Goal: Task Accomplishment & Management: Use online tool/utility

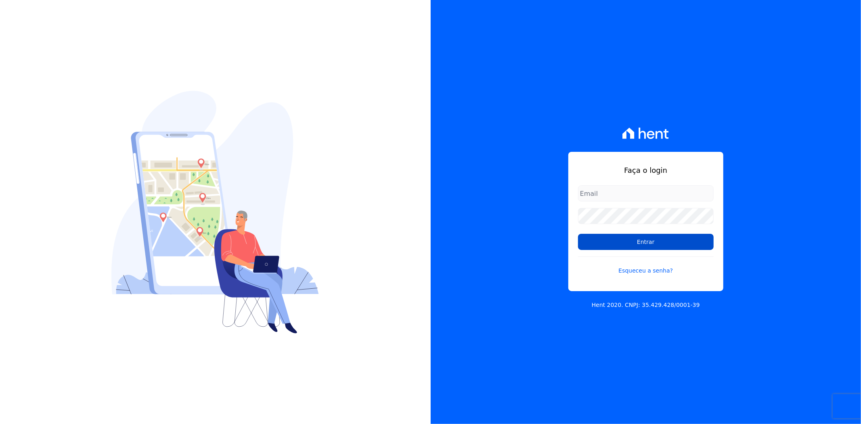
type input "andreza.sousa@grupoctv.com.br"
click at [643, 245] on input "Entrar" at bounding box center [646, 242] width 136 height 16
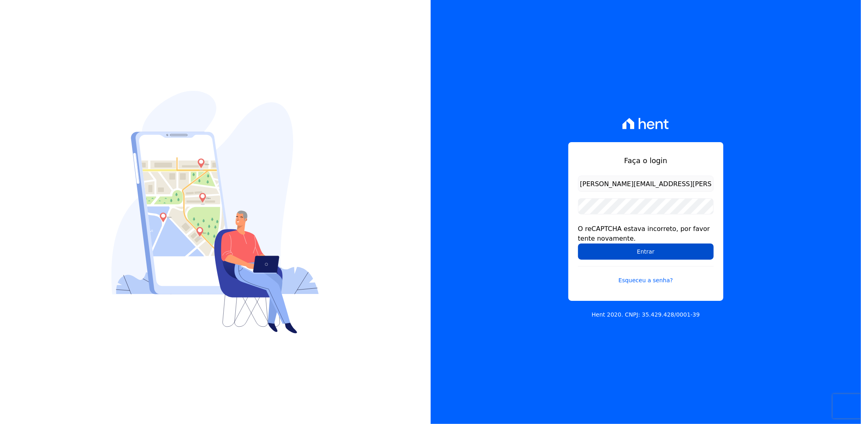
click at [609, 258] on input "Entrar" at bounding box center [646, 251] width 136 height 16
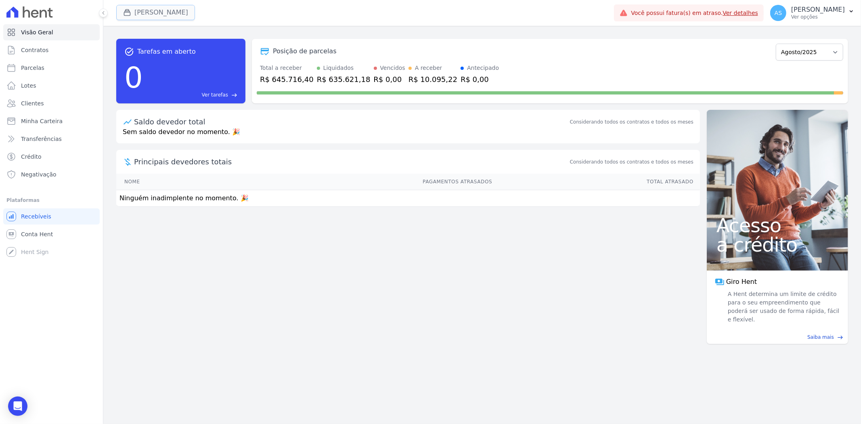
click at [153, 7] on button "Amaré Arpoador" at bounding box center [155, 12] width 79 height 15
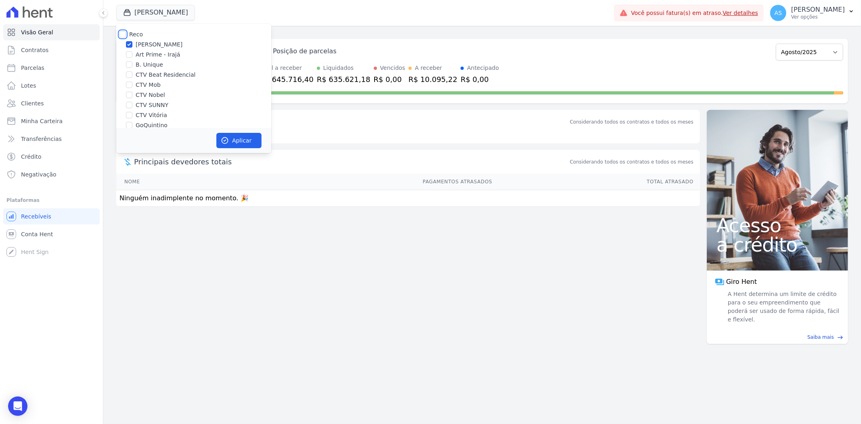
click at [119, 33] on input "Reco" at bounding box center [122, 34] width 6 height 6
checkbox input "true"
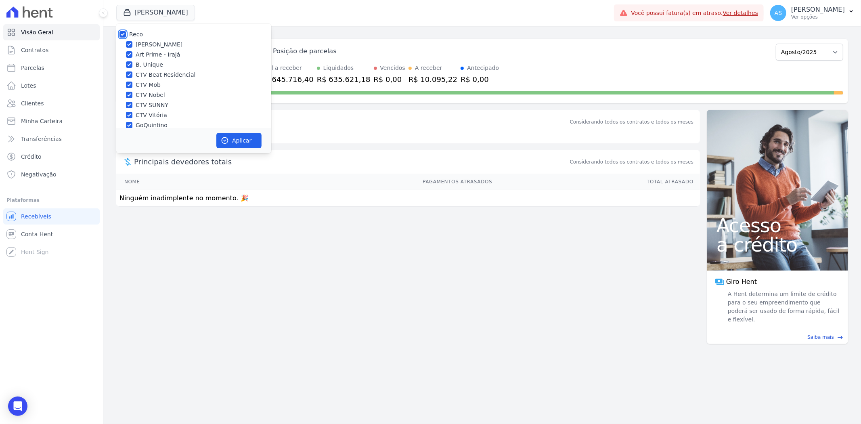
checkbox input "true"
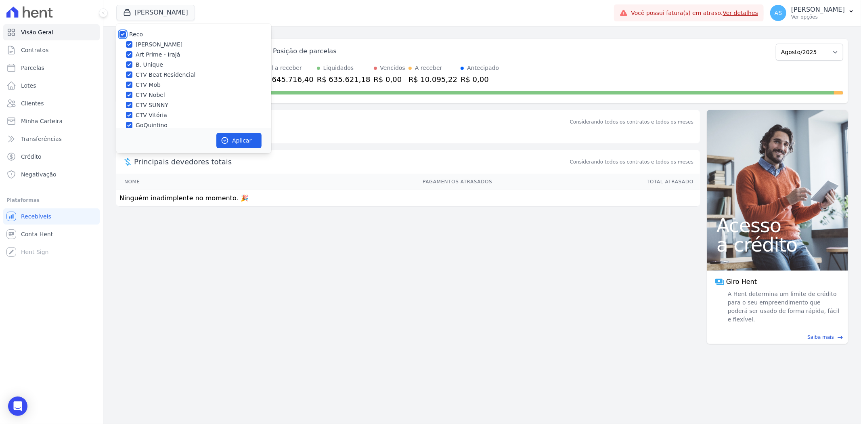
checkbox input "true"
click at [241, 138] on button "Aplicar" at bounding box center [238, 140] width 45 height 15
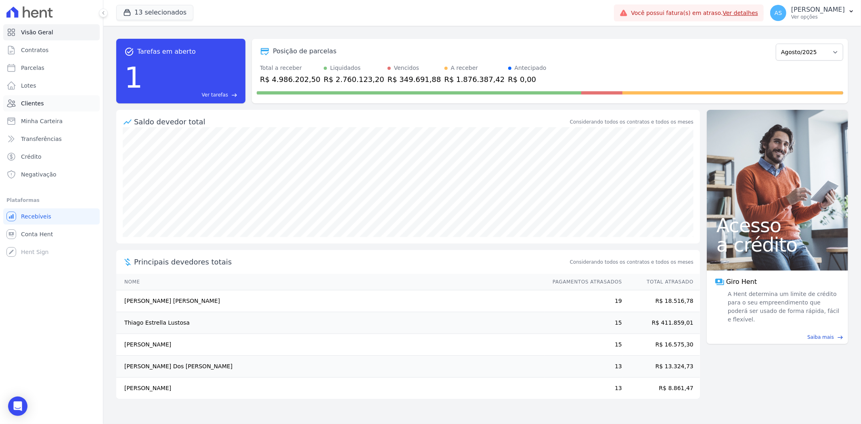
click at [20, 104] on link "Clientes" at bounding box center [51, 103] width 96 height 16
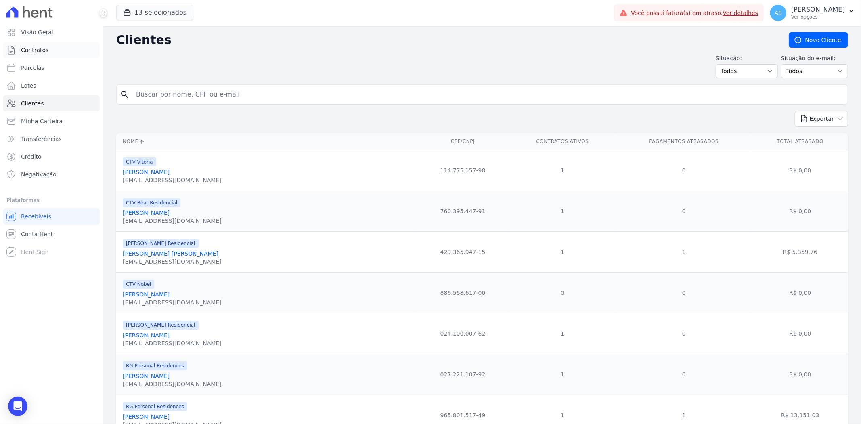
click at [34, 51] on span "Contratos" at bounding box center [34, 50] width 27 height 8
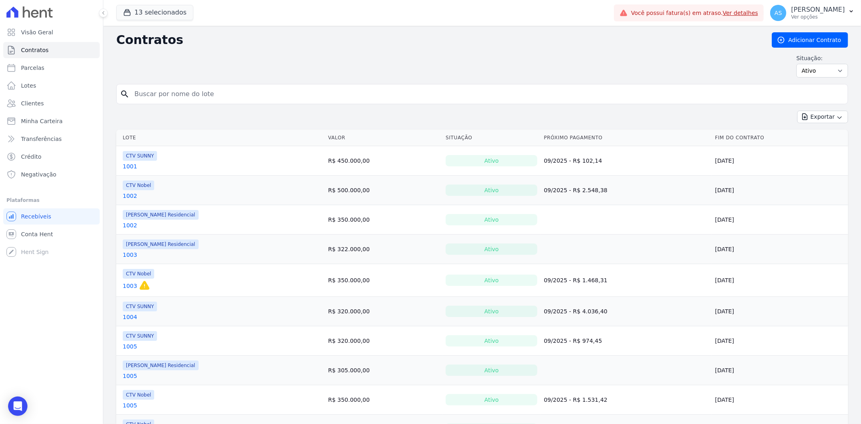
click at [143, 91] on input "search" at bounding box center [487, 94] width 715 height 16
type input "406"
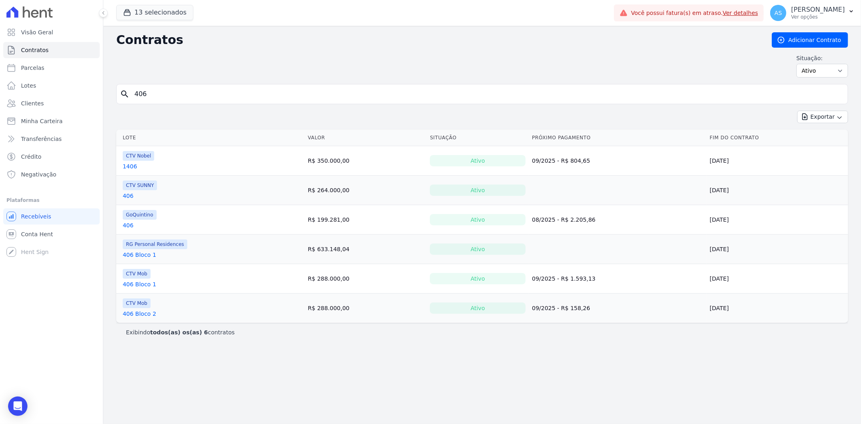
click at [126, 196] on link "406" at bounding box center [128, 196] width 11 height 8
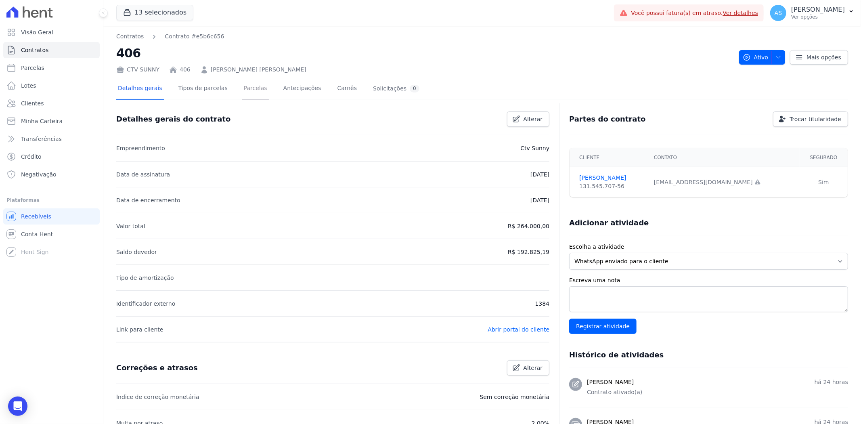
click at [242, 90] on link "Parcelas" at bounding box center [255, 88] width 27 height 21
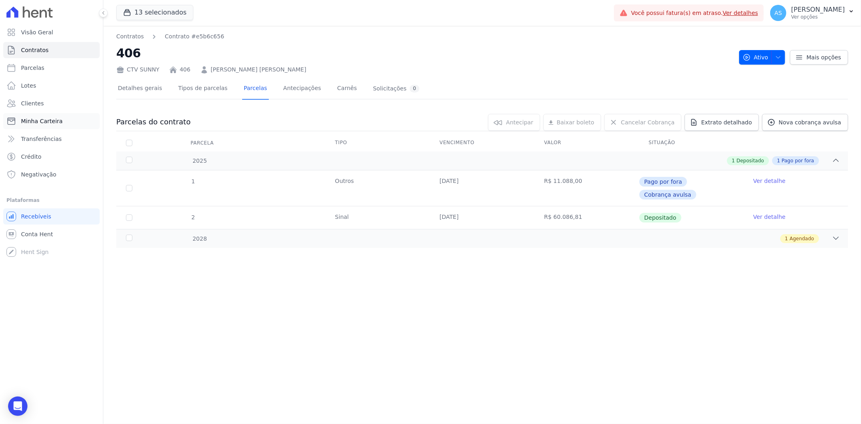
click at [23, 122] on span "Minha Carteira" at bounding box center [42, 121] width 42 height 8
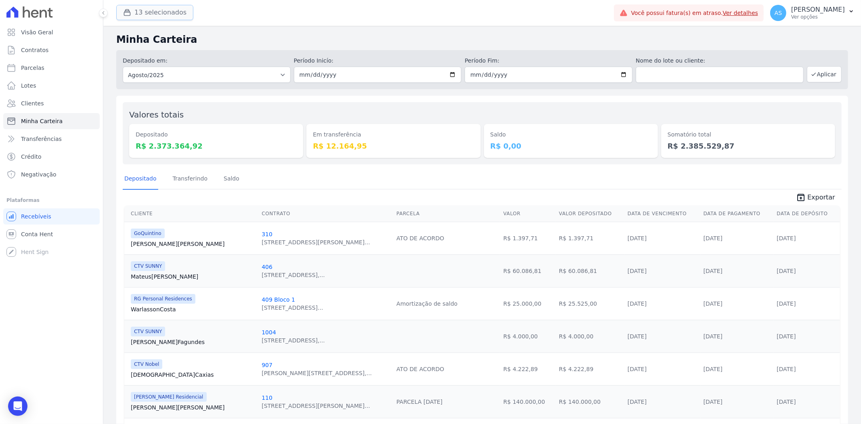
click at [147, 15] on button "13 selecionados" at bounding box center [154, 12] width 77 height 15
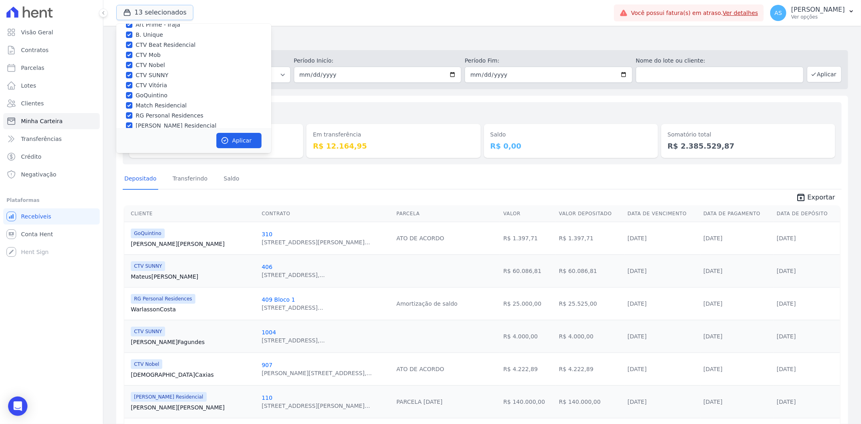
scroll to position [67, 0]
click at [132, 119] on div at bounding box center [129, 117] width 6 height 8
click at [129, 119] on input "Star Residencial Exclusivo - Ghia" at bounding box center [129, 117] width 6 height 6
checkbox input "true"
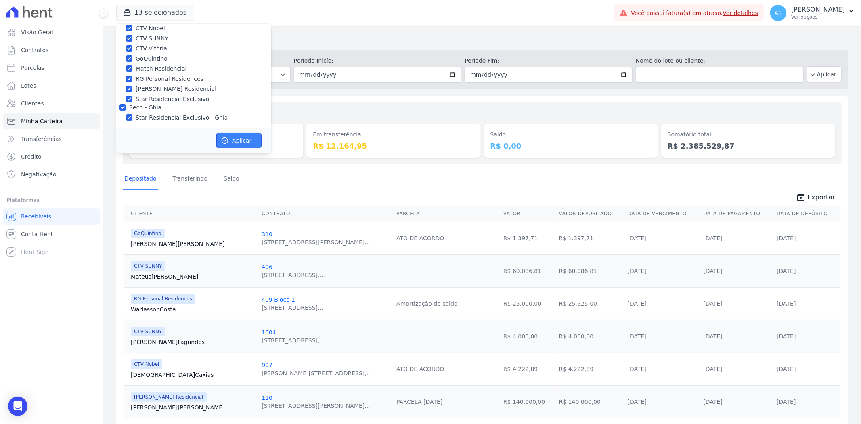
click at [233, 138] on button "Aplicar" at bounding box center [238, 140] width 45 height 15
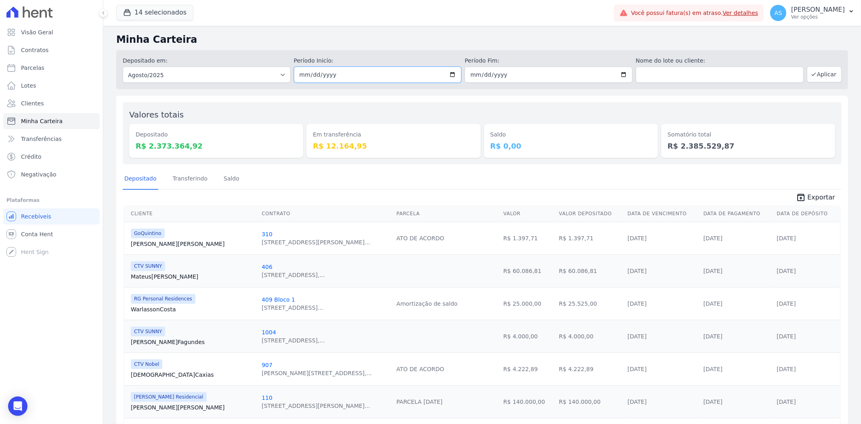
click at [451, 74] on input "[DATE]" at bounding box center [378, 75] width 168 height 16
type input "[DATE]"
click at [619, 75] on input "[DATE]" at bounding box center [549, 75] width 168 height 16
type input "[DATE]"
click at [826, 71] on button "Aplicar" at bounding box center [824, 74] width 35 height 16
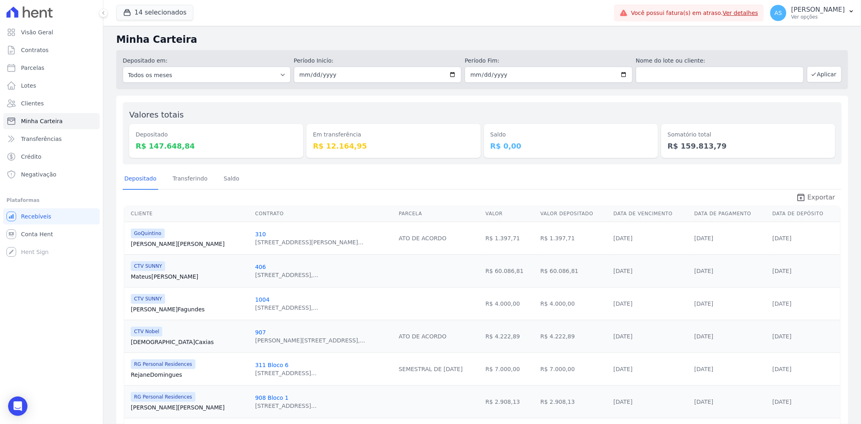
click span "Exportar"
click span "Clientes"
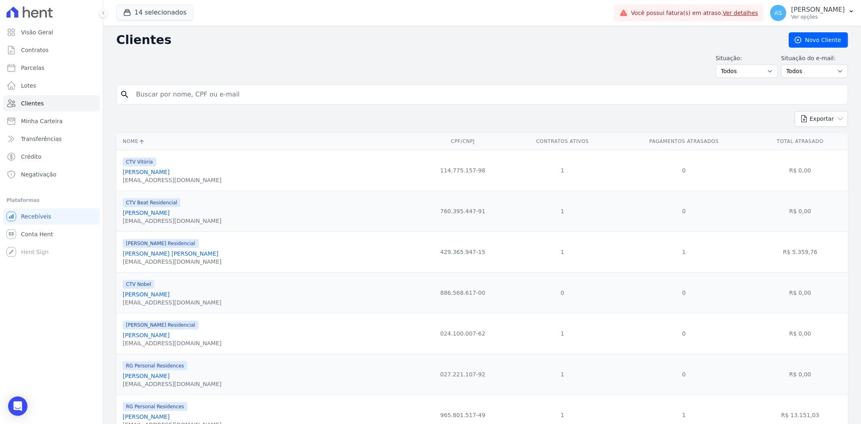
click input "search"
type input "Lucas Xavier Pereira"
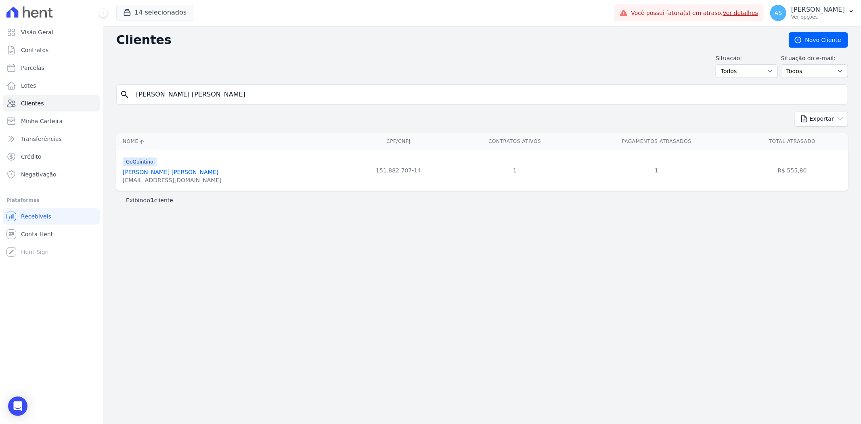
click link "Lucas Xavier Pereira"
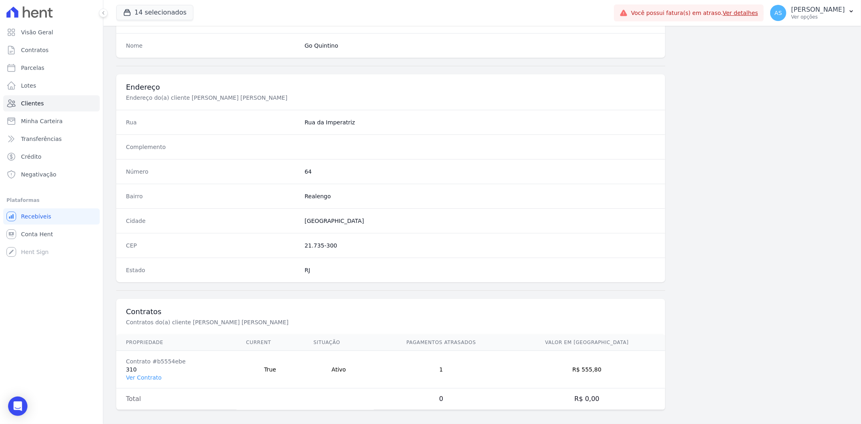
scroll to position [333, 0]
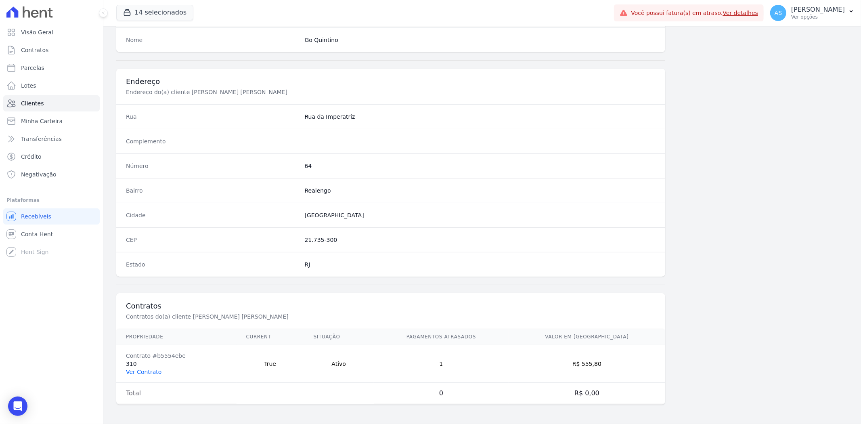
click link "Ver Contrato"
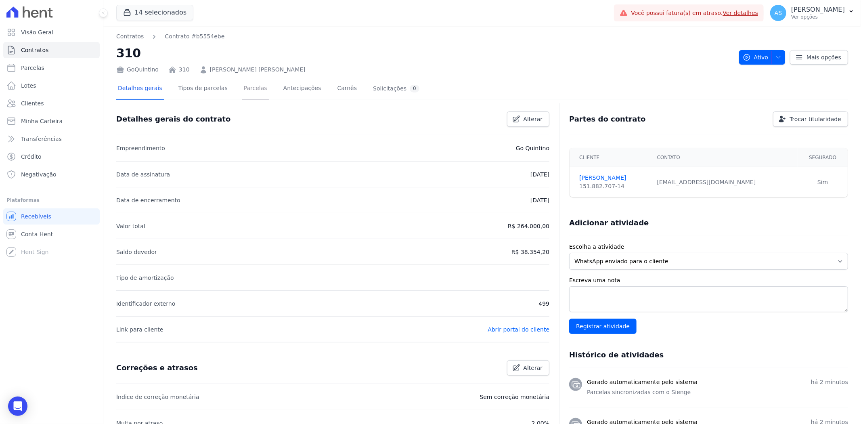
click link "Parcelas"
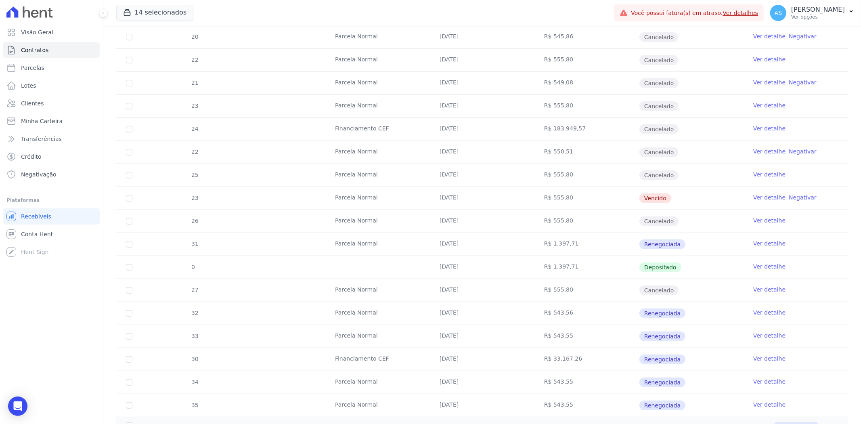
scroll to position [314, 0]
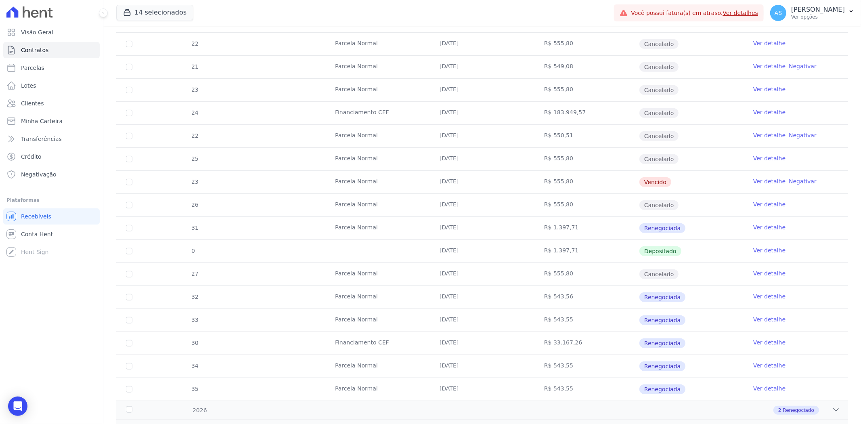
click link "Ver detalhe"
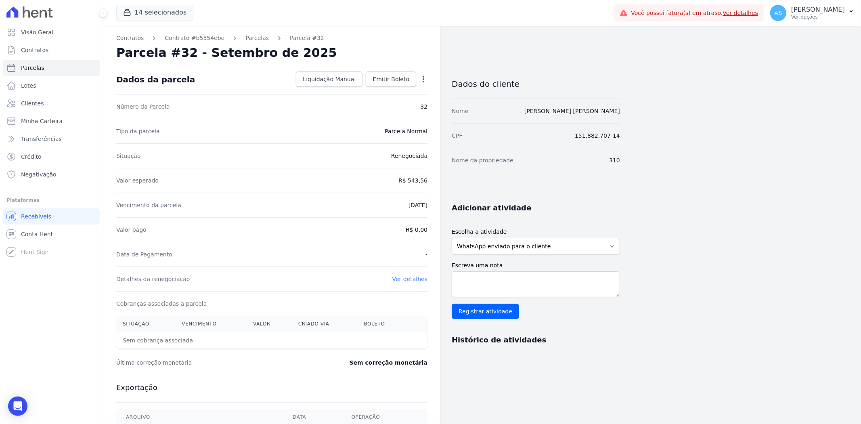
click icon "button"
click link "Alterar"
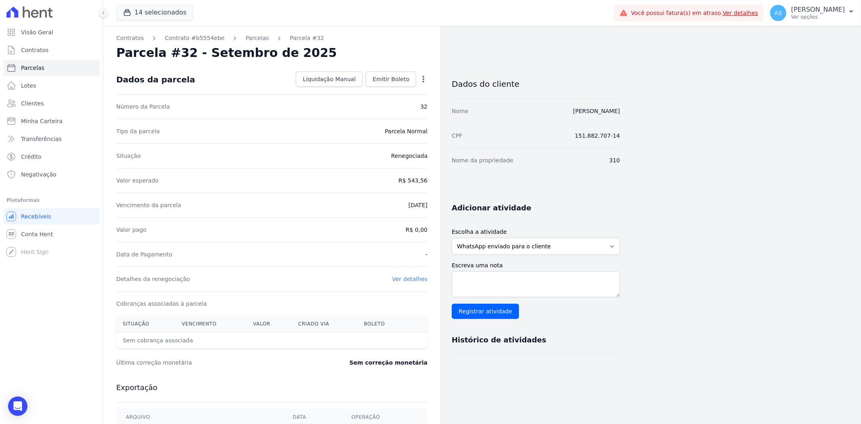
click at [423, 78] on icon "button" at bounding box center [423, 79] width 8 height 8
click at [371, 90] on link "Alterar" at bounding box center [388, 90] width 71 height 15
click at [394, 179] on input "543.56" at bounding box center [389, 179] width 78 height 17
drag, startPoint x: 394, startPoint y: 179, endPoint x: 429, endPoint y: 180, distance: 35.1
click at [429, 180] on div "Contratos Contrato #b5554ebe Parcelas Parcela #32 Parcela #32 - Setembro de 202…" at bounding box center [271, 284] width 337 height 517
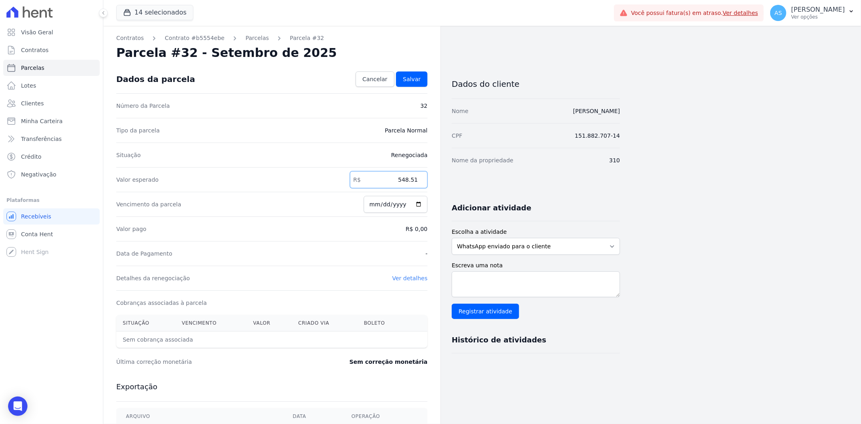
type input "548.51"
click at [412, 77] on span "Salvar" at bounding box center [412, 79] width 18 height 8
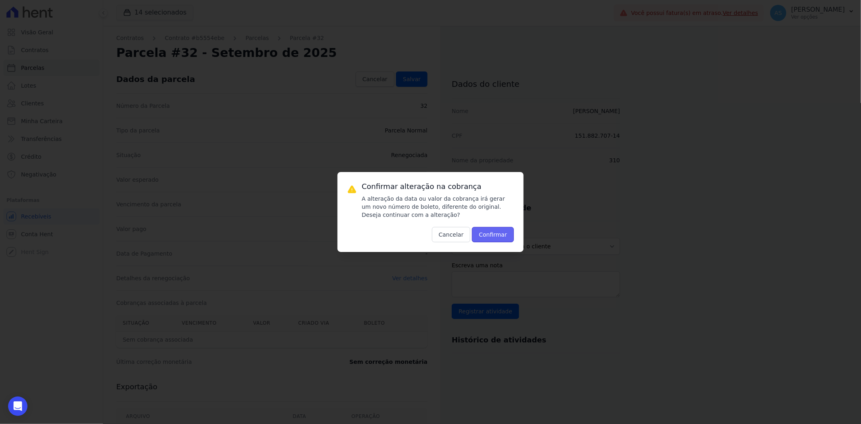
click at [496, 237] on button "Confirmar" at bounding box center [493, 234] width 42 height 15
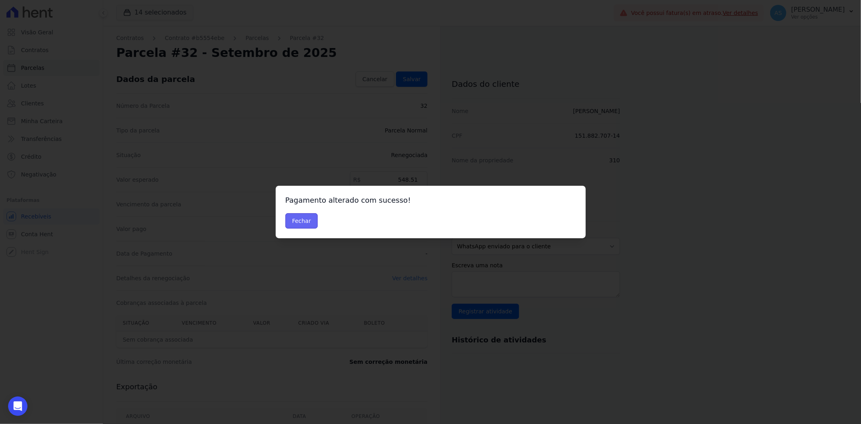
click at [291, 225] on button "Fechar" at bounding box center [301, 220] width 33 height 15
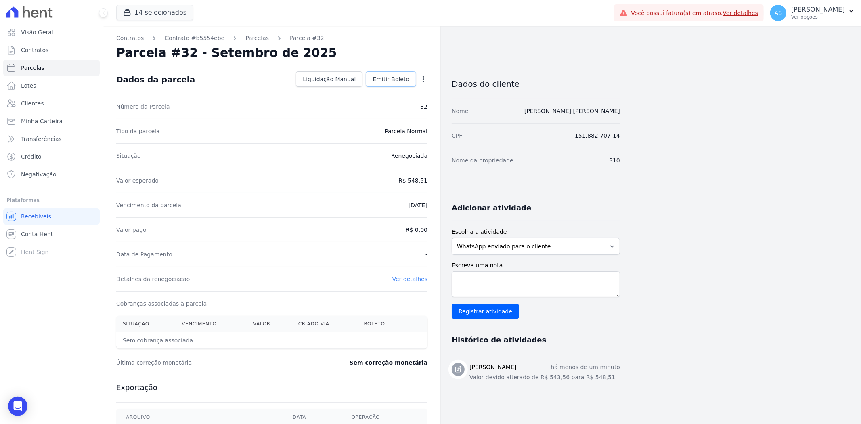
click at [401, 78] on span "Emitir Boleto" at bounding box center [391, 79] width 37 height 8
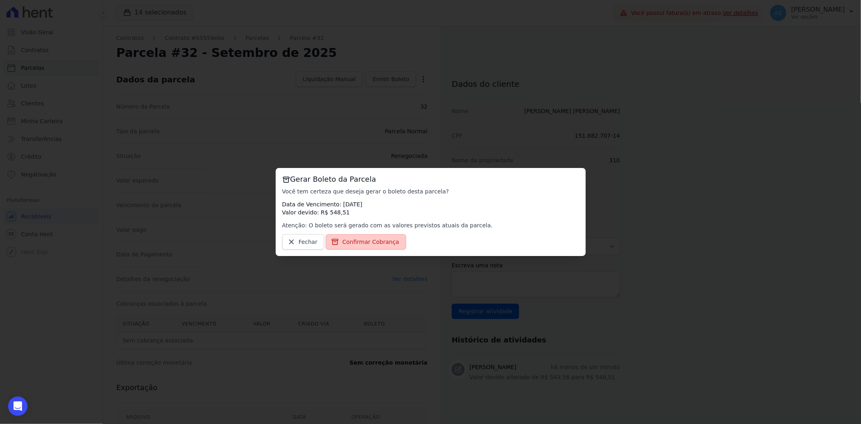
click at [355, 241] on span "Confirmar Cobrança" at bounding box center [370, 242] width 57 height 8
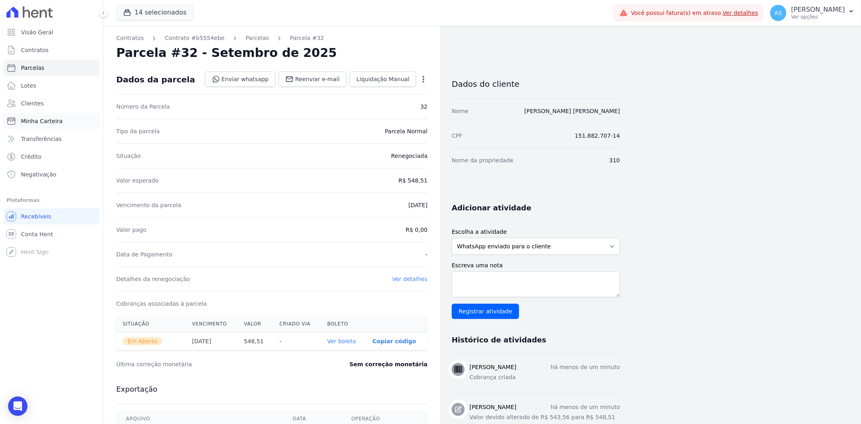
click at [38, 122] on span "Minha Carteira" at bounding box center [42, 121] width 42 height 8
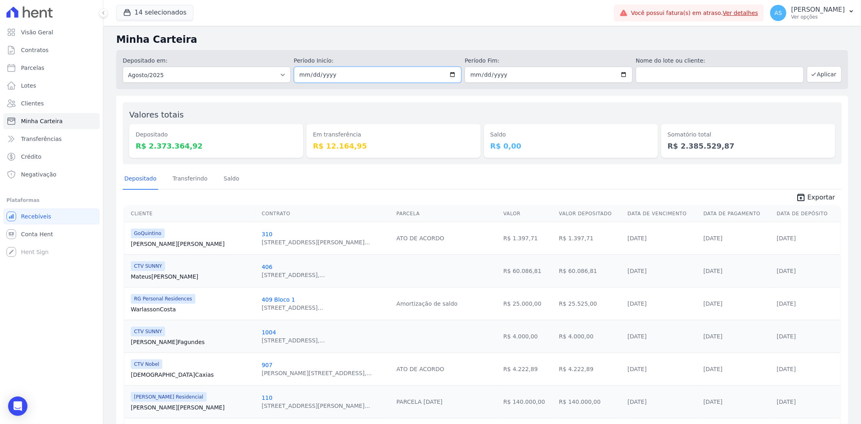
click at [449, 75] on input "[DATE]" at bounding box center [378, 75] width 168 height 16
type input "[DATE]"
click at [623, 72] on input "[DATE]" at bounding box center [549, 75] width 168 height 16
type input "[DATE]"
click at [819, 74] on button "Aplicar" at bounding box center [824, 74] width 35 height 16
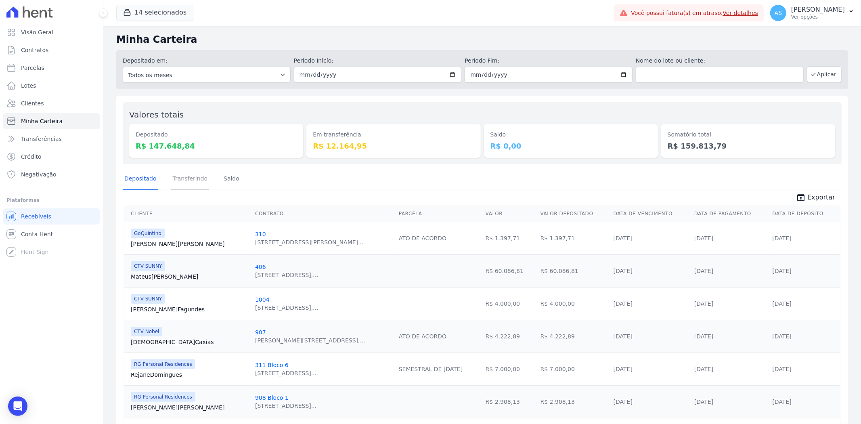
click at [186, 179] on link "Transferindo" at bounding box center [190, 179] width 38 height 21
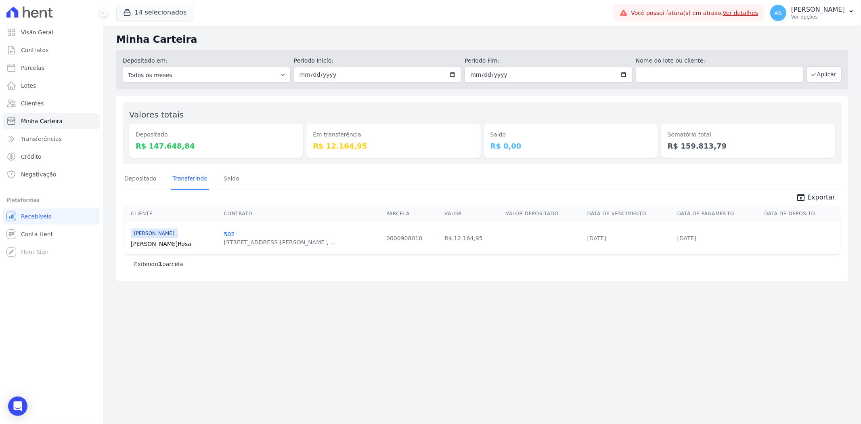
click at [754, 11] on link "Ver detalhes" at bounding box center [741, 13] width 36 height 6
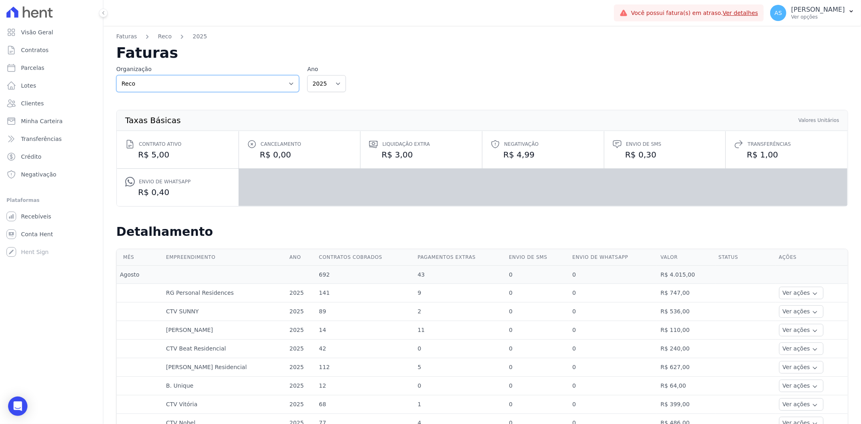
click at [288, 82] on select "Reco Reco - Ghia" at bounding box center [207, 83] width 183 height 17
select select "86851434-f936-4fca-89cf-a191b169b558"
click at [116, 75] on select "Reco Reco - Ghia" at bounding box center [207, 83] width 183 height 17
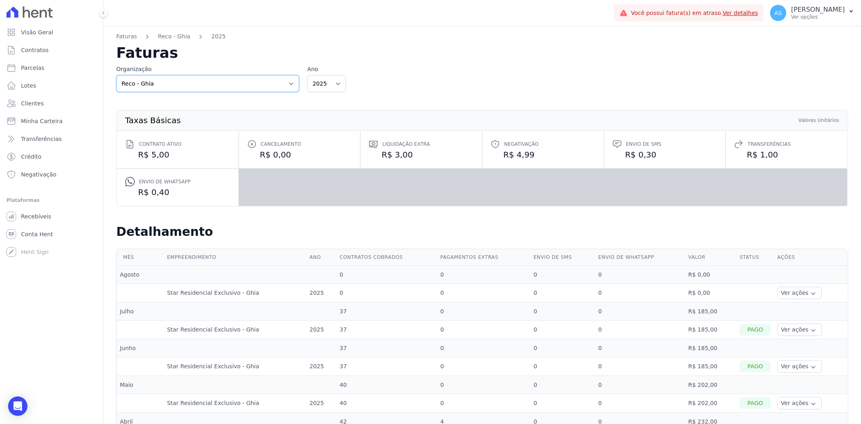
click at [287, 85] on select "Reco Reco - Ghia" at bounding box center [207, 83] width 183 height 17
select select "c2b56acc-f753-4c89-b5ec-8a1c42e58216"
click at [116, 75] on select "Reco Reco - Ghia" at bounding box center [207, 83] width 183 height 17
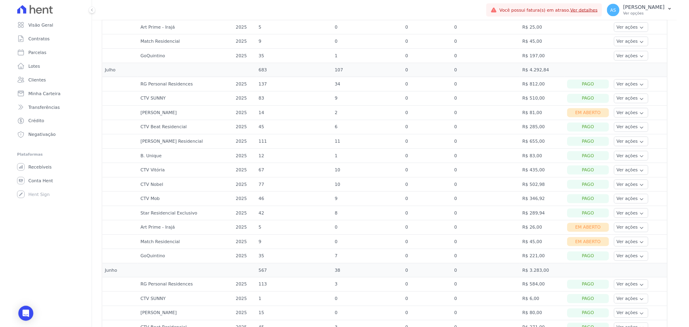
scroll to position [449, 0]
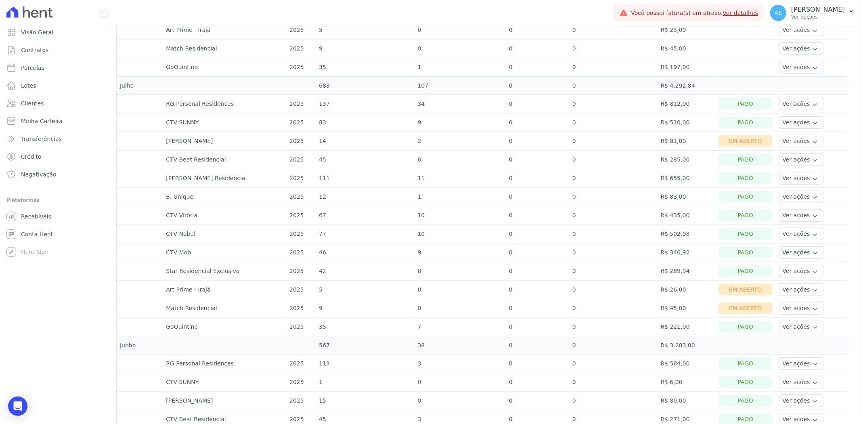
drag, startPoint x: 200, startPoint y: 288, endPoint x: 147, endPoint y: 288, distance: 53.7
click at [147, 288] on tr "Art Prime - Irajá 2025 5 0 0 0 R$ 26,00 Em Aberto Ver ações Ver detalhes Ver bo…" at bounding box center [482, 290] width 731 height 19
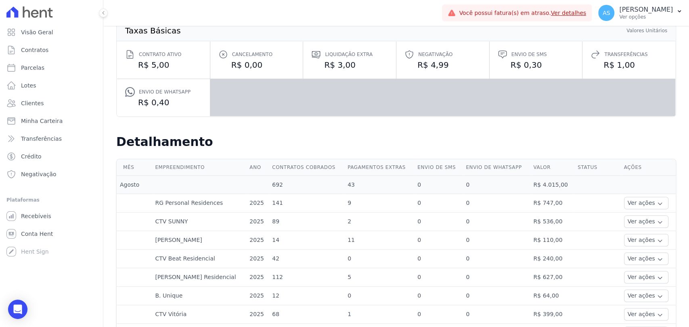
scroll to position [0, 0]
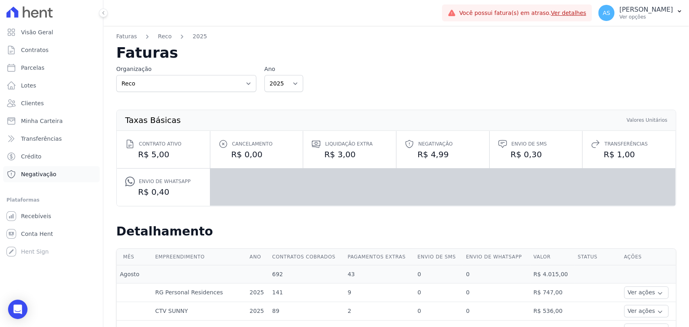
click at [31, 174] on span "Negativação" at bounding box center [39, 174] width 36 height 8
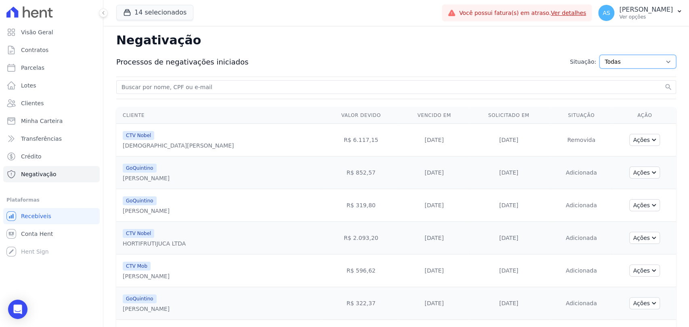
click at [656, 60] on select "Todas Adição solicitada Adicionada Adição rejeitada Remoção solicitada Removida…" at bounding box center [637, 62] width 77 height 14
select select "exclusion_successful"
click at [599, 55] on select "Todas Adição solicitada Adicionada Adição rejeitada Remoção solicitada Removida…" at bounding box center [637, 62] width 77 height 14
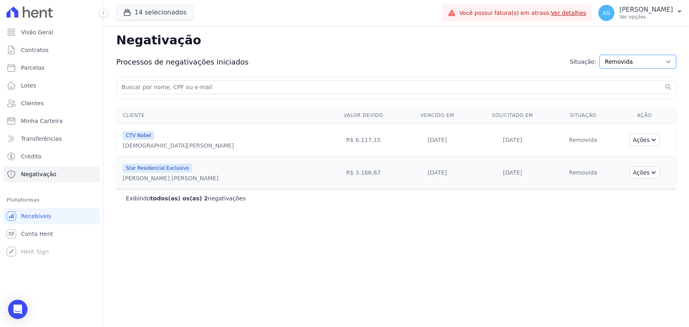
click at [665, 61] on select "Todas Adição solicitada Adicionada Adição rejeitada Remoção solicitada Removida…" at bounding box center [637, 62] width 77 height 14
select select "exclusion_requested"
click at [606, 55] on select "Todas Adição solicitada Adicionada Adição rejeitada Remoção solicitada Removida…" at bounding box center [637, 62] width 77 height 14
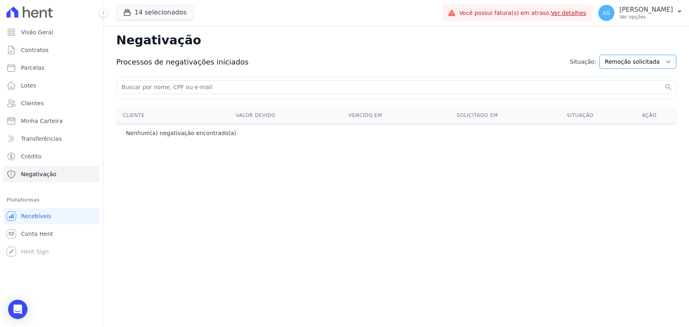
click at [667, 61] on select "Todas Adição solicitada Adicionada Adição rejeitada Remoção solicitada Removida…" at bounding box center [637, 62] width 77 height 14
select select "exclusion_rejected"
click at [606, 55] on select "Todas Adição solicitada Adicionada Adição rejeitada Remoção solicitada Removida…" at bounding box center [637, 62] width 77 height 14
click at [667, 61] on select "Todas Adição solicitada Adicionada Adição rejeitada Remoção solicitada Removida…" at bounding box center [637, 62] width 77 height 14
select select "all"
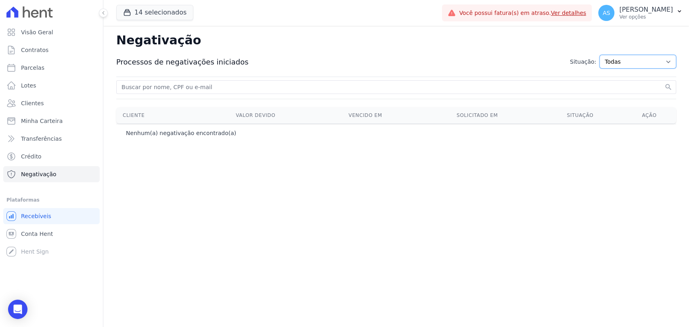
click at [606, 55] on select "Todas Adição solicitada Adicionada Adição rejeitada Remoção solicitada Removida…" at bounding box center [637, 62] width 77 height 14
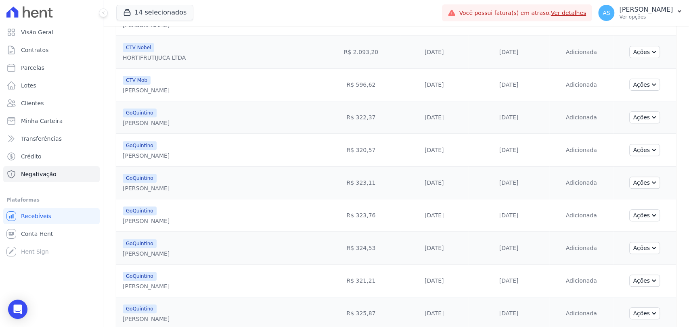
scroll to position [45, 0]
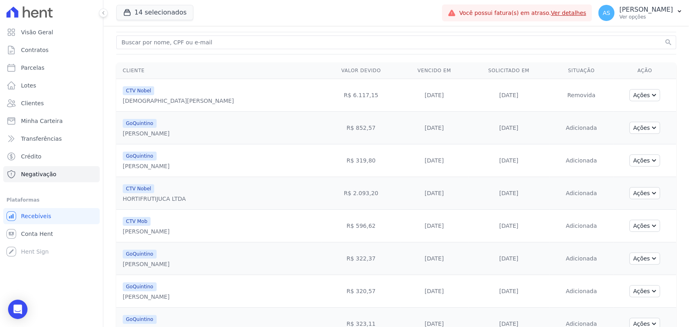
click at [159, 195] on div "HORTIFRUTIJUCA LTDA" at bounding box center [154, 199] width 63 height 8
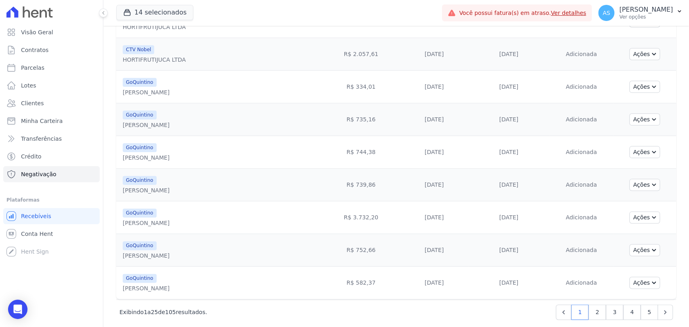
scroll to position [648, 0]
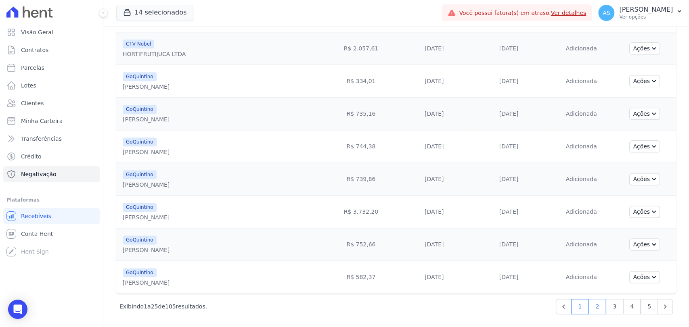
click at [594, 310] on link "2" at bounding box center [597, 306] width 17 height 15
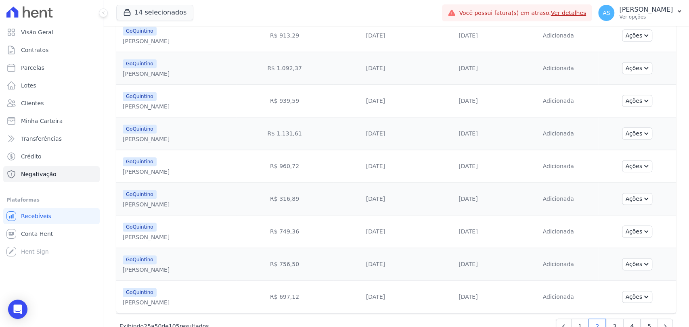
scroll to position [648, 0]
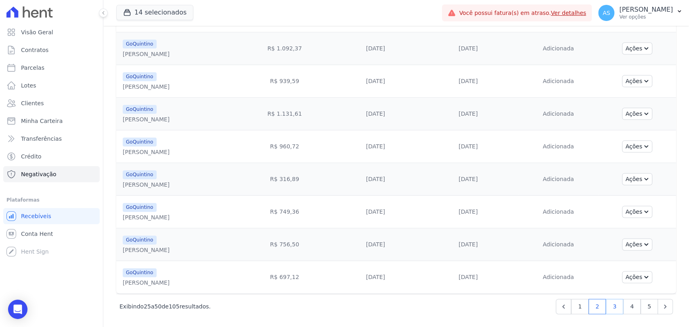
click at [610, 305] on link "3" at bounding box center [614, 306] width 17 height 15
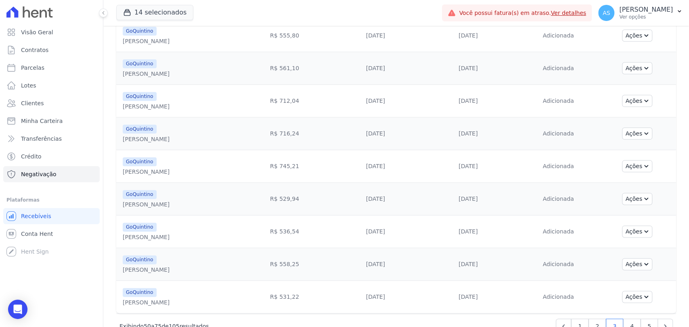
scroll to position [648, 0]
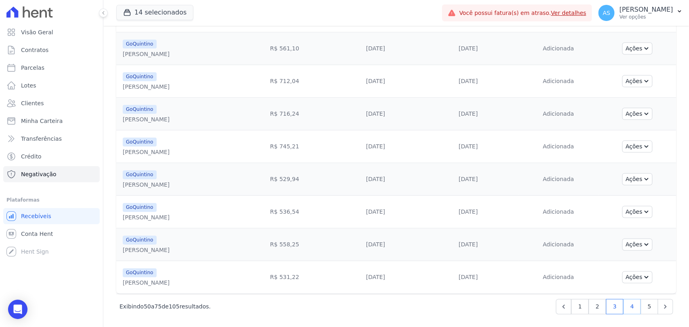
click at [624, 306] on link "4" at bounding box center [631, 306] width 17 height 15
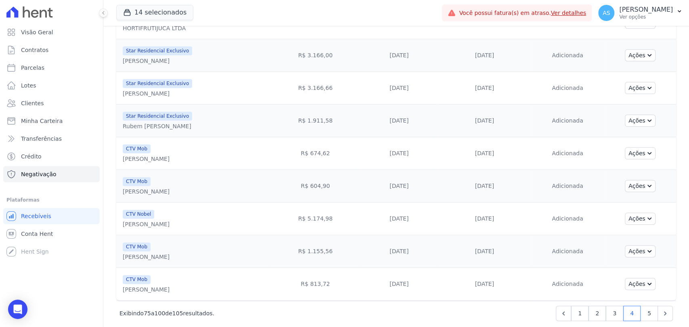
scroll to position [648, 0]
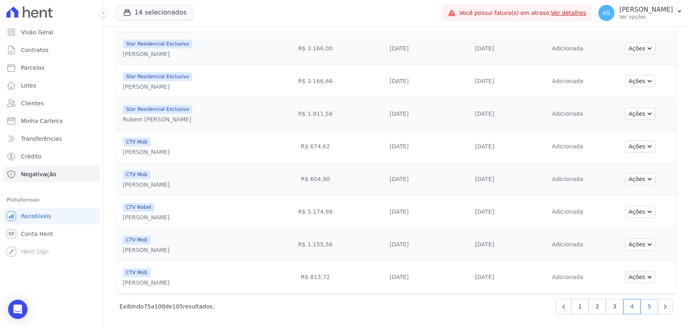
click at [645, 304] on link "5" at bounding box center [649, 306] width 17 height 15
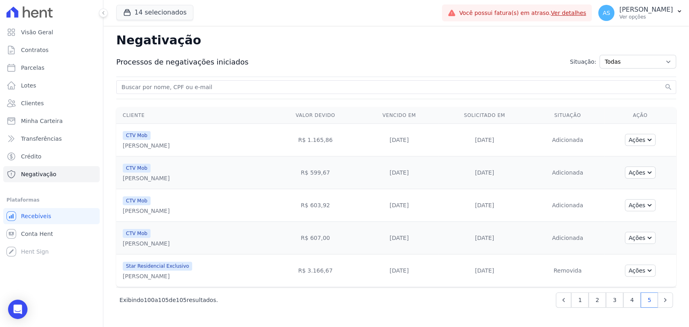
click at [138, 87] on input "search" at bounding box center [391, 87] width 543 height 10
type input "v"
type input "Cristiane Alves Caxias"
click at [664, 83] on button "search" at bounding box center [668, 87] width 8 height 8
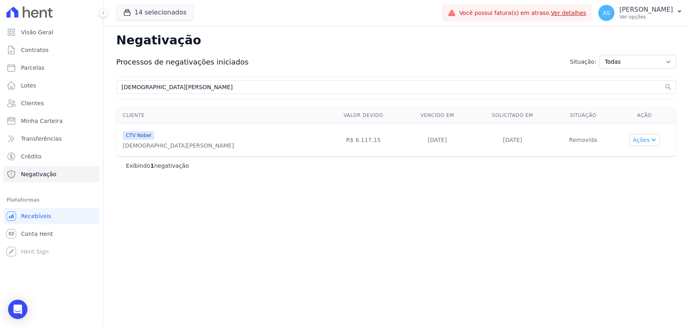
click at [649, 141] on button "Ações" at bounding box center [644, 140] width 31 height 12
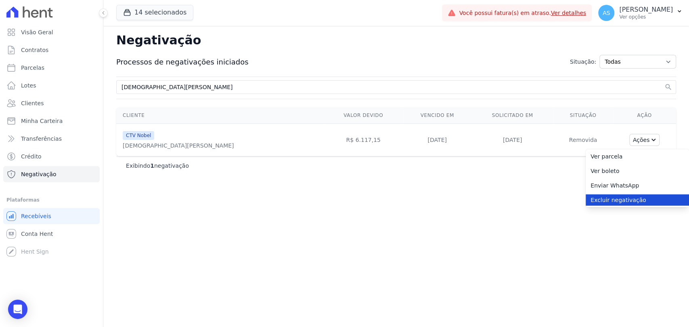
click at [616, 202] on link "Excluir negativação" at bounding box center [637, 200] width 103 height 11
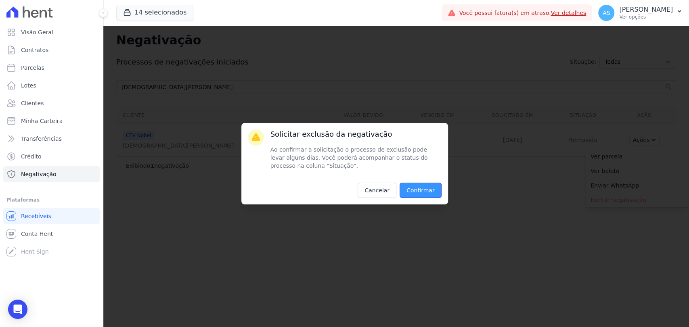
click at [422, 192] on input "Confirmar" at bounding box center [421, 190] width 42 height 15
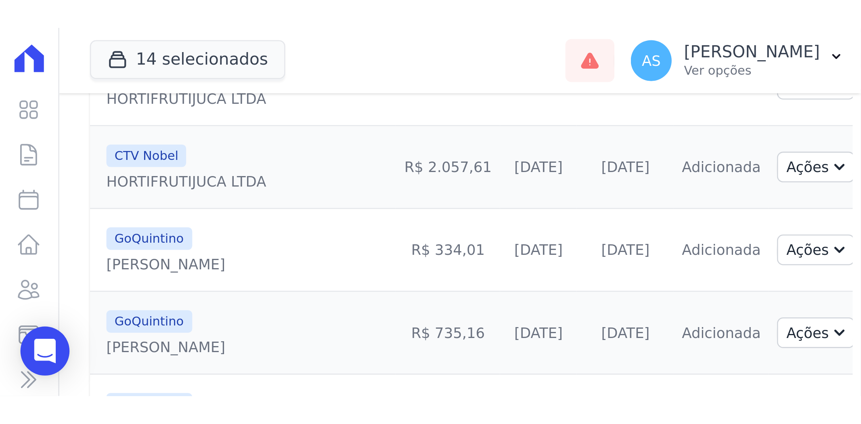
scroll to position [558, 0]
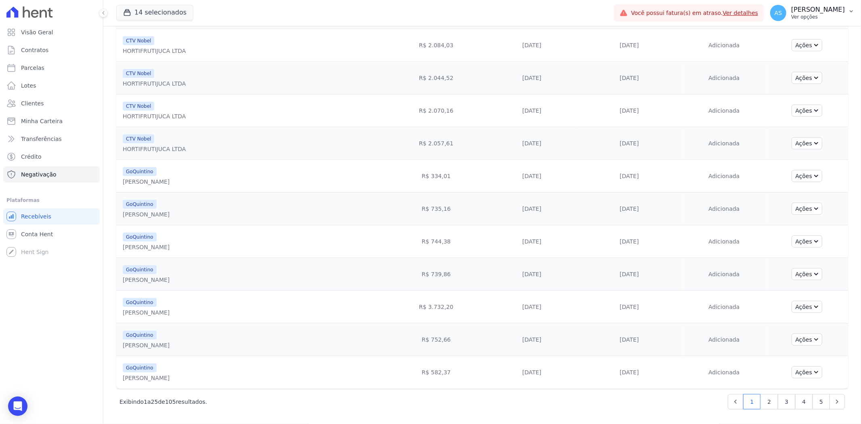
click at [689, 10] on icon "button" at bounding box center [851, 11] width 6 height 6
click at [689, 74] on link "Importar remessas" at bounding box center [809, 71] width 103 height 15
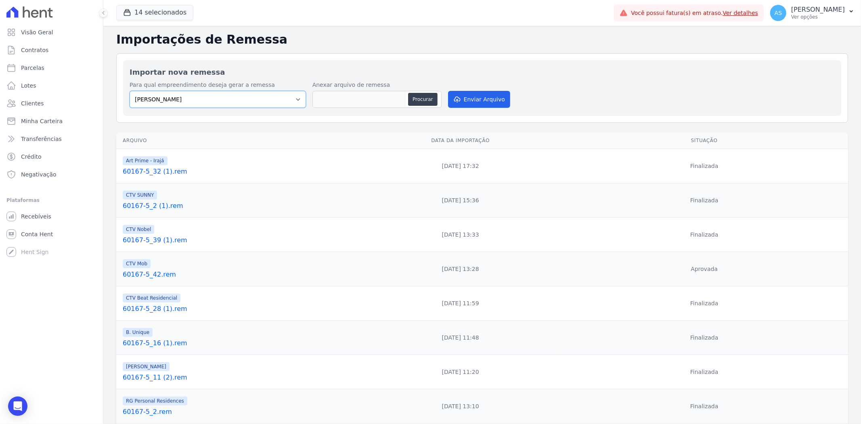
click at [289, 98] on select "[PERSON_NAME] Art Prime - [PERSON_NAME] Unique CTV Beat Residencial CTV Mob CTV…" at bounding box center [218, 99] width 176 height 17
select select "a0d5e938-65f1-4477-80e0-85c36a394064"
click at [130, 91] on select "[PERSON_NAME] Art Prime - [PERSON_NAME] Unique CTV Beat Residencial CTV Mob CTV…" at bounding box center [218, 99] width 176 height 17
click at [417, 102] on button "Procurar" at bounding box center [422, 99] width 29 height 13
type input "60167-5_85.rem"
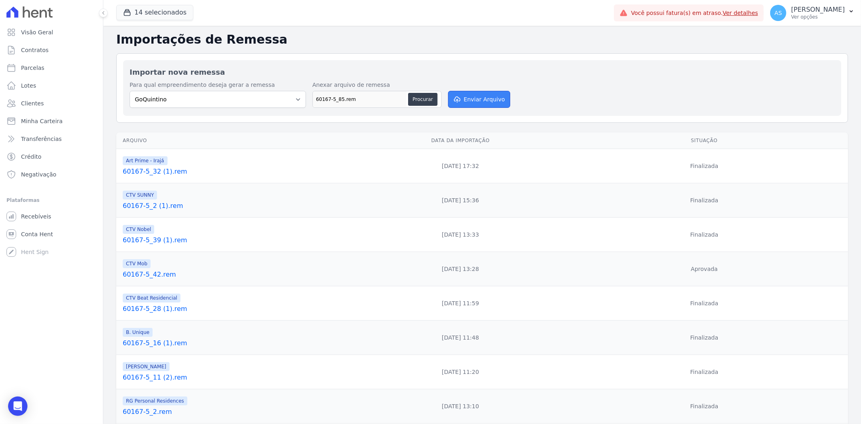
click at [483, 102] on button "Enviar Arquivo" at bounding box center [479, 99] width 62 height 17
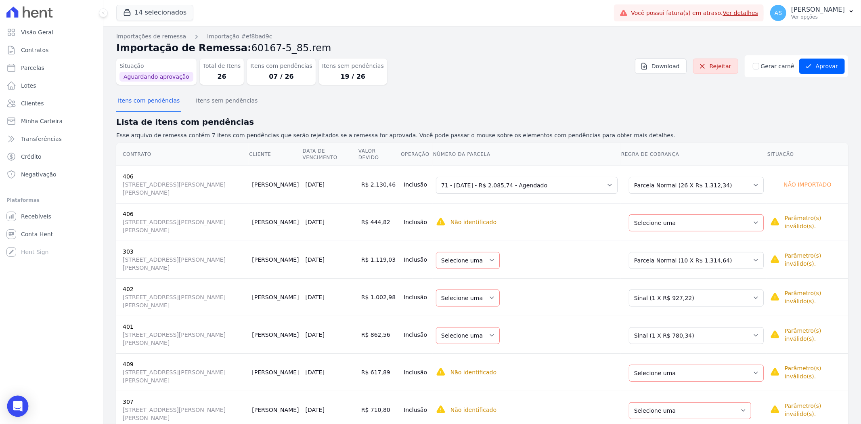
click at [18, 408] on icon "Open Intercom Messenger" at bounding box center [17, 406] width 9 height 10
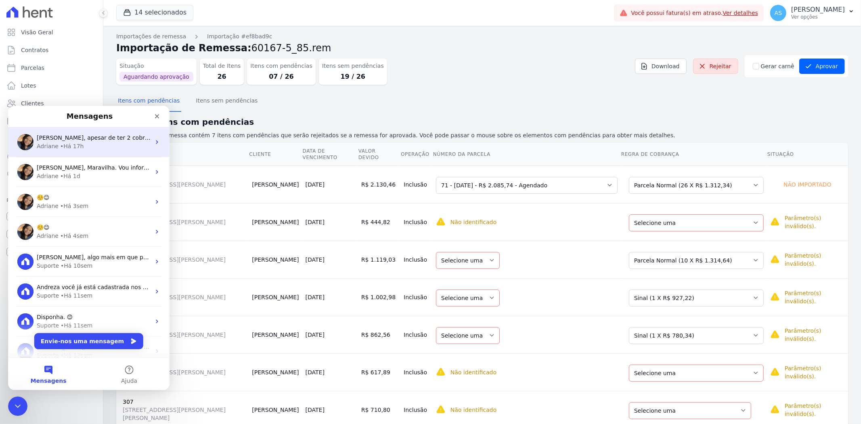
click at [69, 142] on div "• Há 17h" at bounding box center [72, 146] width 24 height 8
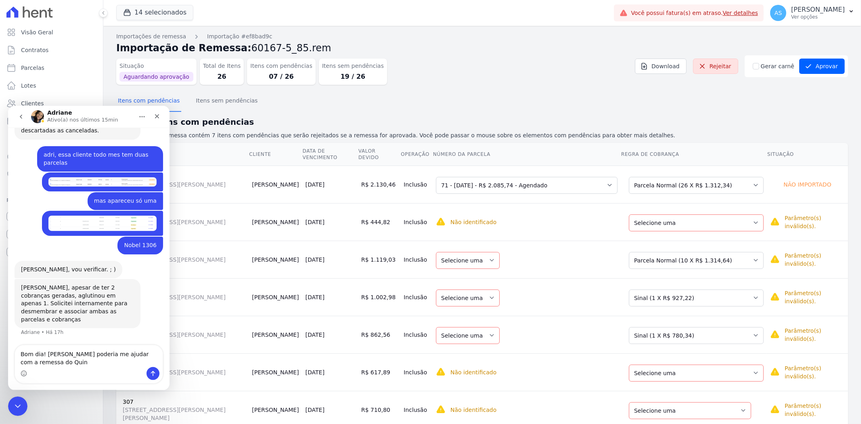
scroll to position [1995, 0]
type textarea "Bom dia! [PERSON_NAME] poderia me ajudar com a remessa do [PERSON_NAME] ?"
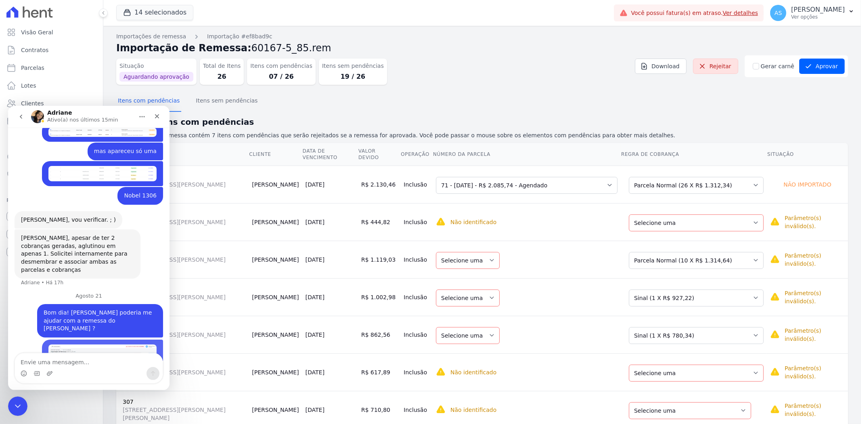
scroll to position [2098, 0]
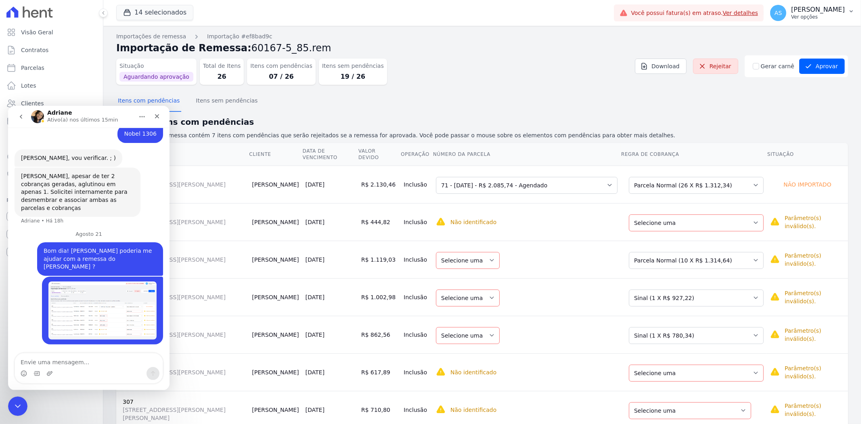
click at [849, 8] on icon "button" at bounding box center [851, 11] width 6 height 6
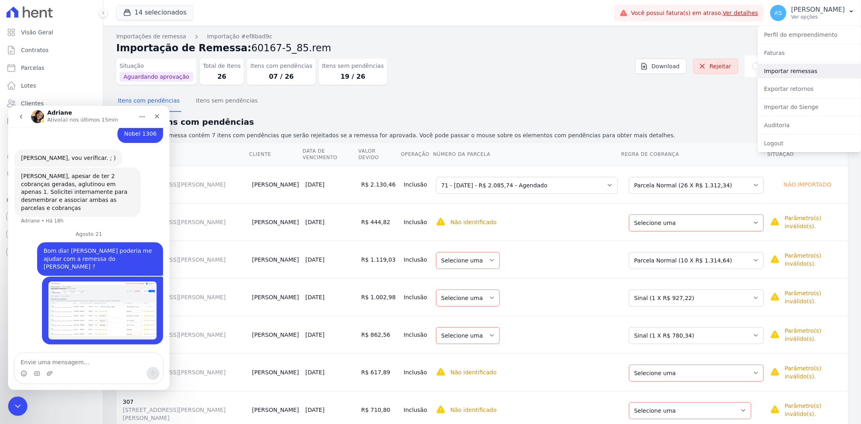
click at [780, 73] on link "Importar remessas" at bounding box center [809, 71] width 103 height 15
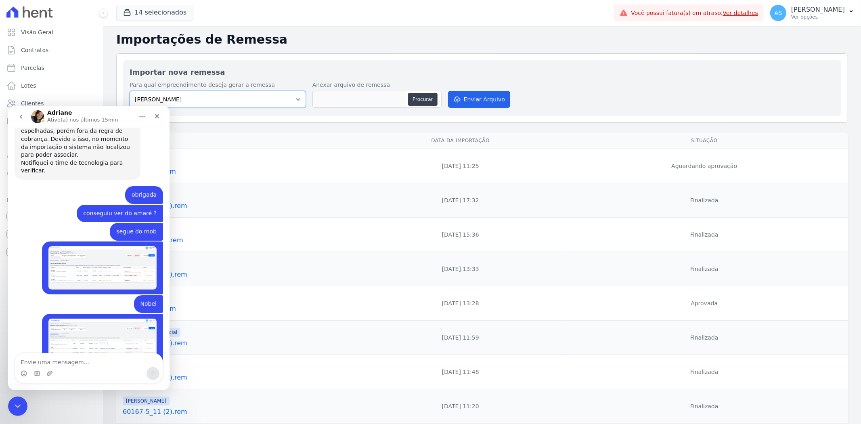
click at [298, 99] on select "[PERSON_NAME] Art Prime - [PERSON_NAME] Unique CTV Beat Residencial CTV Mob CTV…" at bounding box center [218, 99] width 176 height 17
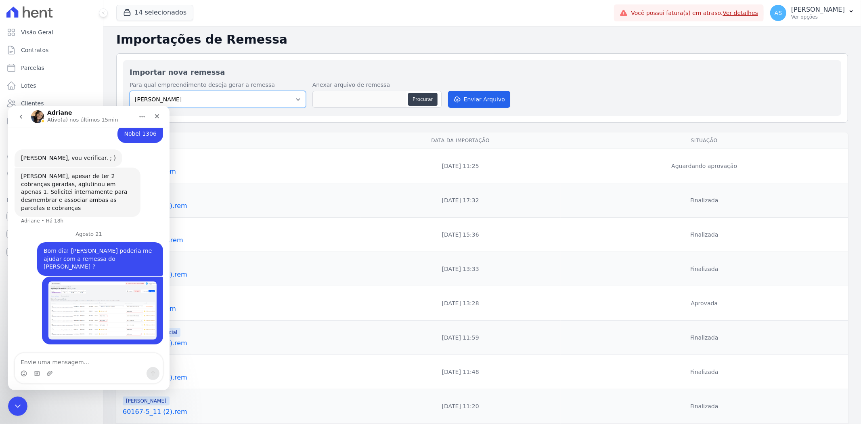
scroll to position [2098, 0]
select select "8c119b07-09d6-4c91-b085-21ea8aa49c64"
click at [130, 91] on select "[PERSON_NAME] Art Prime - [PERSON_NAME] Unique CTV Beat Residencial CTV Mob CTV…" at bounding box center [218, 99] width 176 height 17
click at [419, 100] on button "Procurar" at bounding box center [422, 99] width 29 height 13
type input "60167-5_28 (2).rem"
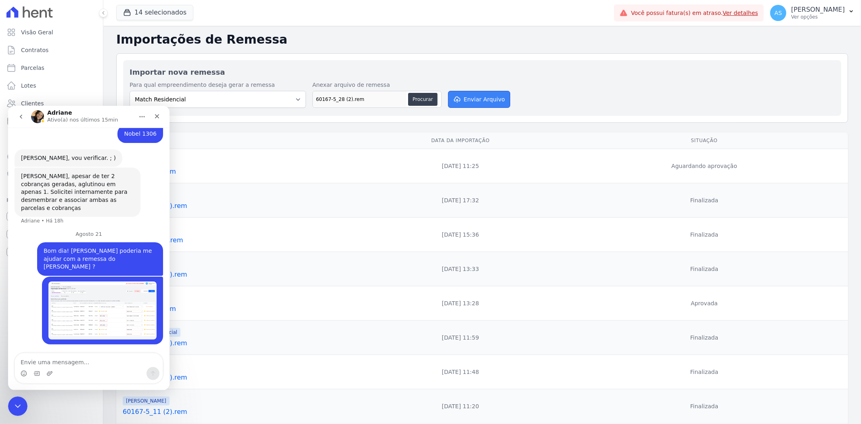
click at [481, 96] on button "Enviar Arquivo" at bounding box center [479, 99] width 62 height 17
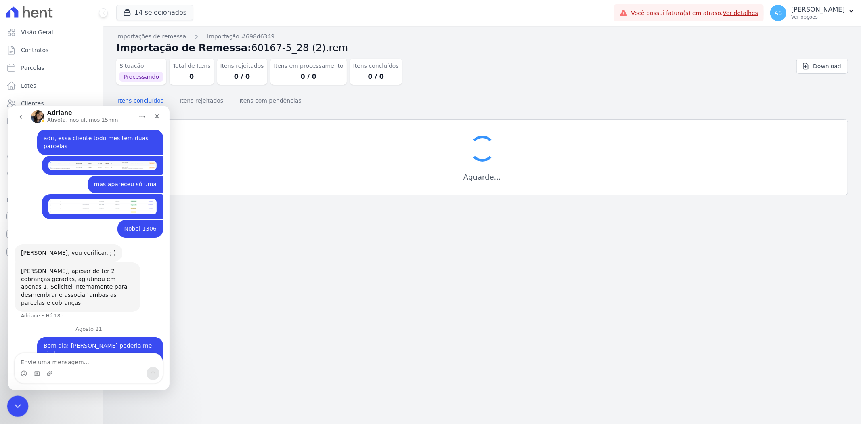
scroll to position [2093, 0]
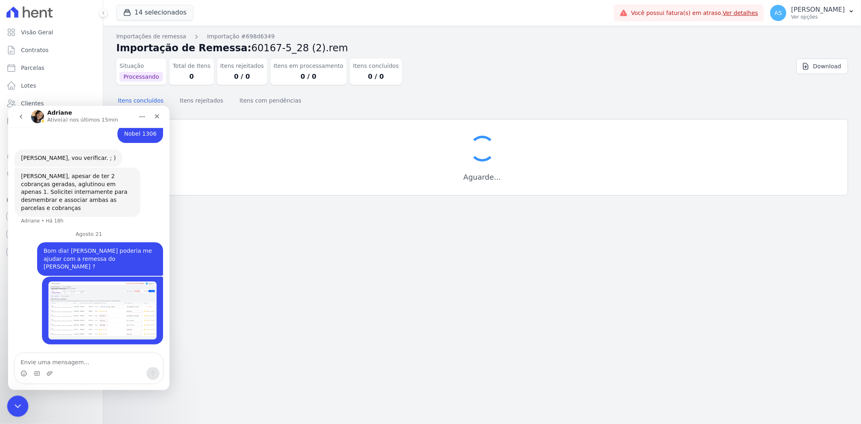
click at [13, 408] on icon "Fechar mensagem da Intercom" at bounding box center [17, 405] width 10 height 10
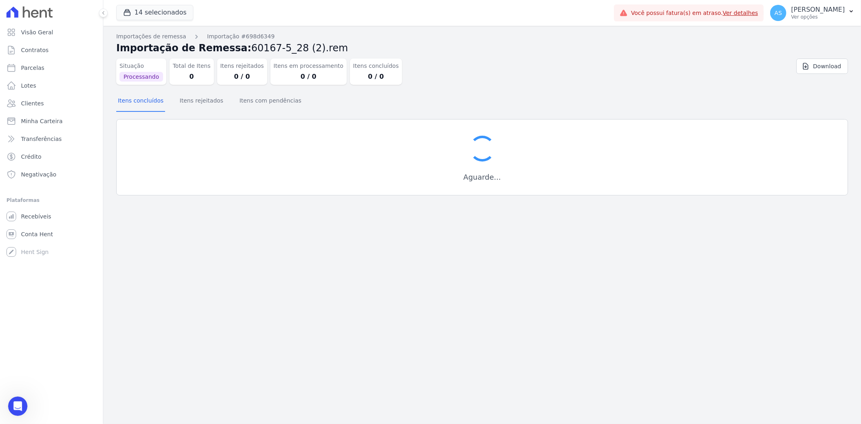
scroll to position [2098, 0]
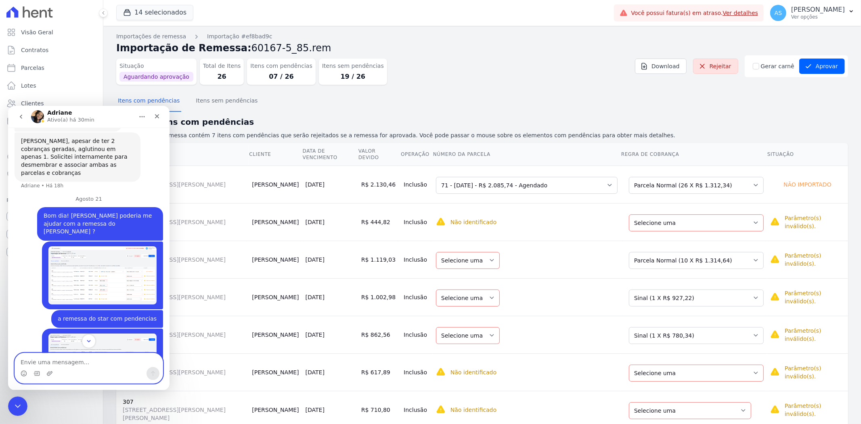
scroll to position [2184, 0]
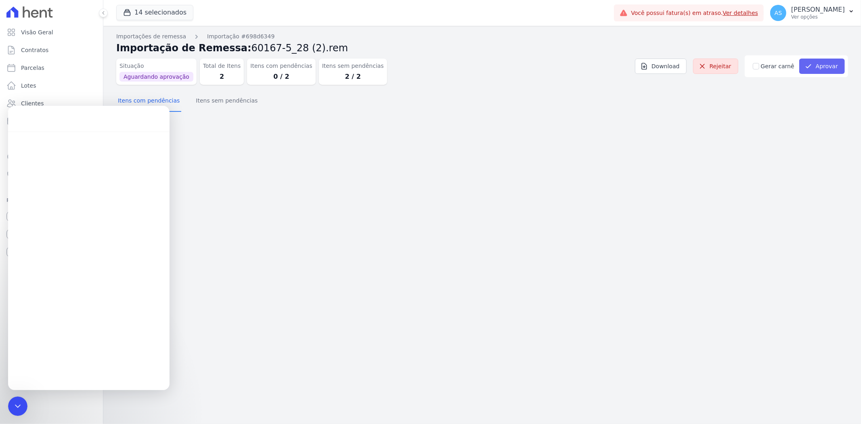
click at [819, 65] on button "Aprovar" at bounding box center [822, 66] width 46 height 15
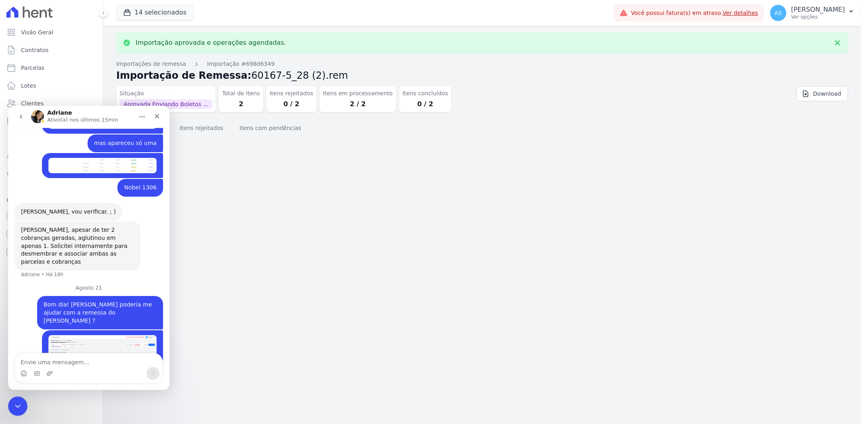
scroll to position [2098, 0]
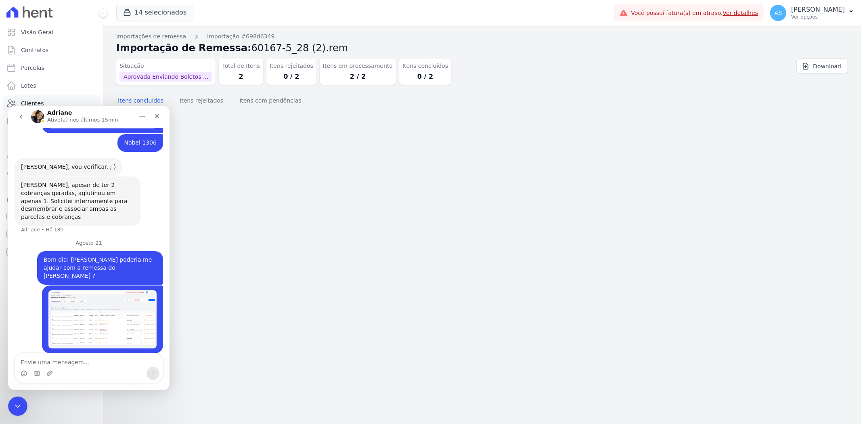
click at [22, 101] on span "Clientes" at bounding box center [32, 103] width 23 height 8
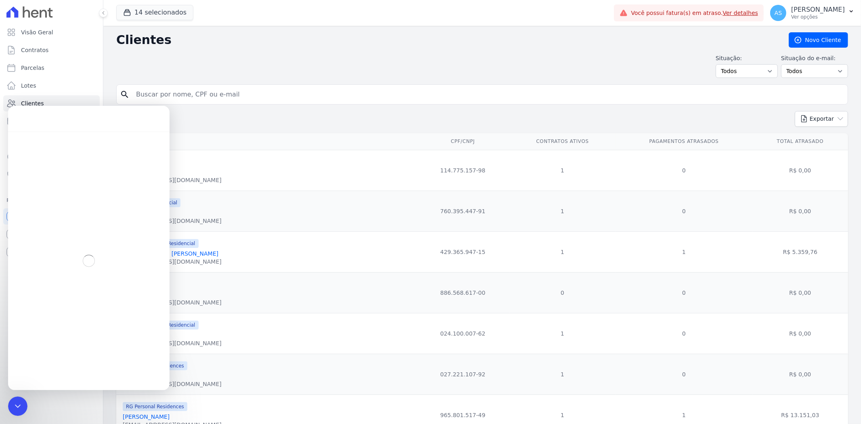
click at [165, 95] on input "search" at bounding box center [487, 94] width 713 height 16
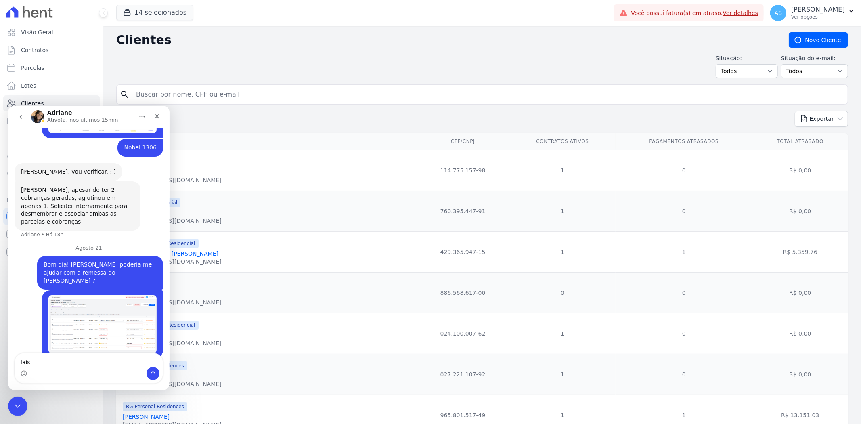
scroll to position [2098, 0]
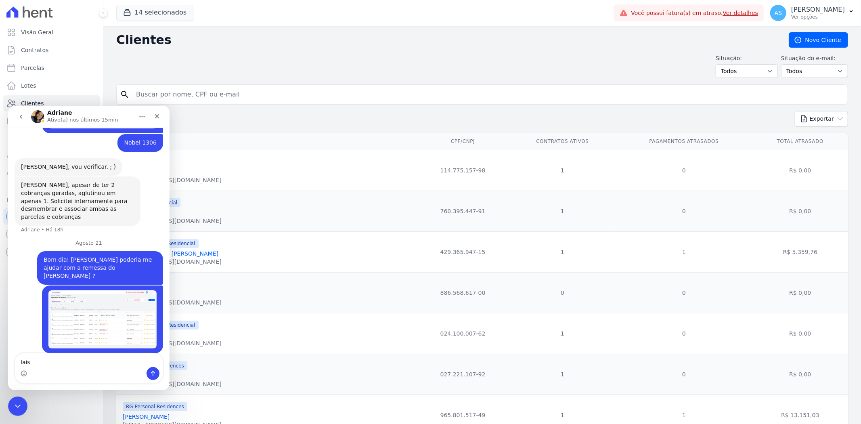
type textarea "lais"
click at [165, 95] on input "search" at bounding box center [487, 94] width 713 height 16
type input "lais"
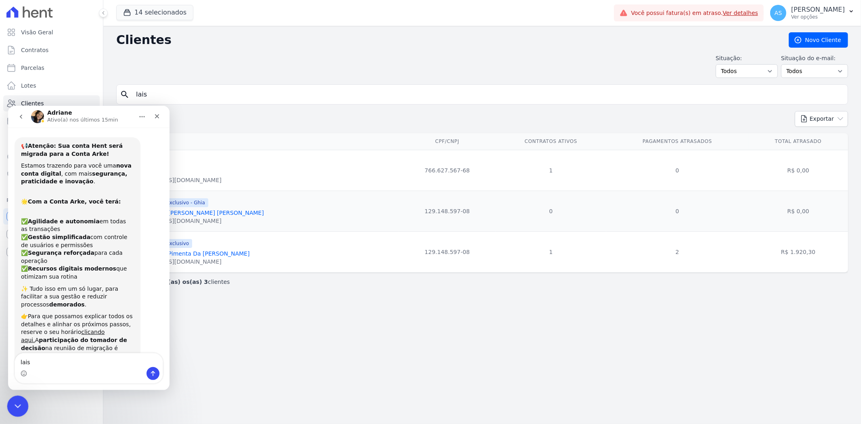
click at [18, 402] on icon "Fechar mensagem da Intercom" at bounding box center [17, 405] width 10 height 10
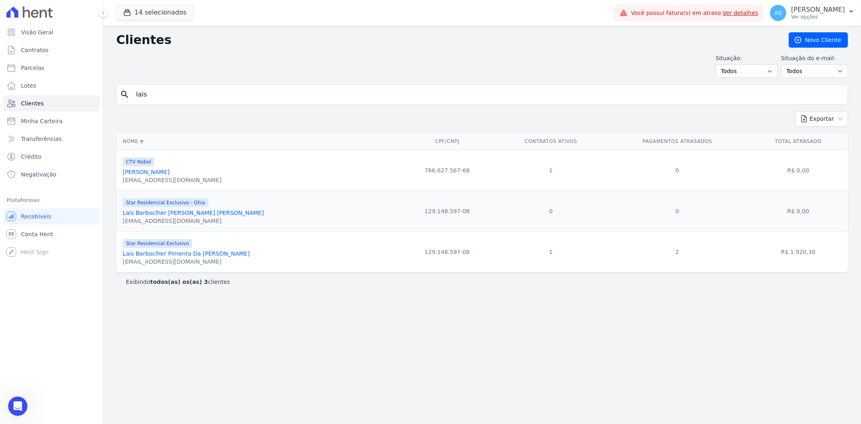
scroll to position [2098, 0]
click at [139, 254] on link "Lais Barboclher Pimenta Da Silva Chierici" at bounding box center [186, 253] width 127 height 6
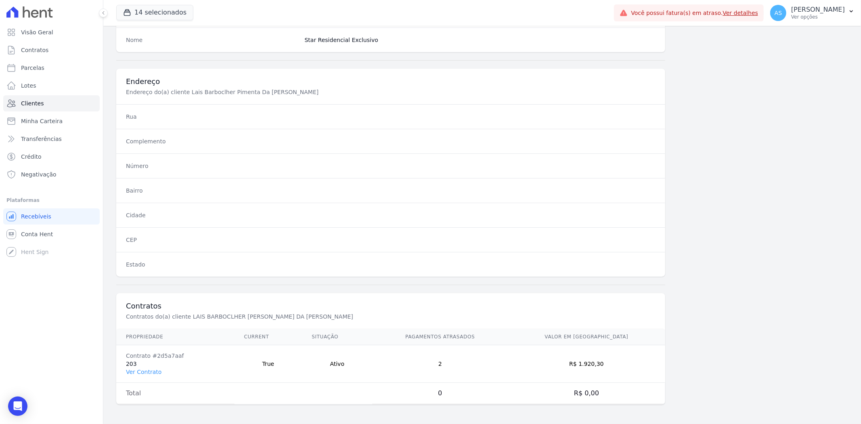
scroll to position [333, 0]
click at [130, 371] on link "Ver Contrato" at bounding box center [144, 372] width 36 height 6
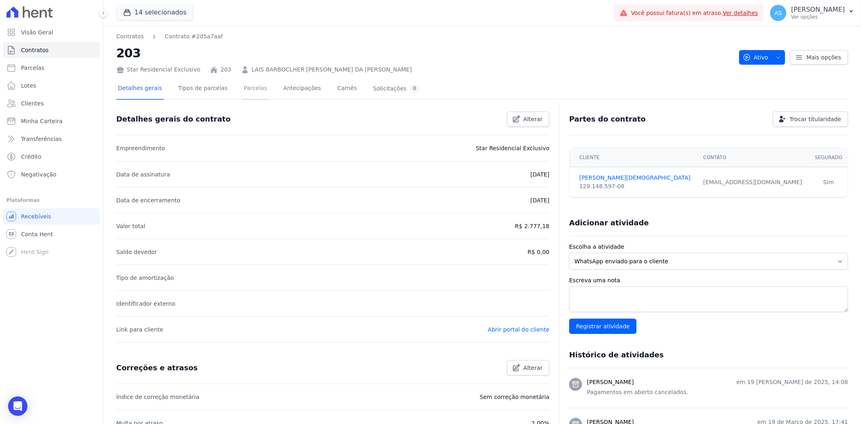
click at [242, 90] on link "Parcelas" at bounding box center [255, 88] width 27 height 21
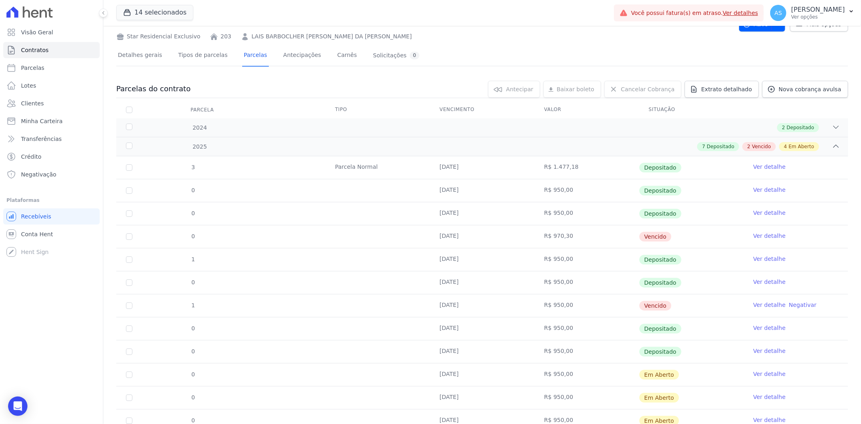
scroll to position [89, 0]
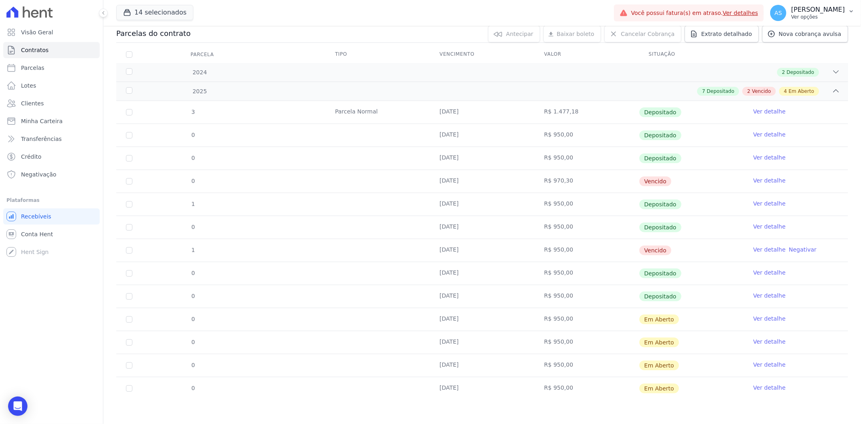
click at [822, 12] on p "[PERSON_NAME]" at bounding box center [818, 10] width 54 height 8
click at [784, 72] on link "Importar remessas" at bounding box center [809, 71] width 103 height 15
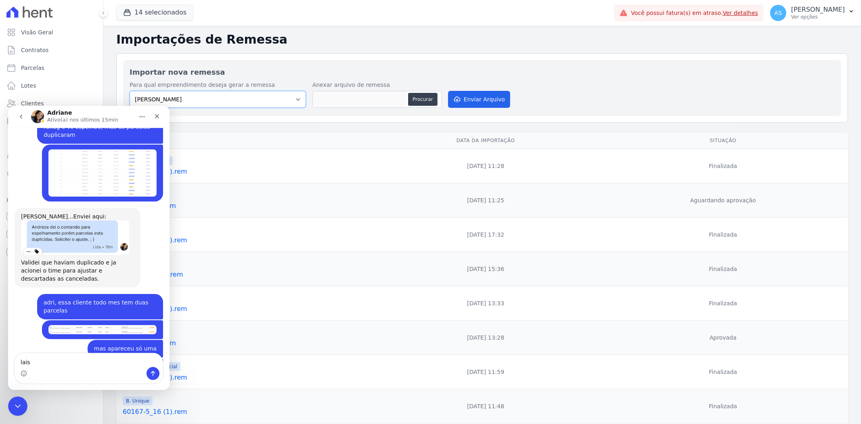
scroll to position [2098, 0]
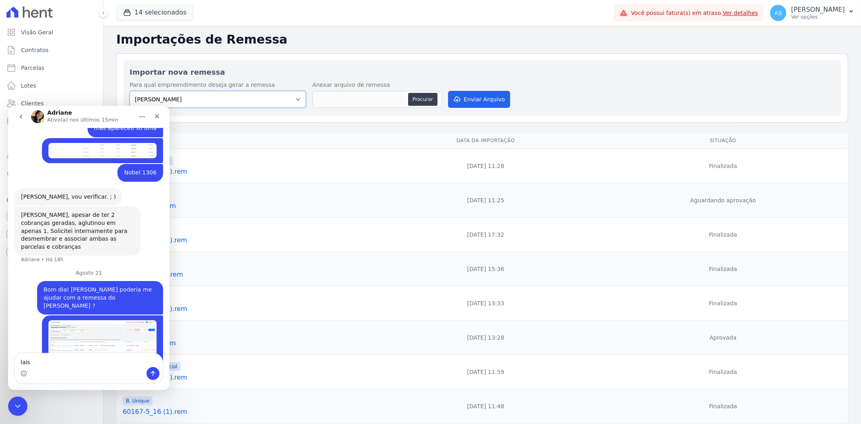
click at [295, 98] on select "[PERSON_NAME] Art Prime - [PERSON_NAME] Unique CTV Beat Residencial CTV Mob CTV…" at bounding box center [218, 99] width 176 height 17
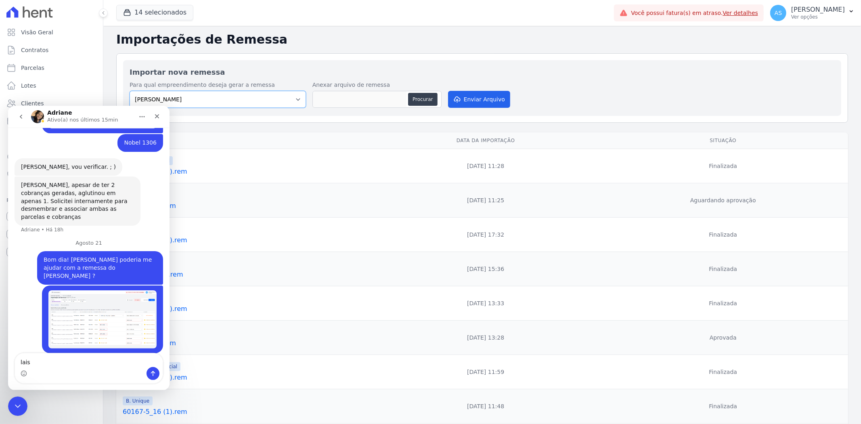
select select "3080d1e2-7387-437c-80c1-67f69b47e020"
click at [130, 91] on select "[PERSON_NAME] Art Prime - [PERSON_NAME] Unique CTV Beat Residencial CTV Mob CTV…" at bounding box center [218, 99] width 176 height 17
click at [414, 99] on button "Procurar" at bounding box center [422, 99] width 29 height 13
type input "60167-5_86.rem"
click at [466, 100] on button "Enviar Arquivo" at bounding box center [479, 99] width 62 height 17
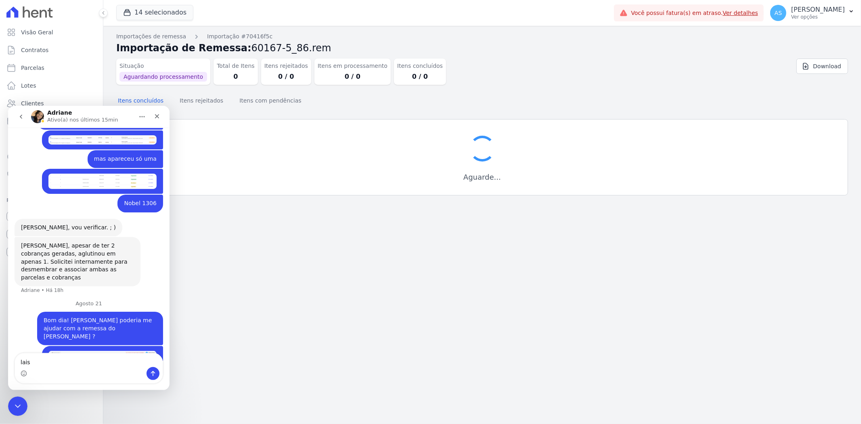
scroll to position [2098, 0]
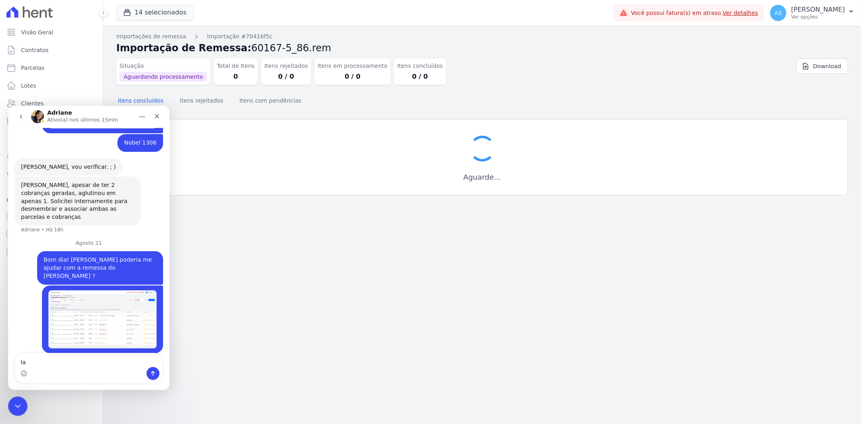
type textarea "l"
click at [15, 407] on icon "Fechar mensagem da Intercom" at bounding box center [17, 405] width 10 height 10
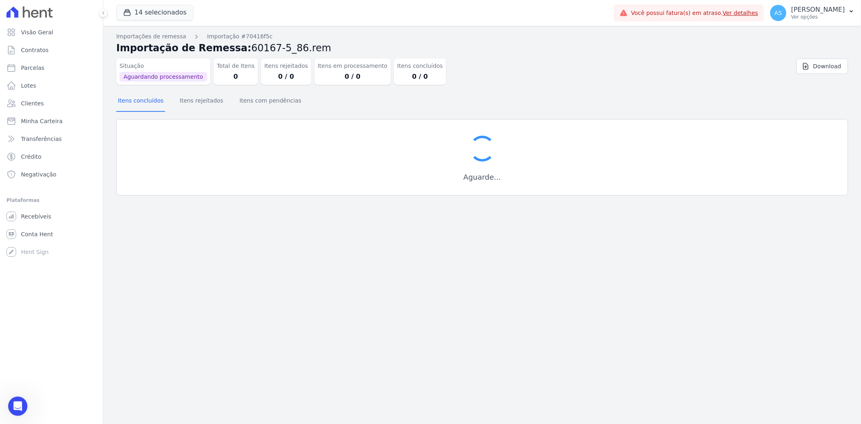
scroll to position [1840, 0]
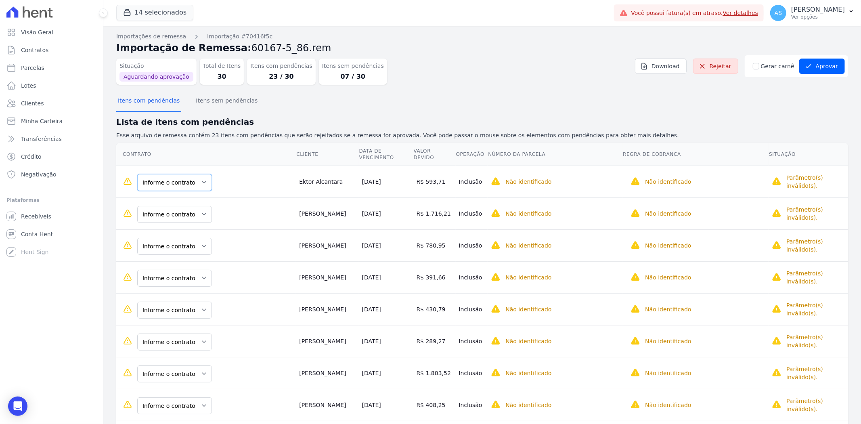
click at [203, 176] on select "Informe o contrato 308 308" at bounding box center [174, 182] width 75 height 17
click at [203, 207] on select "Informe o contrato 409 409" at bounding box center [174, 214] width 75 height 17
click at [202, 238] on select "Informe o contrato 307 307" at bounding box center [174, 246] width 75 height 17
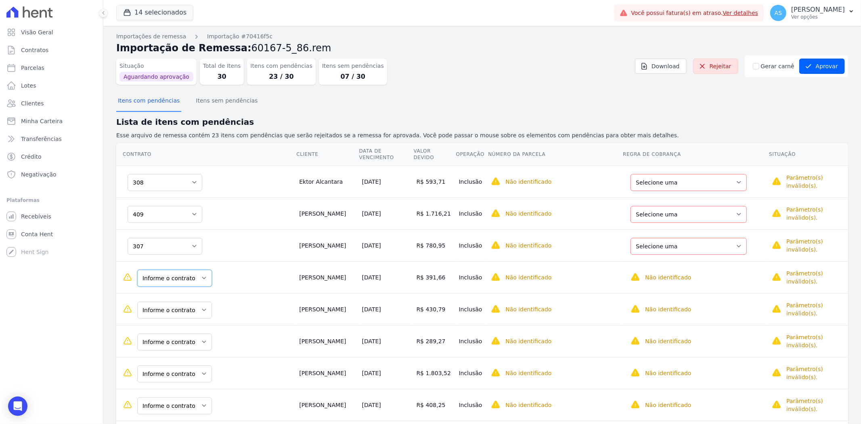
click at [201, 270] on select "Informe o contrato 302 302" at bounding box center [174, 278] width 75 height 17
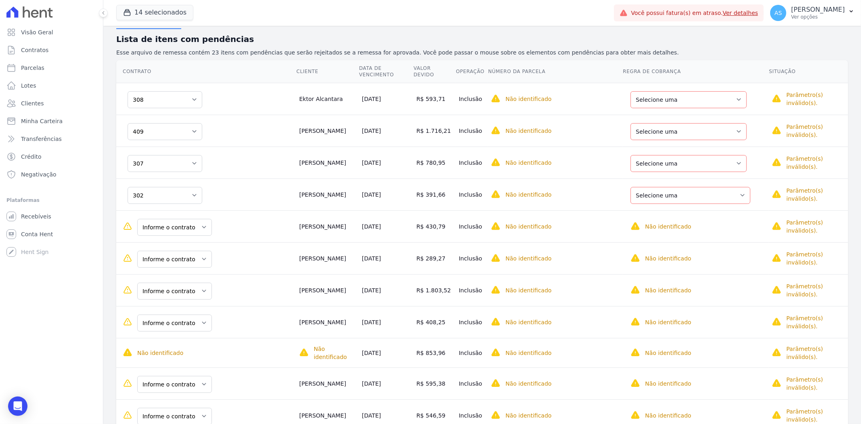
scroll to position [90, 0]
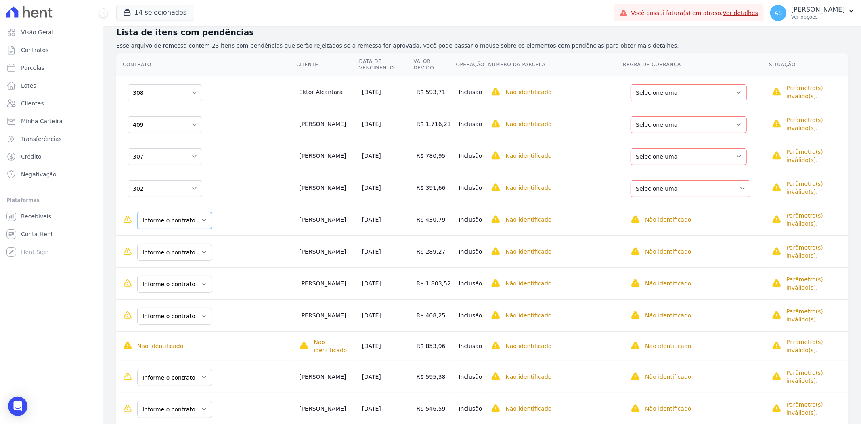
click at [202, 214] on select "Informe o contrato 102 102" at bounding box center [174, 220] width 75 height 17
click at [199, 245] on select "Informe o contrato 102 102" at bounding box center [174, 252] width 75 height 17
click at [199, 276] on select "Informe o contrato 309 309" at bounding box center [174, 284] width 75 height 17
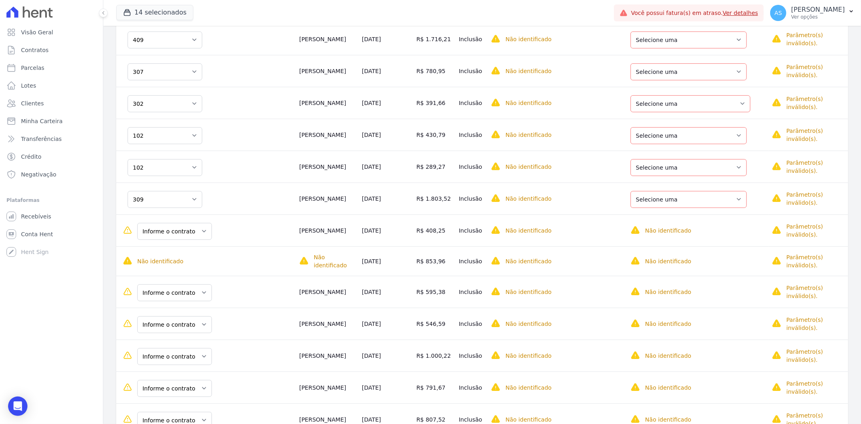
scroll to position [179, 0]
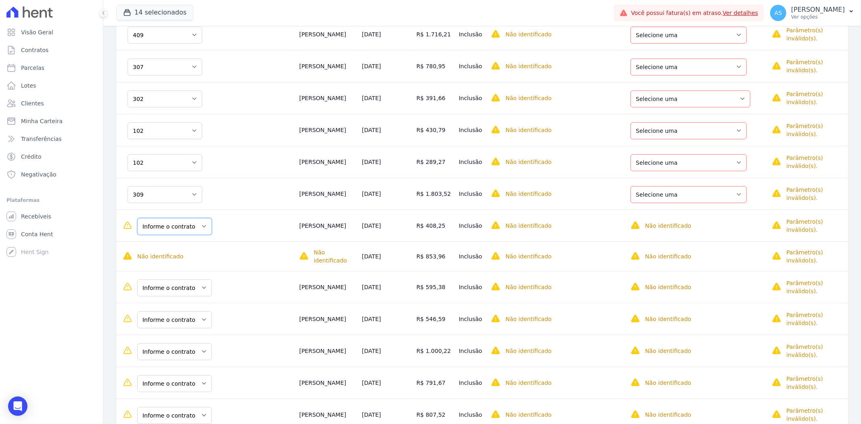
click at [203, 221] on select "Informe o contrato 309 309" at bounding box center [174, 226] width 75 height 17
click at [200, 279] on select "Informe o contrato 509 509" at bounding box center [174, 287] width 75 height 17
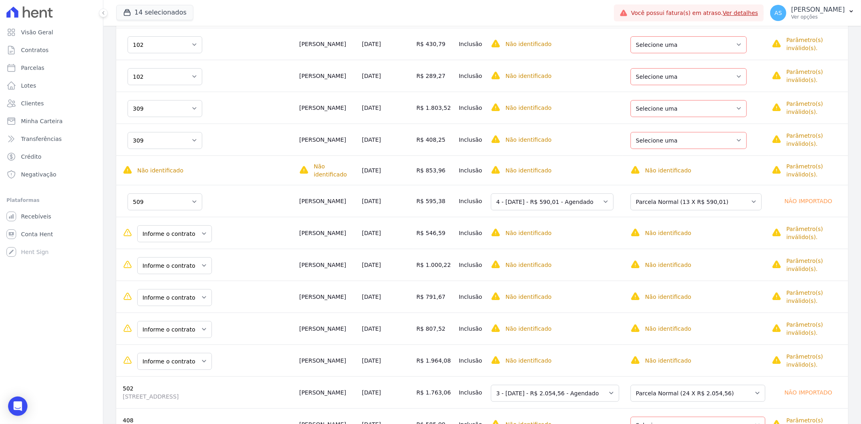
scroll to position [269, 0]
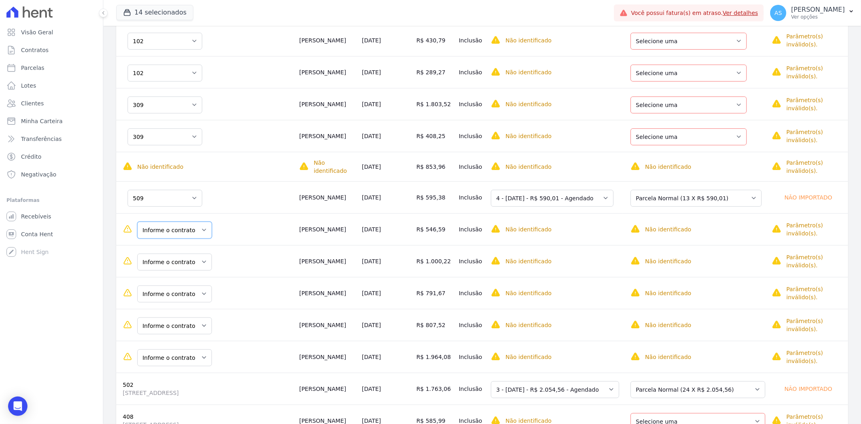
click at [201, 222] on select "Informe o contrato 301 301" at bounding box center [174, 230] width 75 height 17
click at [199, 254] on select "Informe o contrato 302 302" at bounding box center [174, 262] width 75 height 17
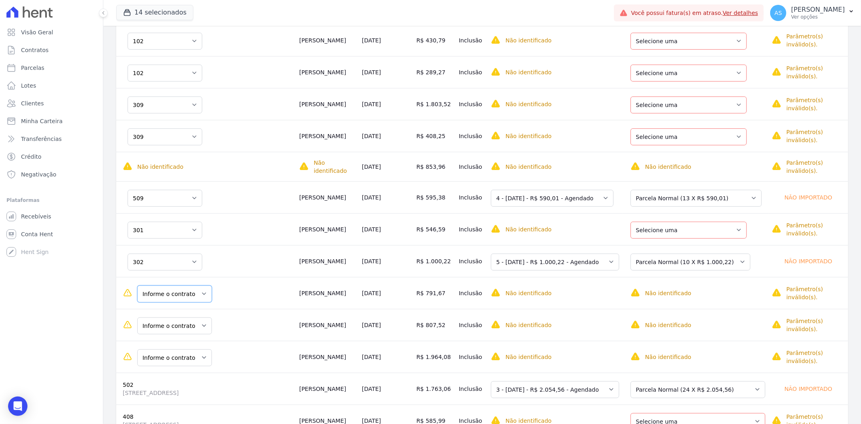
click at [203, 285] on select "Informe o contrato 301 301" at bounding box center [174, 293] width 75 height 17
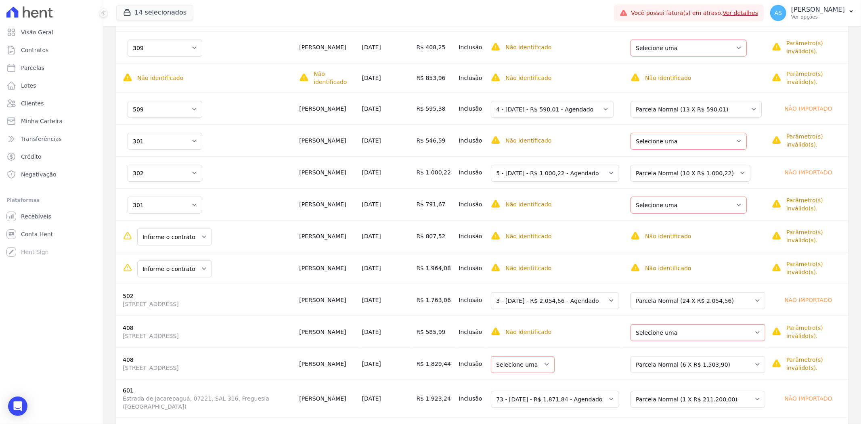
scroll to position [358, 0]
click at [198, 228] on select "Informe o contrato 509 509" at bounding box center [174, 236] width 75 height 17
click at [199, 260] on select "Informe o contrato 107 107" at bounding box center [174, 268] width 75 height 17
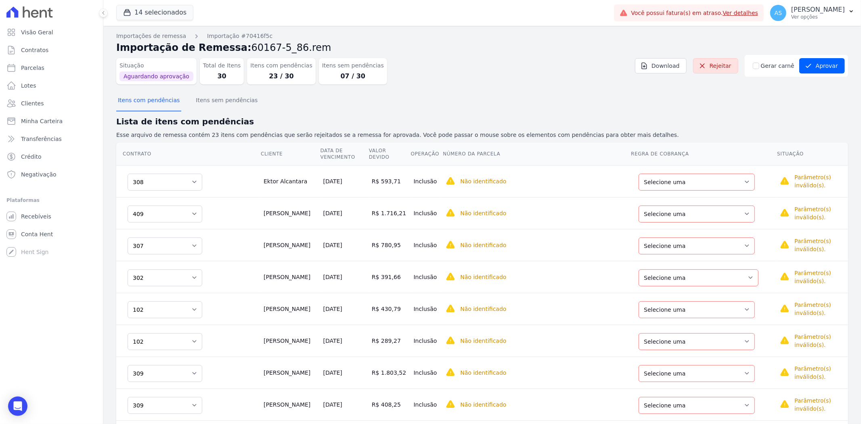
scroll to position [0, 0]
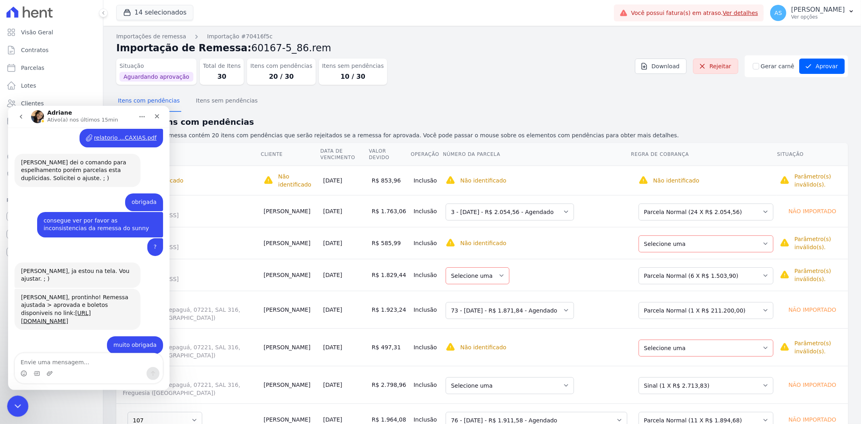
scroll to position [1996, 0]
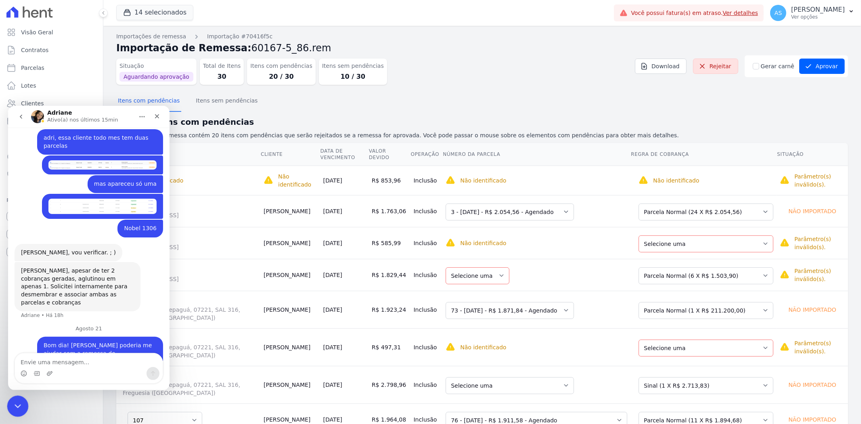
click at [17, 403] on icon "Fechar mensagem da Intercom" at bounding box center [17, 405] width 10 height 10
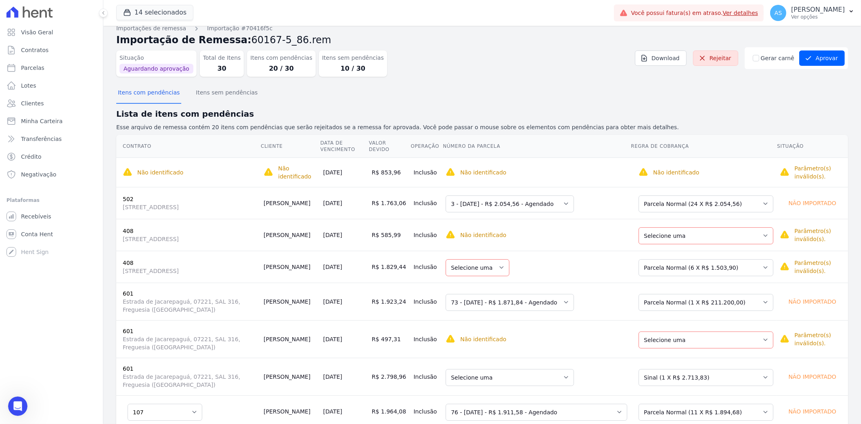
scroll to position [0, 0]
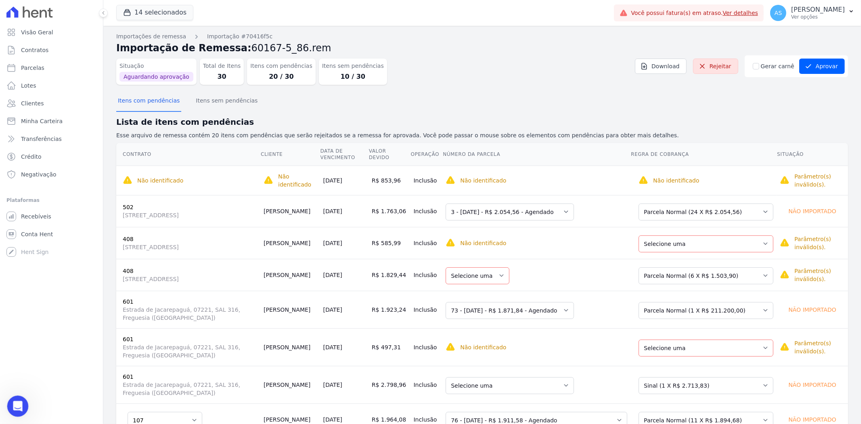
click at [10, 409] on div "Abrir mensagem da Intercom" at bounding box center [16, 405] width 27 height 27
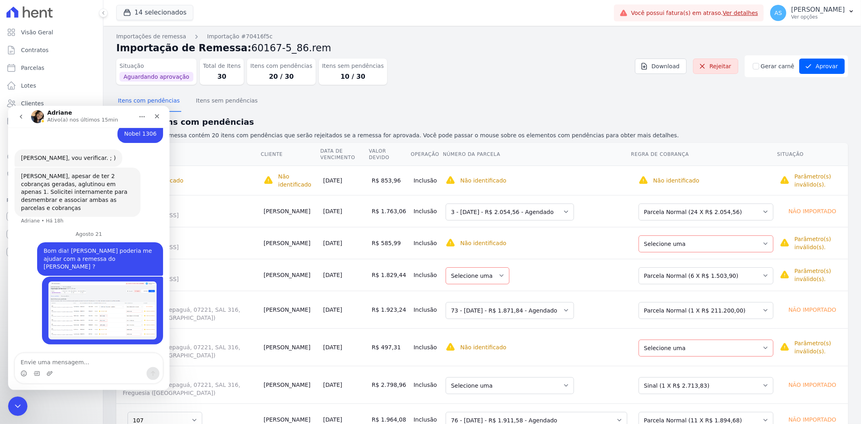
scroll to position [2098, 0]
type textarea "s"
type textarea "a remessa do star com pendencias"
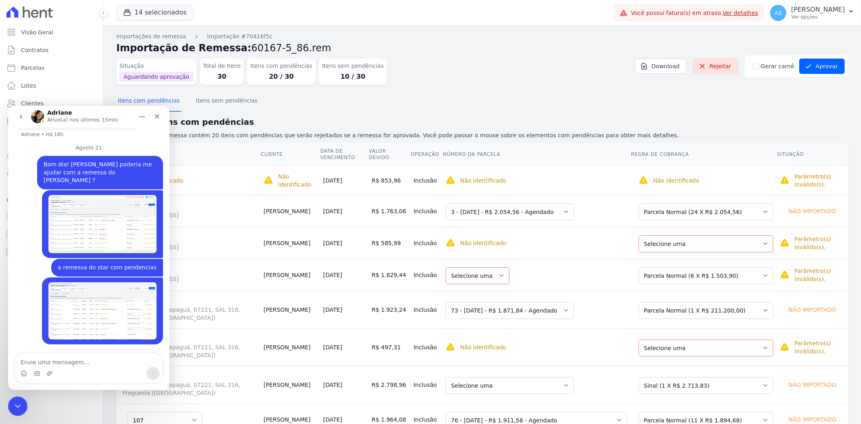
scroll to position [2184, 0]
click at [18, 405] on icon "Fechar mensagem da Intercom" at bounding box center [17, 405] width 10 height 10
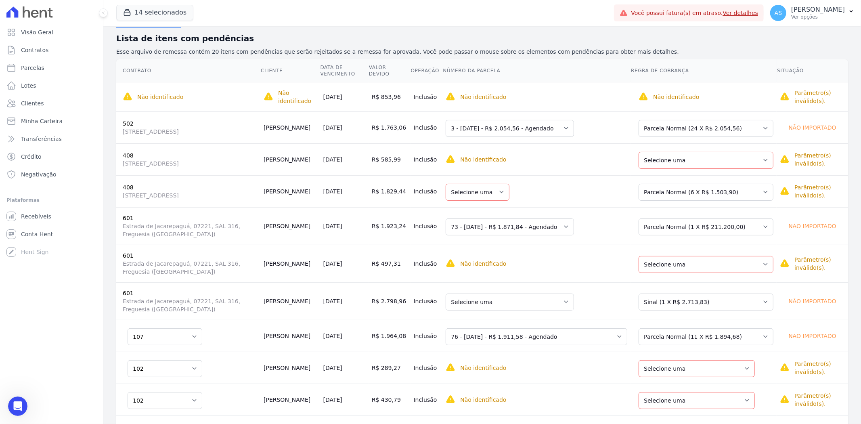
scroll to position [90, 0]
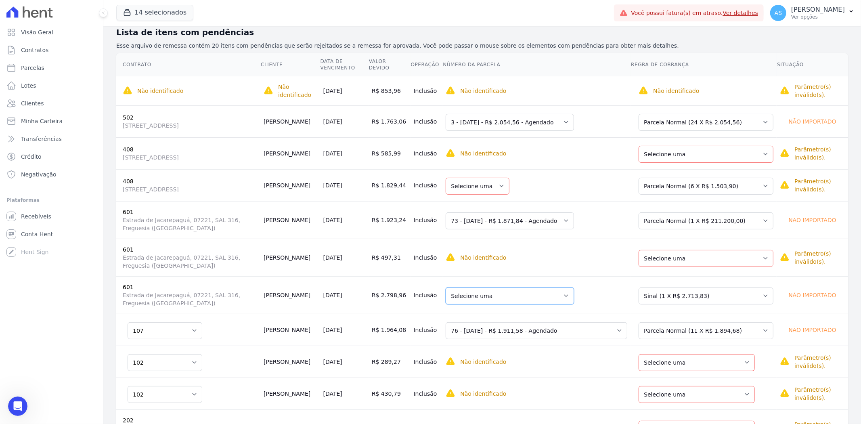
click at [574, 293] on select "Selecione uma 65 - 10/02/2025 - R$ 3.418,28 - Vencido 74 - 30/09/2025 - R$ 2.72…" at bounding box center [510, 295] width 128 height 17
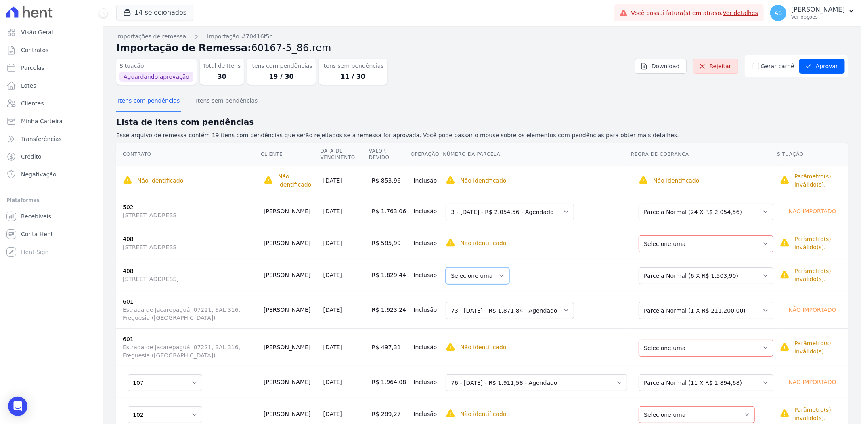
click at [508, 273] on select "Selecione uma" at bounding box center [478, 275] width 64 height 17
click at [551, 272] on td "Selecione uma" at bounding box center [536, 275] width 188 height 32
click at [21, 411] on div "Open Intercom Messenger" at bounding box center [17, 406] width 21 height 21
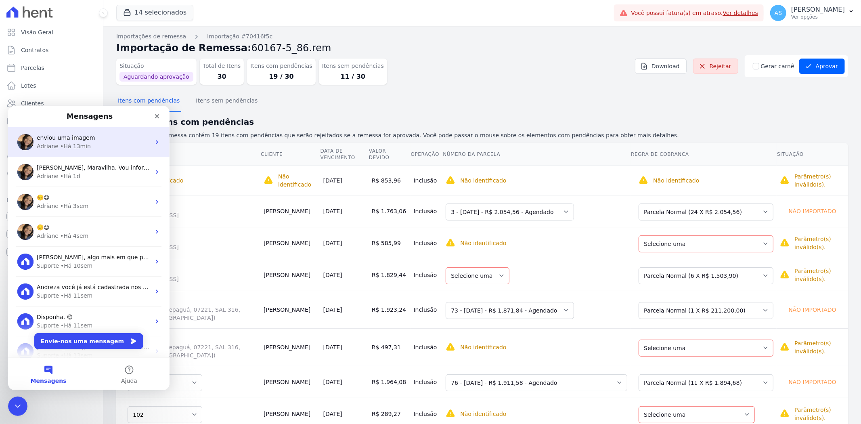
click at [90, 140] on div "enviou uma imagem" at bounding box center [94, 137] width 114 height 8
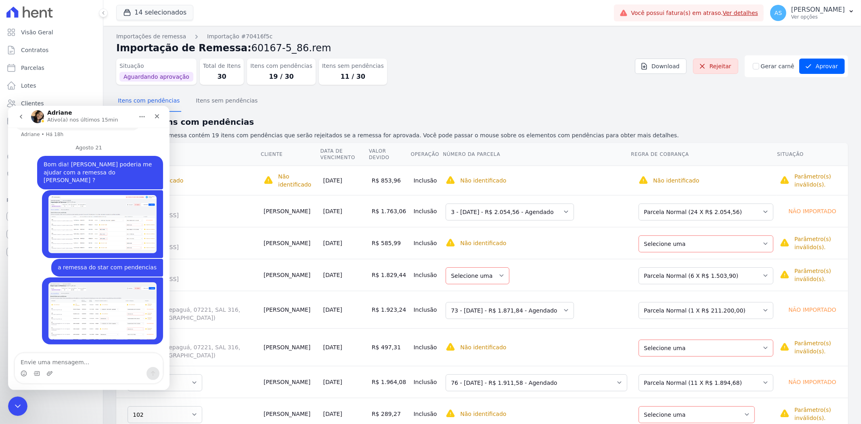
scroll to position [2184, 0]
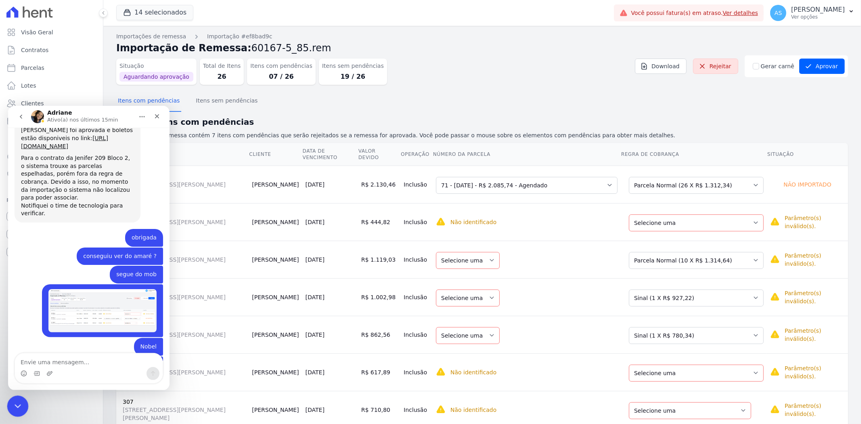
scroll to position [1301, 0]
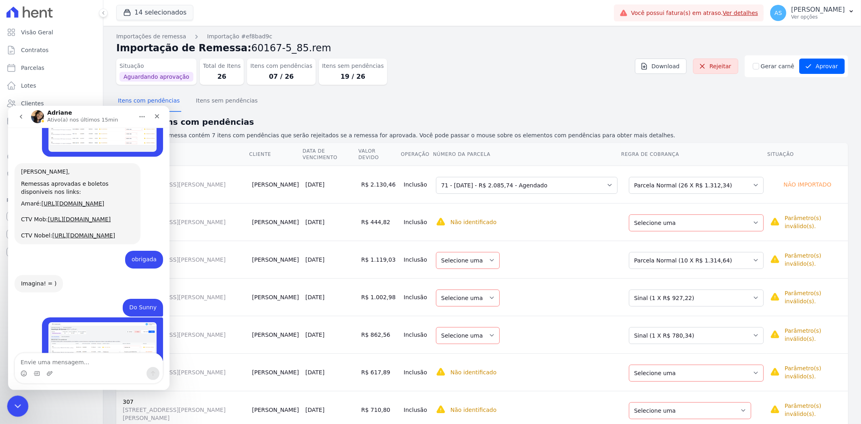
click at [15, 405] on icon "Fechar mensagem da Intercom" at bounding box center [17, 405] width 10 height 10
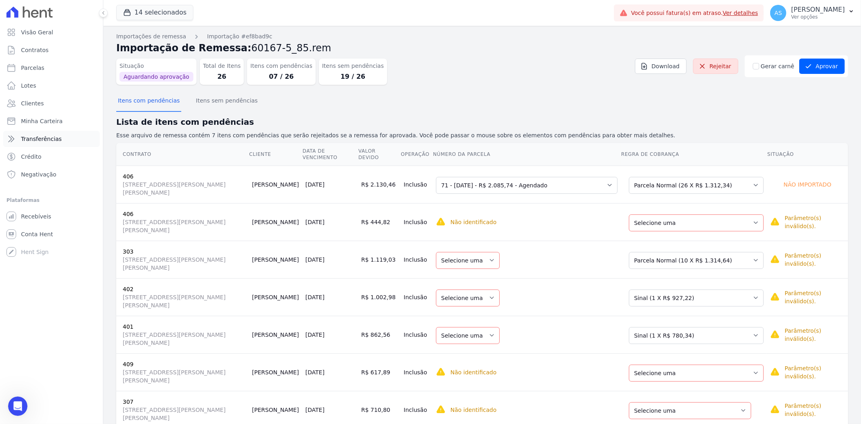
scroll to position [2184, 0]
click at [35, 126] on link "Minha Carteira" at bounding box center [51, 121] width 96 height 16
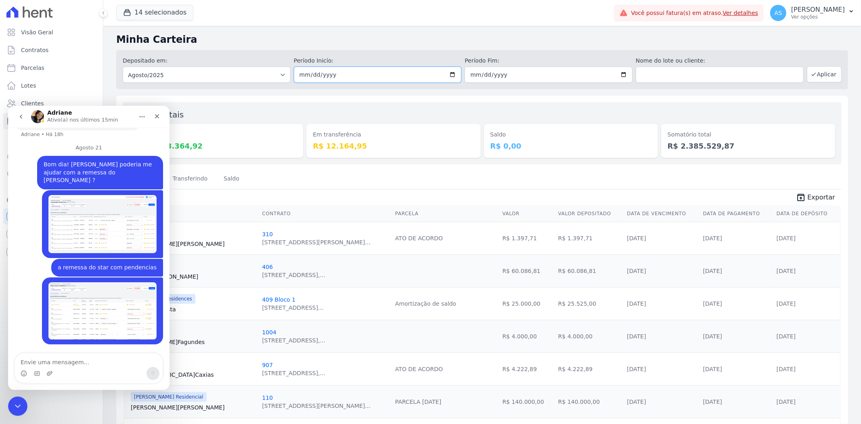
scroll to position [2184, 0]
click at [452, 76] on input "2025-08-01" at bounding box center [378, 75] width 168 height 16
click at [160, 115] on div "Fechar" at bounding box center [157, 116] width 15 height 15
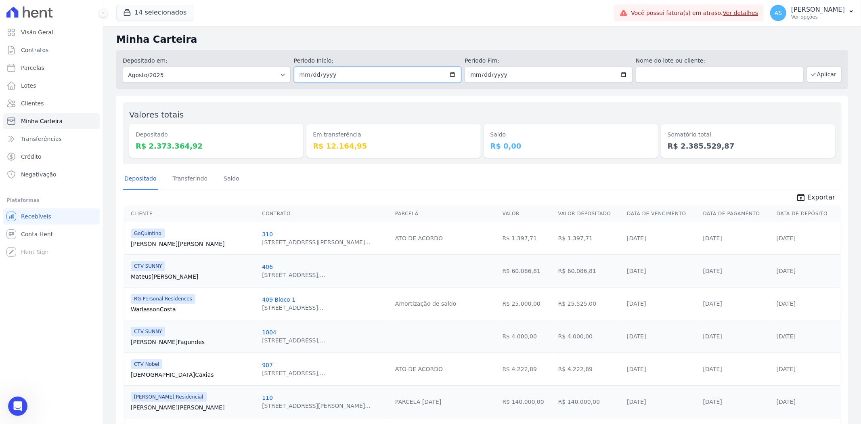
click at [451, 74] on input "2025-08-01" at bounding box center [378, 75] width 168 height 16
type input "[DATE]"
click at [620, 74] on input "2025-08-31" at bounding box center [549, 75] width 168 height 16
type input "[DATE]"
click at [826, 77] on button "Aplicar" at bounding box center [824, 74] width 35 height 16
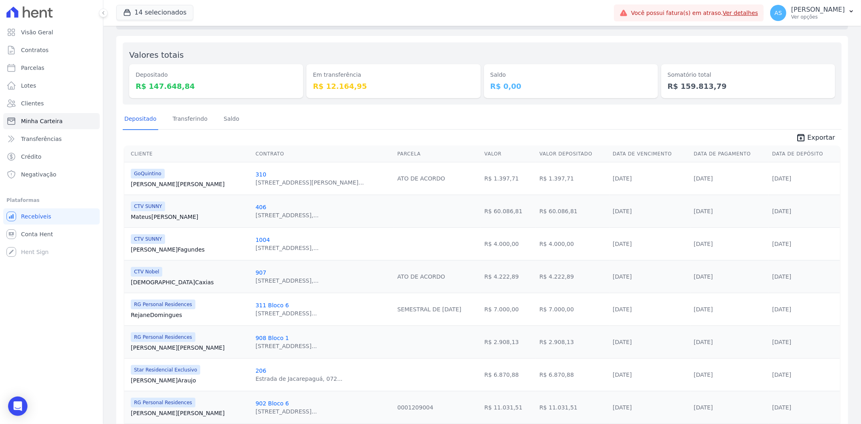
scroll to position [45, 0]
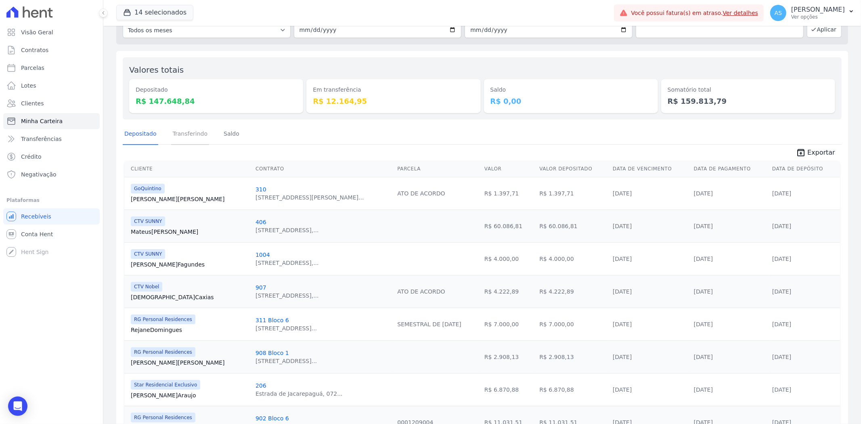
click at [171, 136] on link "Transferindo" at bounding box center [190, 134] width 38 height 21
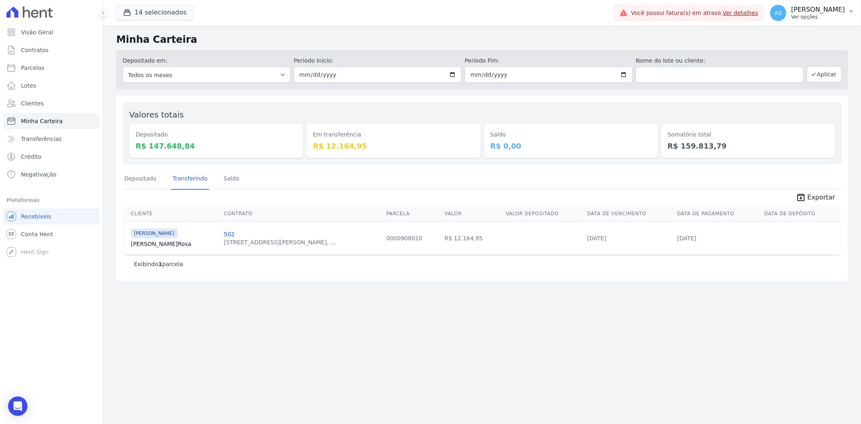
click at [853, 10] on icon "button" at bounding box center [851, 11] width 6 height 6
click at [794, 90] on link "Exportar retornos" at bounding box center [809, 89] width 103 height 15
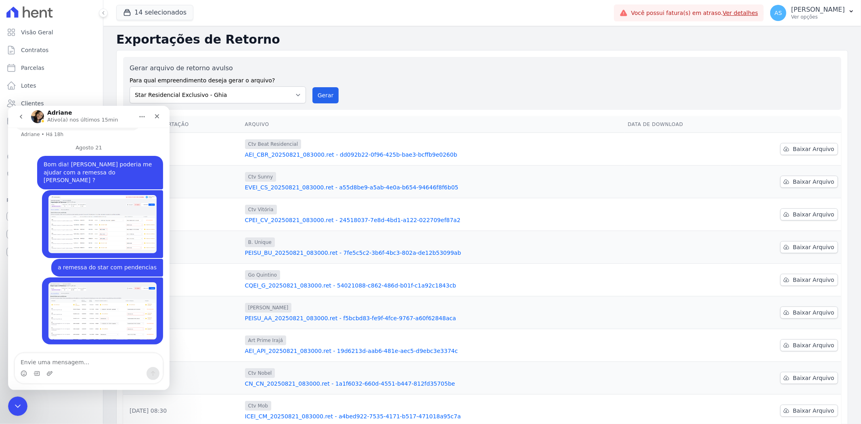
scroll to position [2184, 0]
click at [575, 117] on th "Arquivo" at bounding box center [433, 124] width 383 height 17
click at [501, 15] on div "14 selecionados Reco [PERSON_NAME] Art Prime - Irajá B. Unique CTV Beat Residen…" at bounding box center [363, 13] width 495 height 27
drag, startPoint x: 449, startPoint y: 231, endPoint x: 544, endPoint y: 130, distance: 137.9
click at [482, 199] on tbody "[DATE] 08:30 Ctv Beat Residencial AEI_CBR_20250821_083000.ret - dd092b22-0f96-4…" at bounding box center [482, 296] width 718 height 327
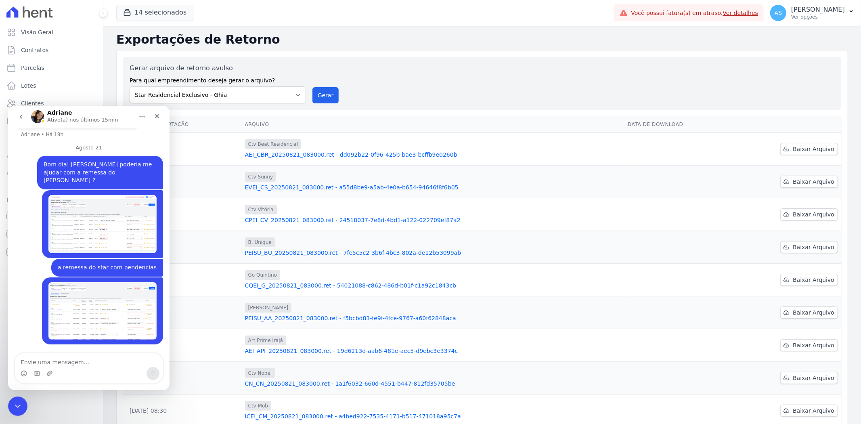
click at [477, 74] on div "Gerar arquivo de retorno avulso Para qual empreendimento deseja gerar o arquivo…" at bounding box center [482, 83] width 705 height 40
click at [18, 409] on icon "Fechar mensagem da Intercom" at bounding box center [17, 405] width 10 height 10
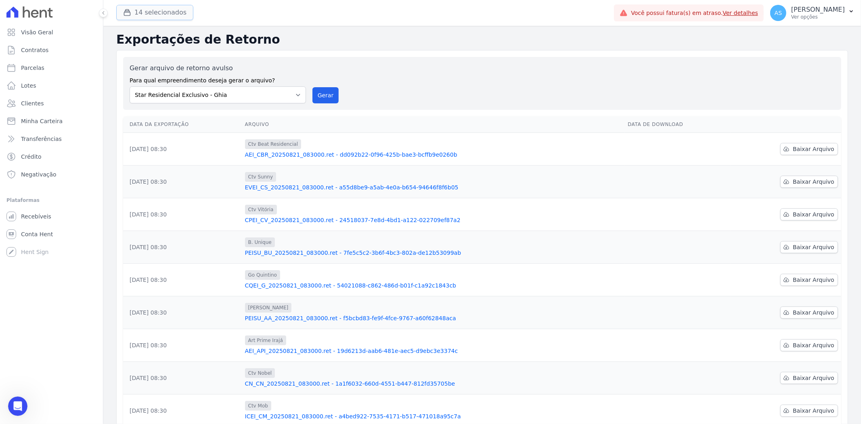
click at [162, 10] on button "14 selecionados" at bounding box center [154, 12] width 77 height 15
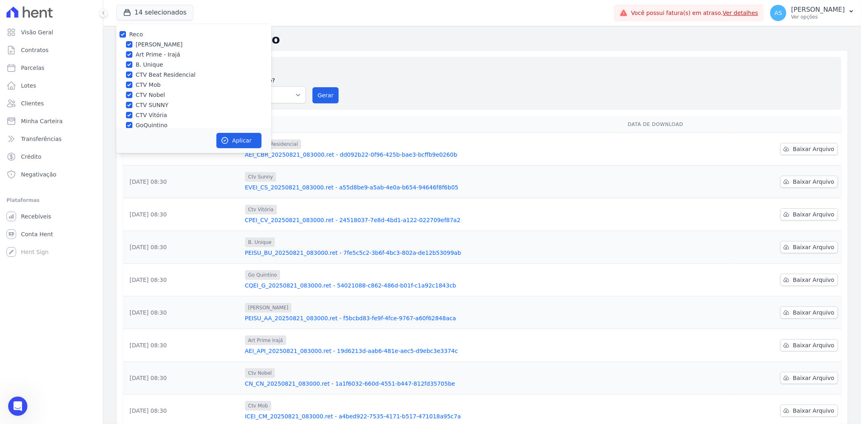
click at [128, 34] on div "Reco" at bounding box center [193, 34] width 155 height 8
click at [122, 31] on input "Reco" at bounding box center [122, 34] width 6 height 6
checkbox input "false"
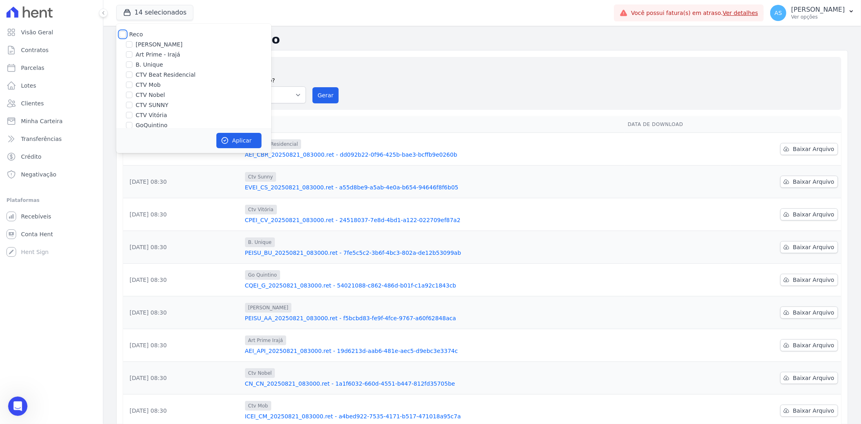
checkbox input "false"
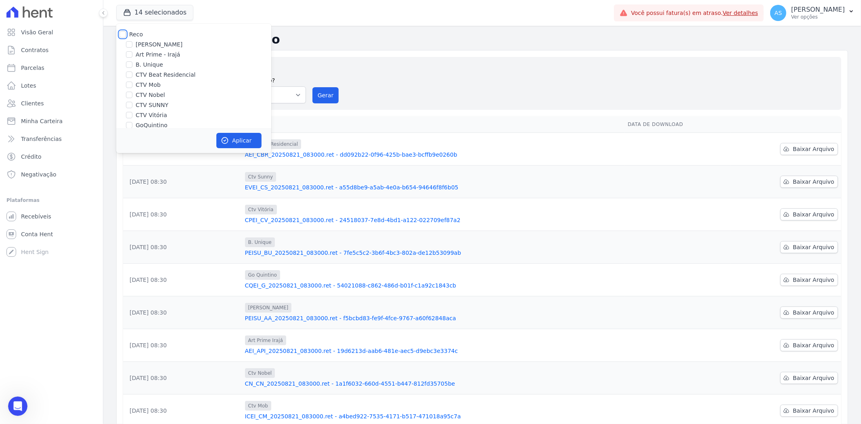
checkbox input "false"
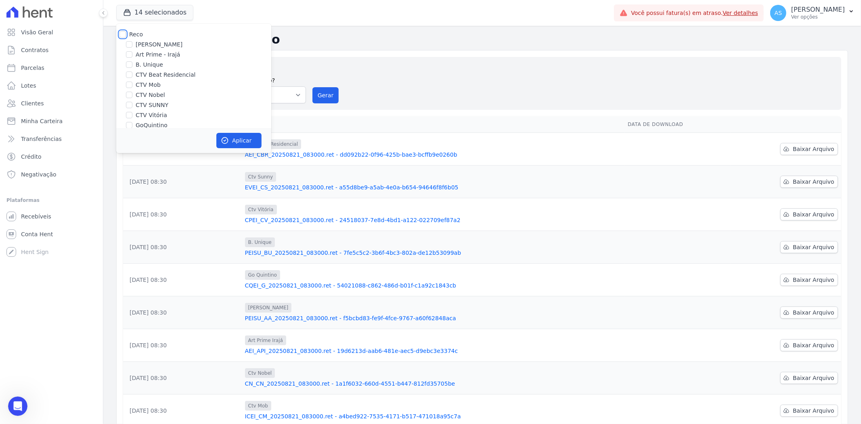
checkbox input "false"
click at [127, 44] on input "[PERSON_NAME]" at bounding box center [129, 44] width 6 height 6
checkbox input "true"
click at [231, 140] on button "Aplicar" at bounding box center [238, 140] width 45 height 15
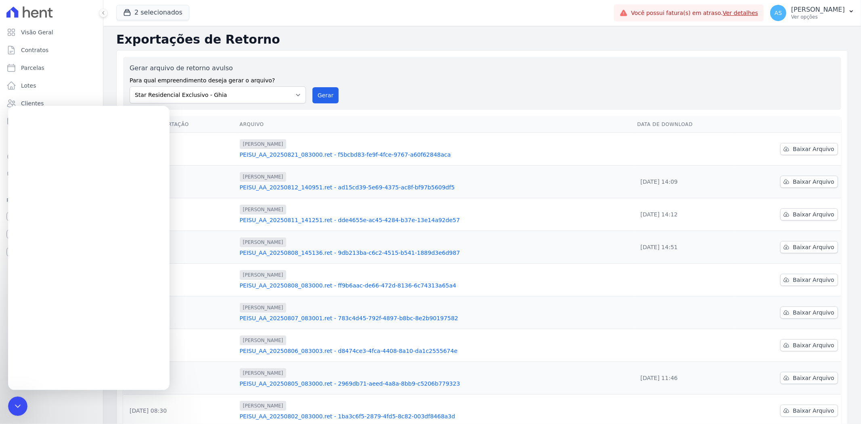
scroll to position [0, 0]
click at [154, 10] on button "2 selecionados" at bounding box center [152, 12] width 73 height 15
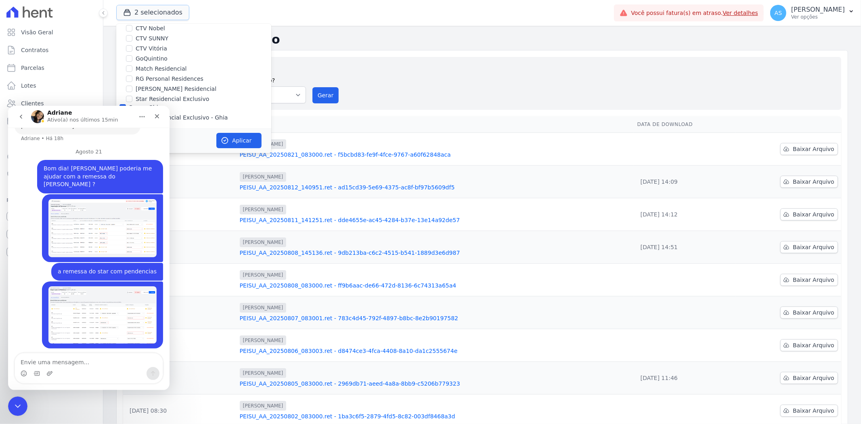
scroll to position [2184, 0]
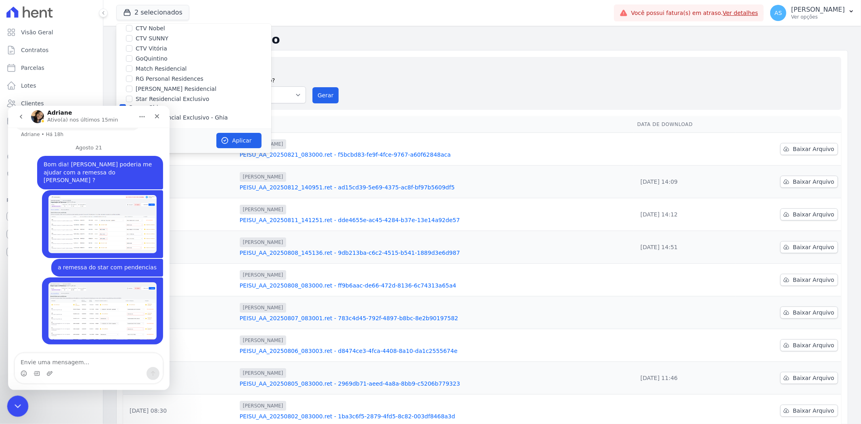
drag, startPoint x: 14, startPoint y: 400, endPoint x: 42, endPoint y: 779, distance: 379.7
click at [14, 400] on icon "Fechar mensagem da Intercom" at bounding box center [17, 405] width 10 height 10
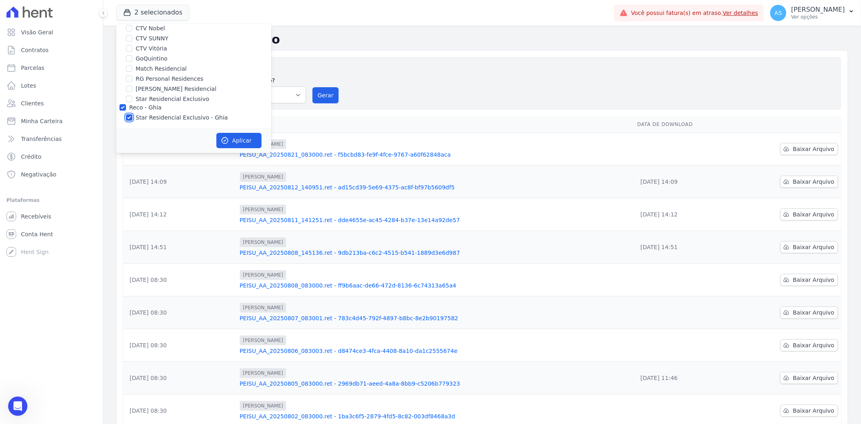
click at [129, 117] on input "Star Residencial Exclusivo - Ghia" at bounding box center [129, 117] width 6 height 6
checkbox input "false"
click at [236, 139] on button "Aplicar" at bounding box center [238, 140] width 45 height 15
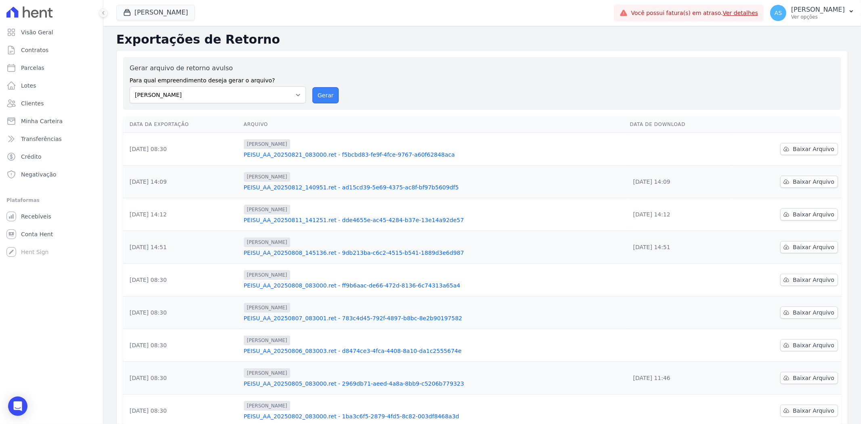
click at [320, 94] on button "Gerar" at bounding box center [325, 95] width 27 height 16
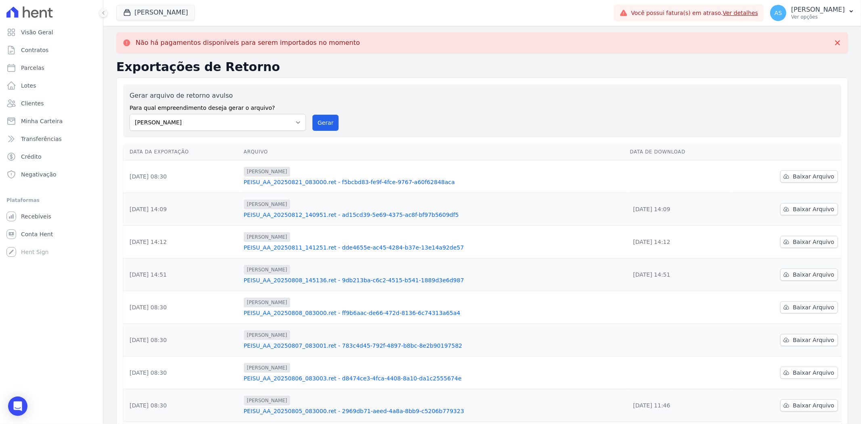
click at [349, 178] on link "PEISU_AA_20250821_083000.ret - f5bcbd83-fe9f-4fce-9767-a60f62848aca" at bounding box center [434, 182] width 380 height 8
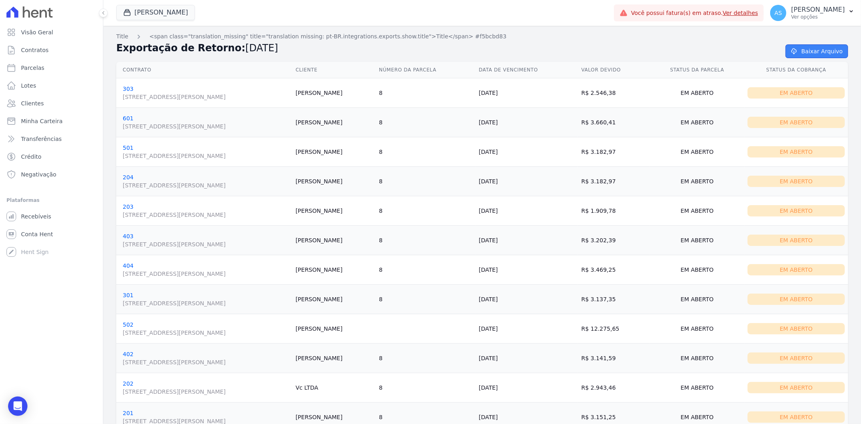
click at [821, 50] on link "Baixar Arquivo" at bounding box center [817, 51] width 63 height 14
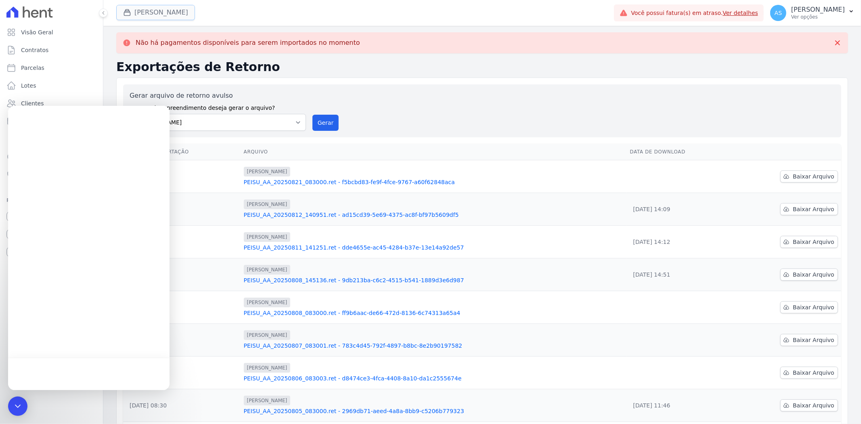
click at [155, 14] on button "[PERSON_NAME]" at bounding box center [155, 12] width 79 height 15
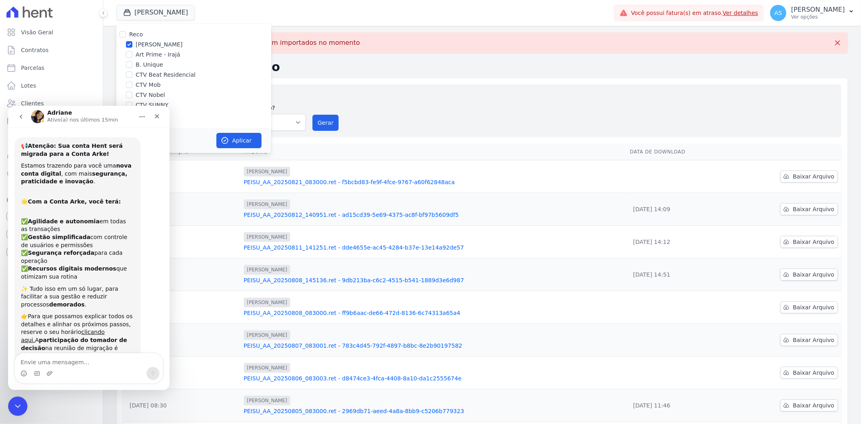
click at [143, 43] on label "[PERSON_NAME]" at bounding box center [159, 44] width 47 height 8
click at [132, 43] on input "[PERSON_NAME]" at bounding box center [129, 44] width 6 height 6
checkbox input "false"
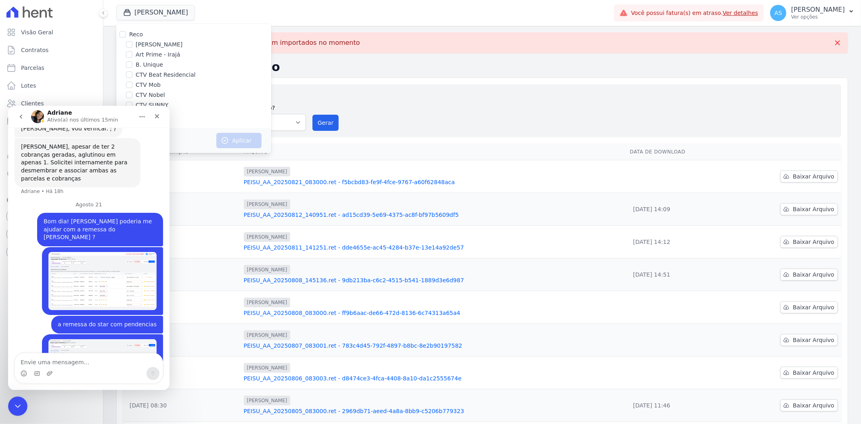
click at [138, 54] on label "Art Prime - Irajá" at bounding box center [158, 54] width 44 height 8
click at [132, 54] on input "Art Prime - Irajá" at bounding box center [129, 54] width 6 height 6
checkbox input "true"
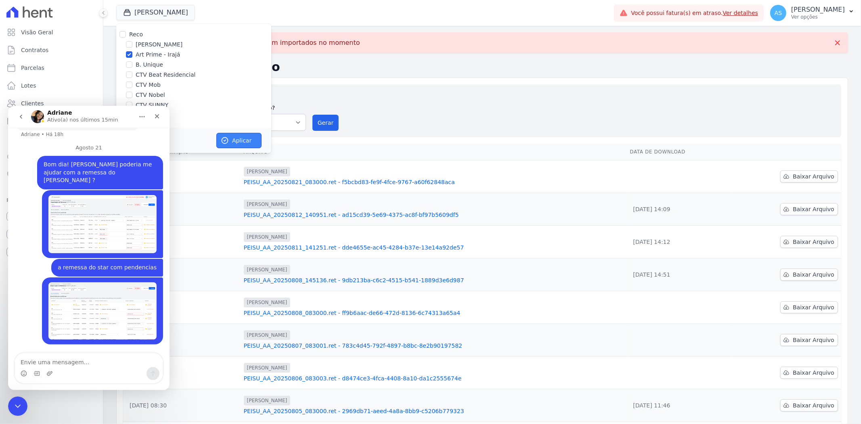
click at [228, 146] on button "Aplicar" at bounding box center [238, 140] width 45 height 15
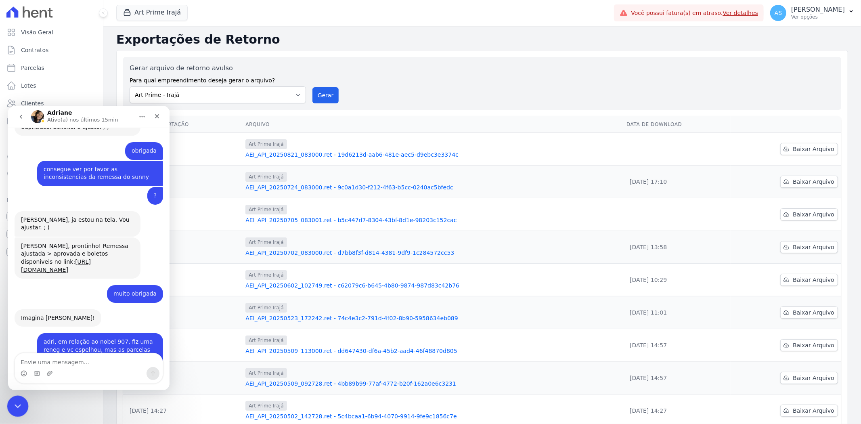
scroll to position [1918, 0]
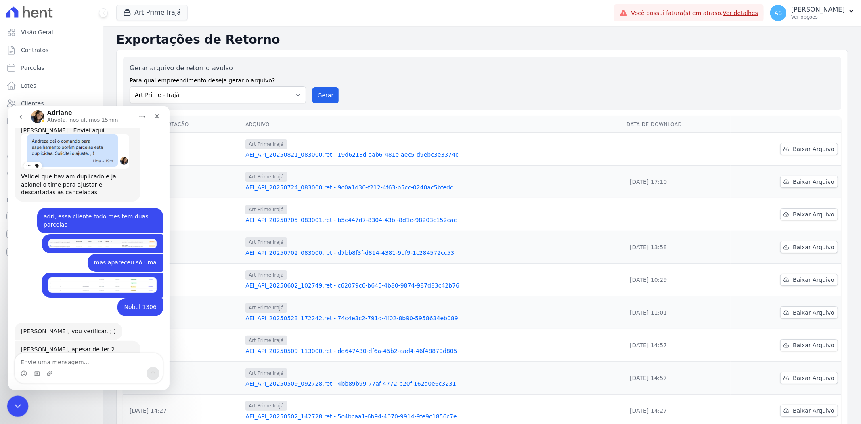
click at [21, 397] on div "Fechar mensagem da Intercom" at bounding box center [16, 404] width 19 height 19
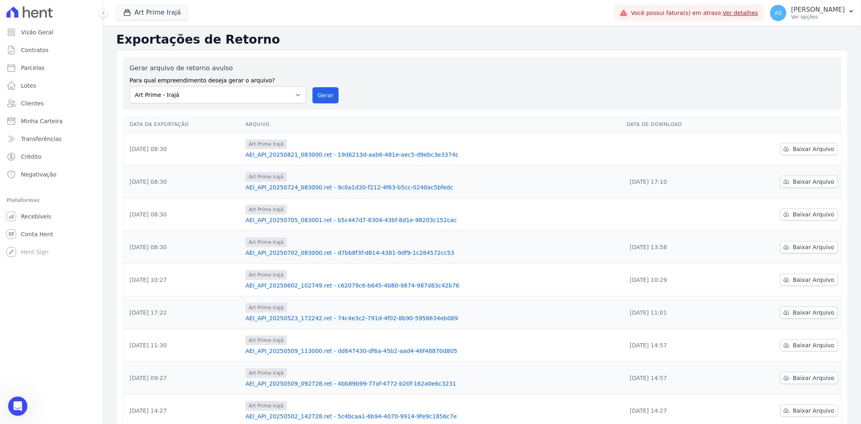
scroll to position [2184, 0]
click at [331, 94] on button "Gerar" at bounding box center [325, 95] width 27 height 16
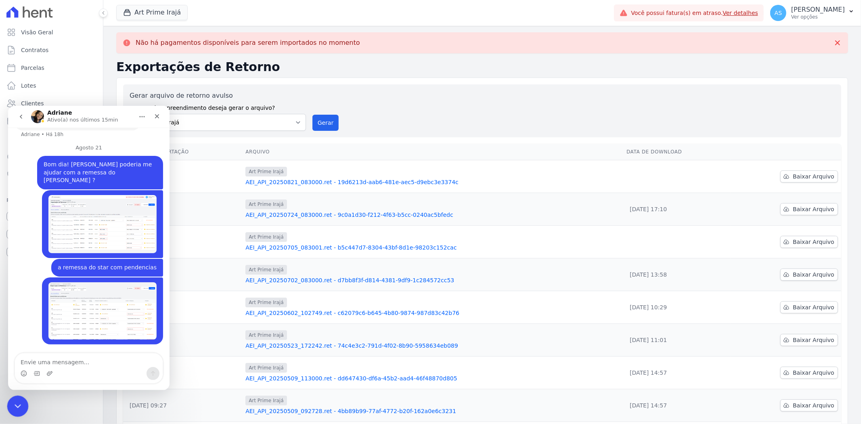
click at [16, 405] on icon "Fechar mensagem da Intercom" at bounding box center [17, 405] width 10 height 10
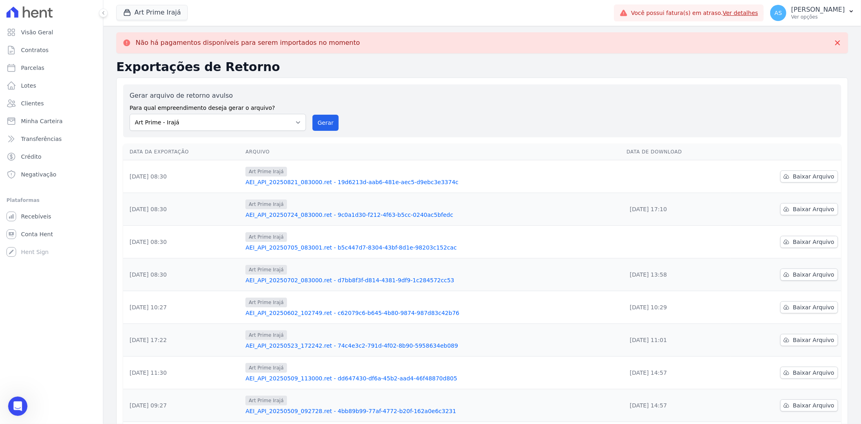
click at [302, 184] on link "AEI_API_20250821_083000.ret - 19d6213d-aab6-481e-aec5-d9ebc3e3374c" at bounding box center [432, 182] width 375 height 8
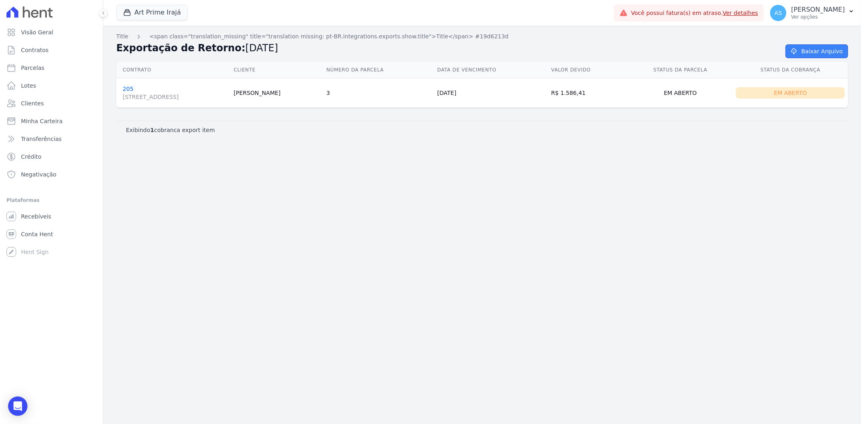
click at [817, 50] on link "Baixar Arquivo" at bounding box center [817, 51] width 63 height 14
click at [525, 242] on div "Title <span class="translation_missing" title="translation missing: pt-BR.integ…" at bounding box center [482, 225] width 758 height 398
click at [816, 52] on link "Baixar Arquivo" at bounding box center [817, 51] width 63 height 14
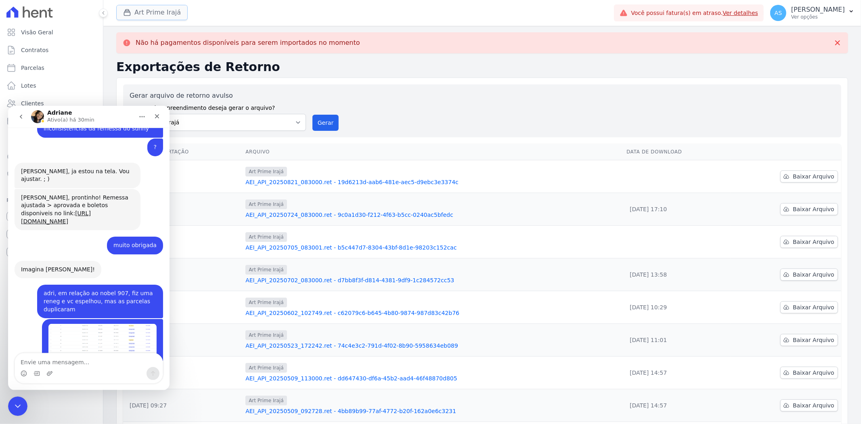
click at [151, 15] on button "Art Prime Irajá" at bounding box center [151, 12] width 71 height 15
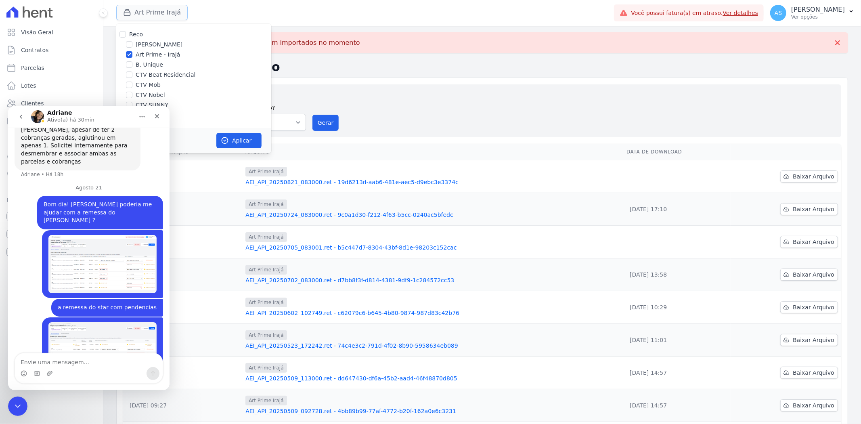
scroll to position [2184, 0]
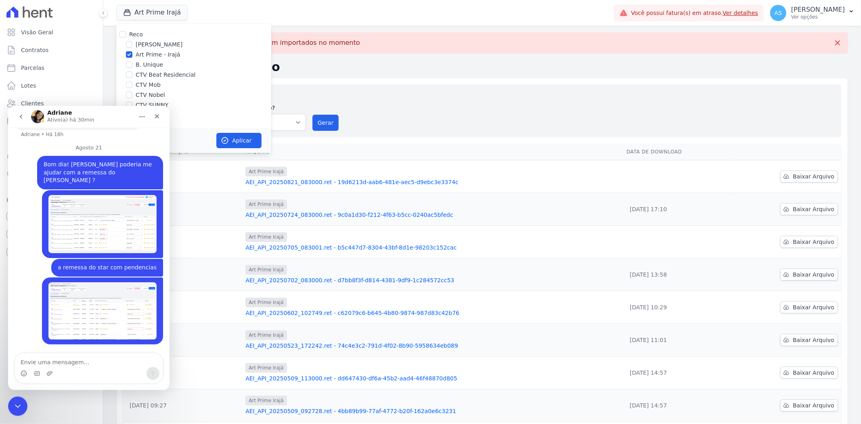
click at [134, 55] on div "Art Prime - Irajá" at bounding box center [193, 54] width 155 height 8
click at [130, 57] on input "Art Prime - Irajá" at bounding box center [129, 54] width 6 height 6
checkbox input "false"
click at [128, 67] on input "B. Unique" at bounding box center [129, 64] width 6 height 6
checkbox input "true"
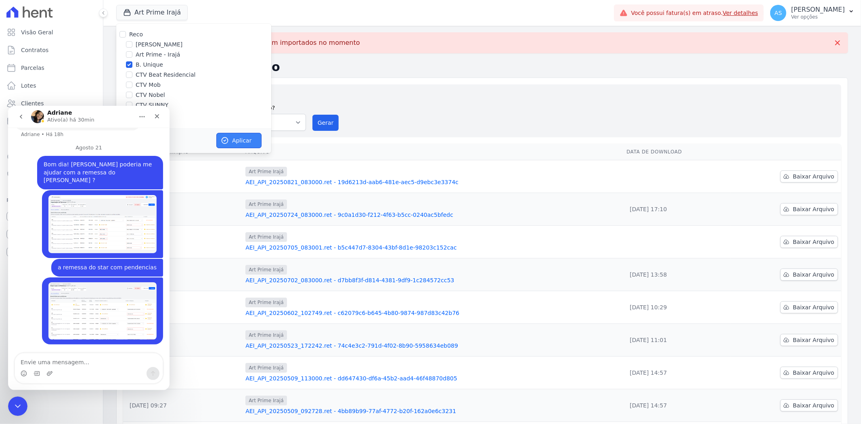
click at [233, 141] on button "Aplicar" at bounding box center [238, 140] width 45 height 15
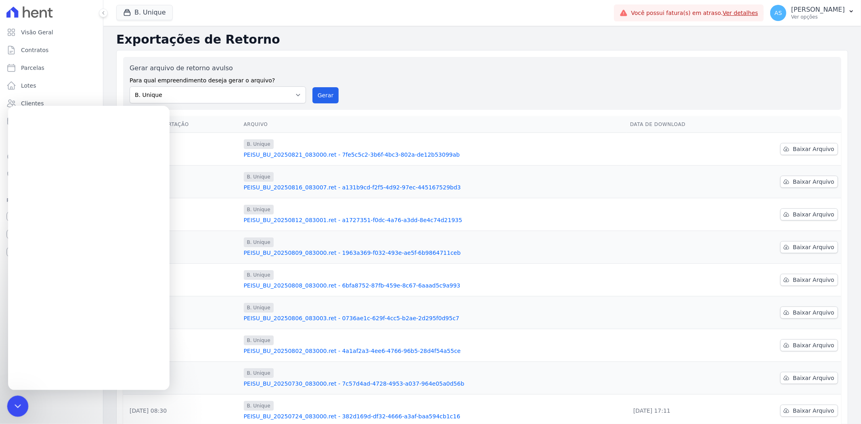
scroll to position [0, 0]
click at [17, 412] on div "Fechar mensagem da Intercom" at bounding box center [16, 404] width 19 height 19
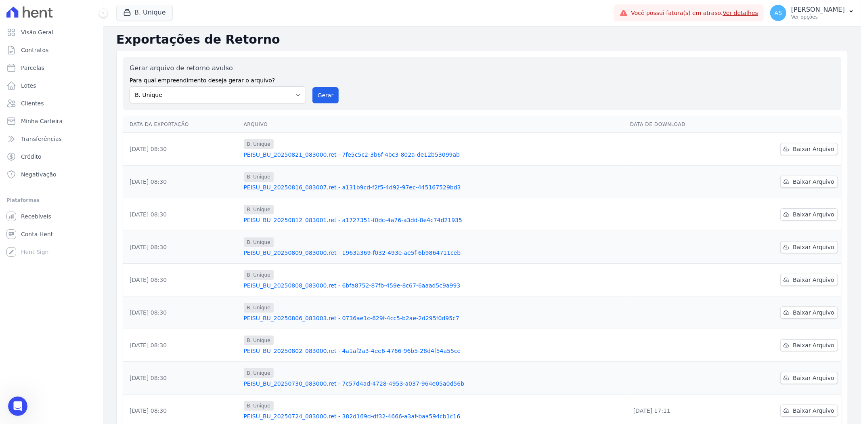
scroll to position [2184, 0]
click at [325, 94] on button "Gerar" at bounding box center [325, 95] width 27 height 16
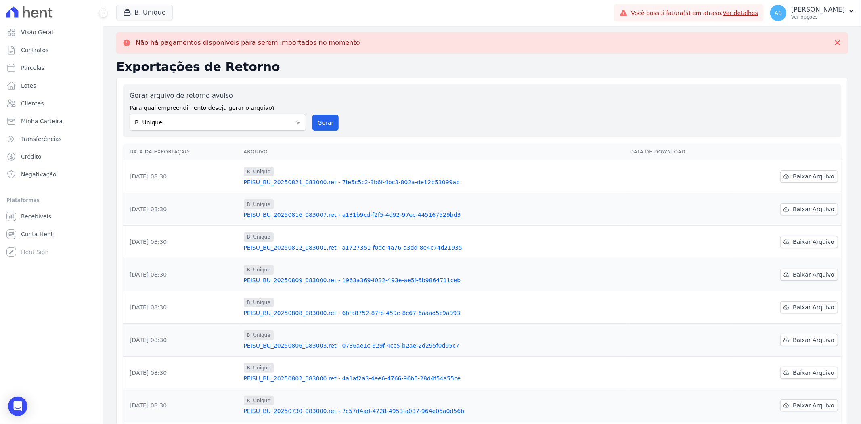
click at [356, 183] on link "PEISU_BU_20250821_083000.ret - 7fe5c5c2-3b6f-4bc3-802a-de12b53099ab" at bounding box center [434, 182] width 380 height 8
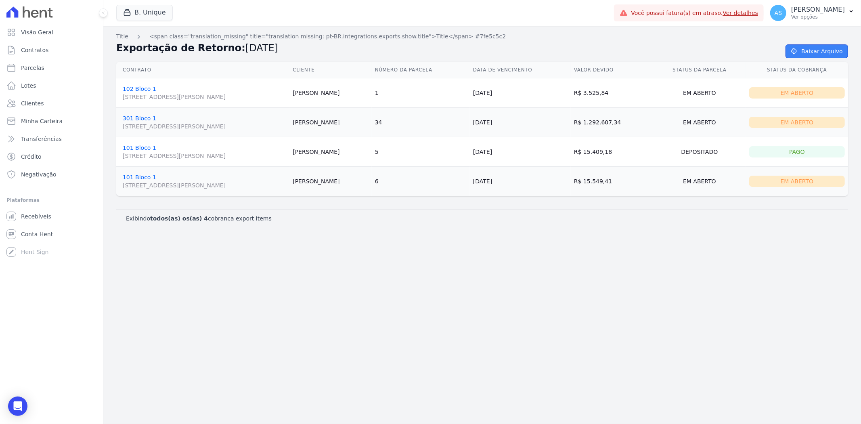
click at [815, 51] on link "Baixar Arquivo" at bounding box center [817, 51] width 63 height 14
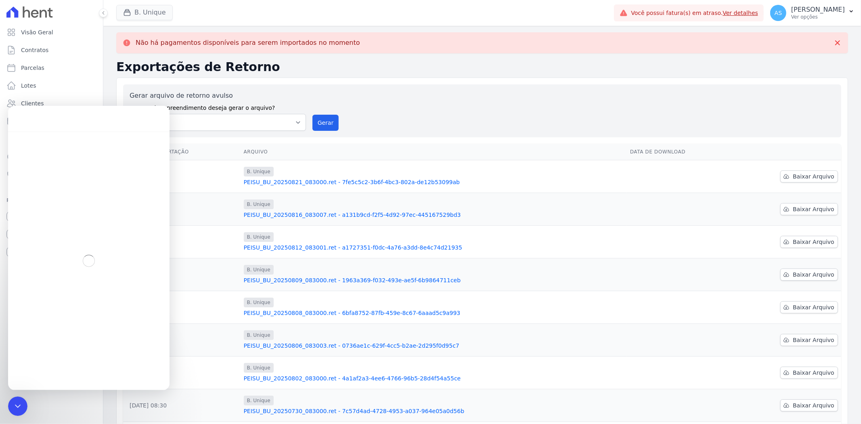
click at [151, 14] on button "B. Unique" at bounding box center [144, 12] width 57 height 15
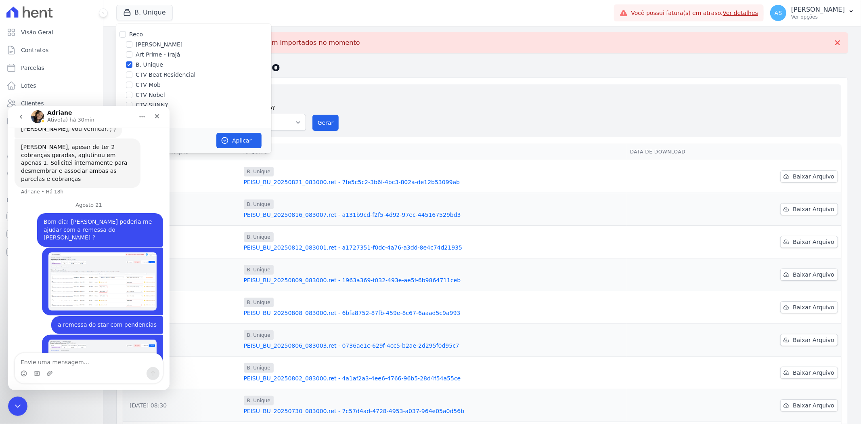
scroll to position [2184, 0]
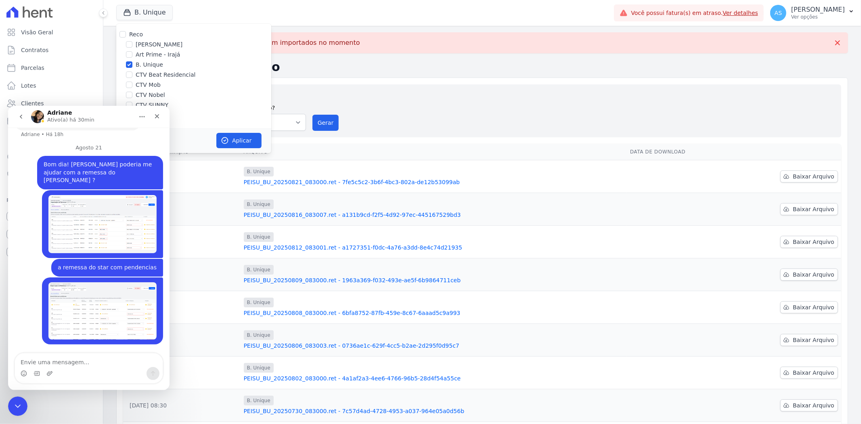
click at [136, 62] on label "B. Unique" at bounding box center [149, 65] width 27 height 8
click at [132, 62] on input "B. Unique" at bounding box center [129, 64] width 6 height 6
checkbox input "false"
click at [142, 74] on label "CTV Beat Residencial" at bounding box center [166, 75] width 60 height 8
click at [132, 74] on input "CTV Beat Residencial" at bounding box center [129, 74] width 6 height 6
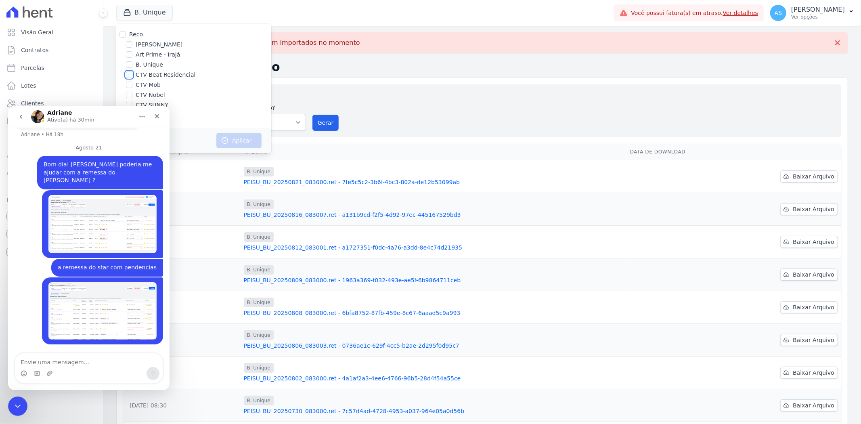
checkbox input "true"
click at [239, 140] on button "Aplicar" at bounding box center [238, 140] width 45 height 15
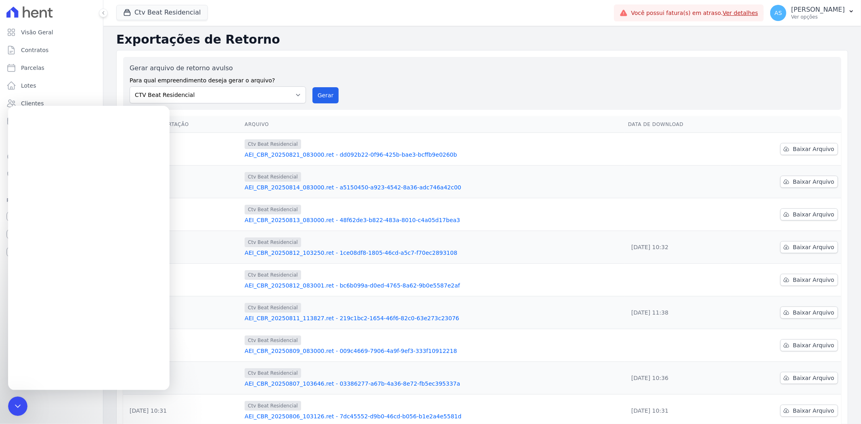
scroll to position [0, 0]
click at [14, 406] on icon "Fechar mensagem da Intercom" at bounding box center [18, 406] width 10 height 10
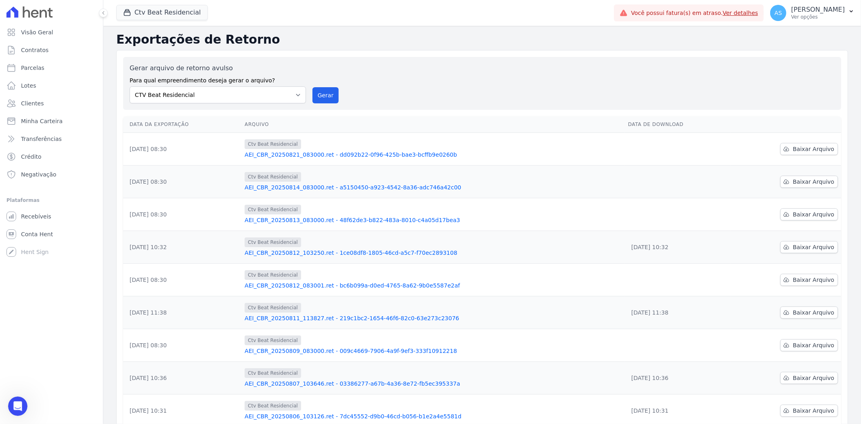
scroll to position [2184, 0]
click at [317, 96] on button "Gerar" at bounding box center [325, 95] width 27 height 16
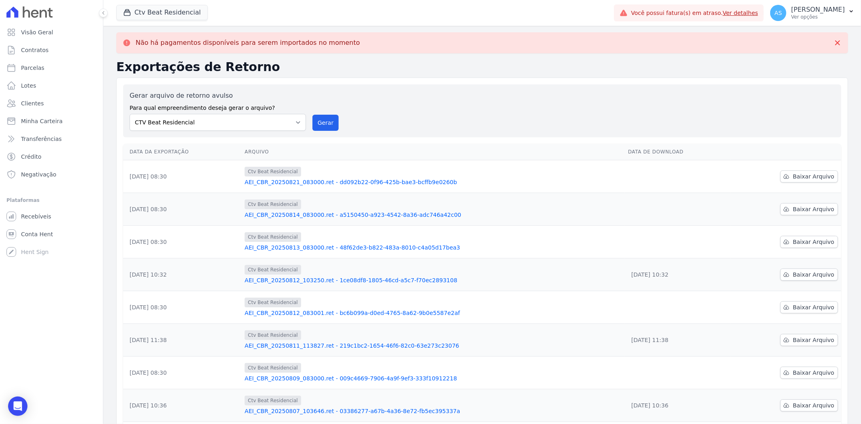
click at [360, 184] on link "AEI_CBR_20250821_083000.ret - dd092b22-0f96-425b-bae3-bcffb9e0260b" at bounding box center [433, 182] width 377 height 8
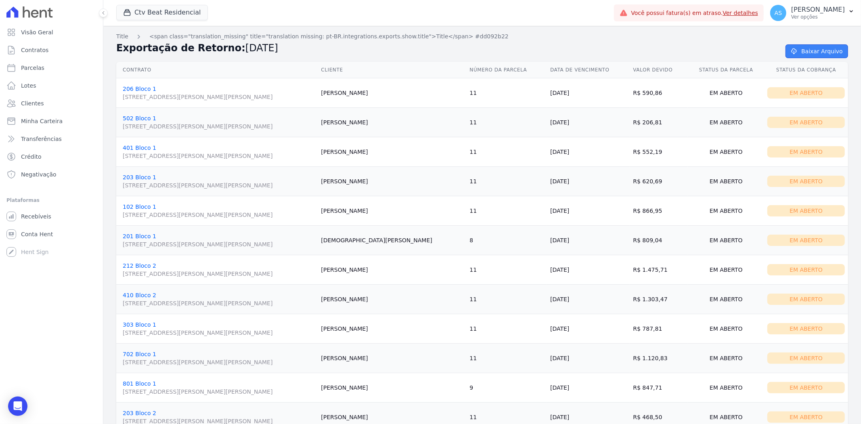
click at [811, 50] on link "Baixar Arquivo" at bounding box center [817, 51] width 63 height 14
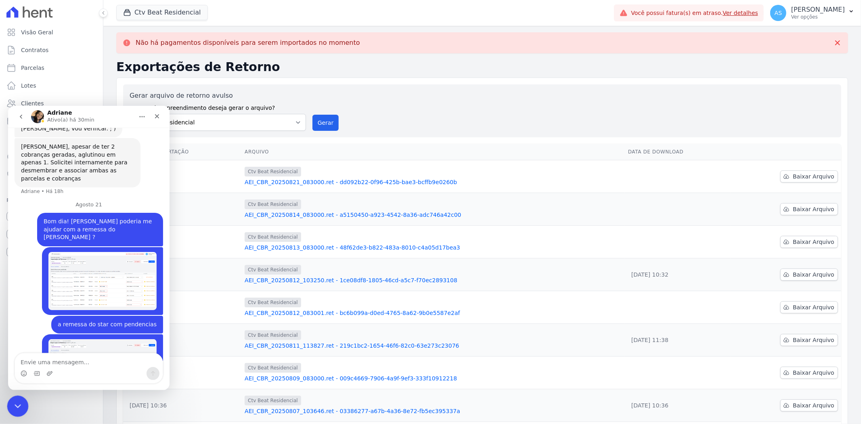
scroll to position [2184, 0]
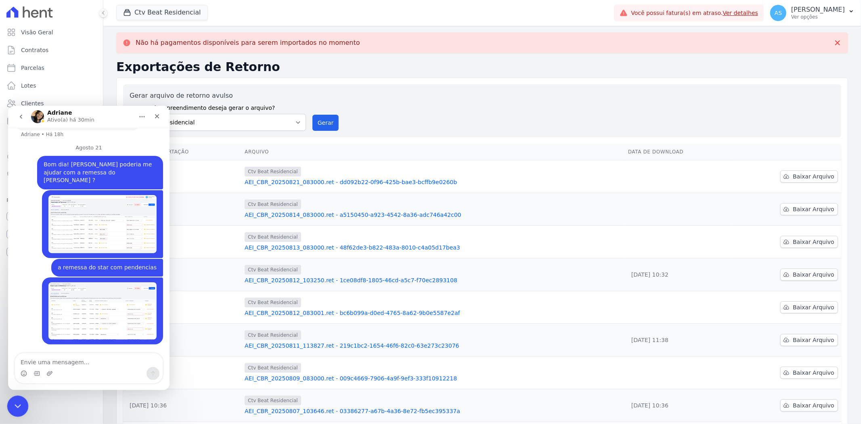
click at [16, 396] on div "Fechar mensagem da Intercom" at bounding box center [16, 404] width 19 height 19
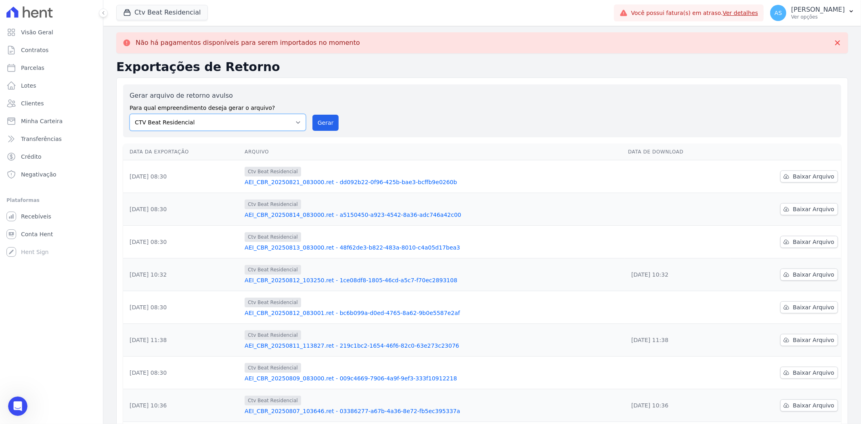
click at [295, 122] on select "[PERSON_NAME] Art Prime - [PERSON_NAME] Unique CTV Beat Residencial CTV Mob CTV…" at bounding box center [218, 122] width 176 height 17
select select "02ac0a85-22be-41ef-923f-eaf7bf61794c"
click at [130, 114] on select "[PERSON_NAME] Art Prime - [PERSON_NAME] Unique CTV Beat Residencial CTV Mob CTV…" at bounding box center [218, 122] width 176 height 17
click at [327, 120] on button "Gerar" at bounding box center [325, 123] width 27 height 16
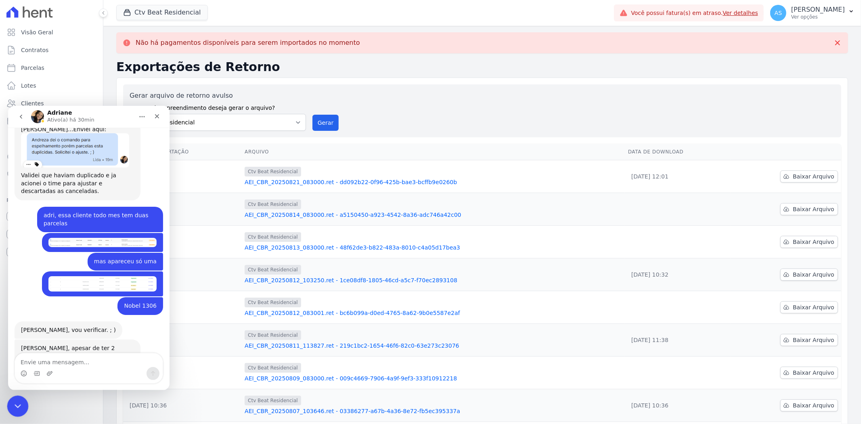
scroll to position [2120, 0]
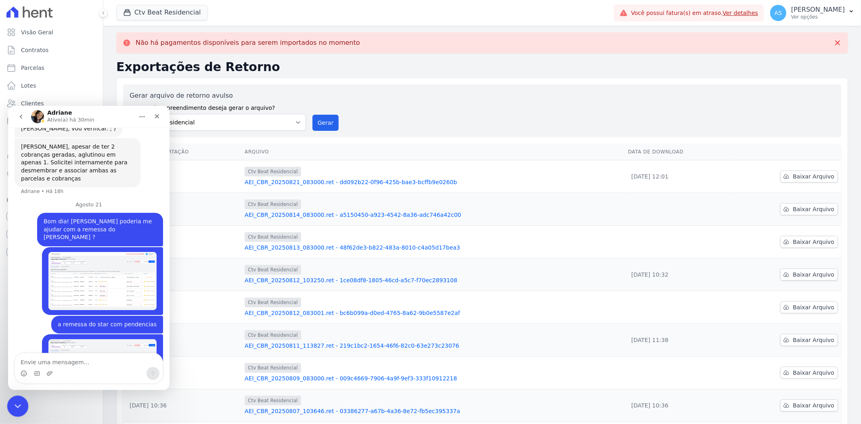
click at [17, 403] on icon "Fechar mensagem da Intercom" at bounding box center [17, 405] width 10 height 10
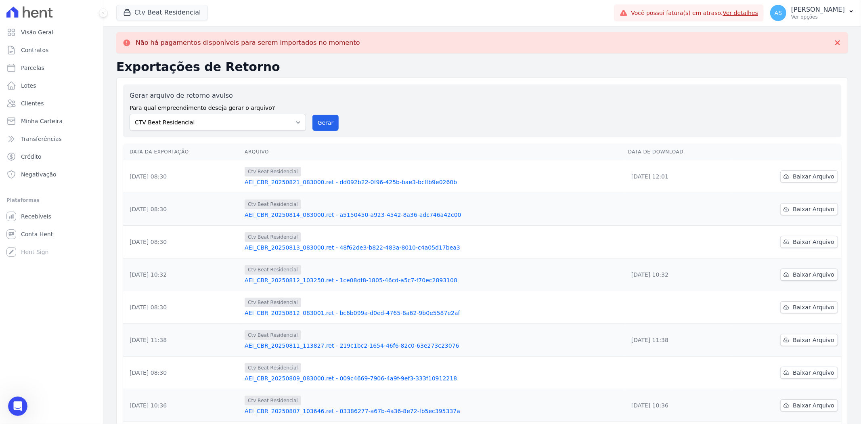
scroll to position [2184, 0]
click at [172, 13] on button "Ctv Beat Residencial" at bounding box center [162, 12] width 92 height 15
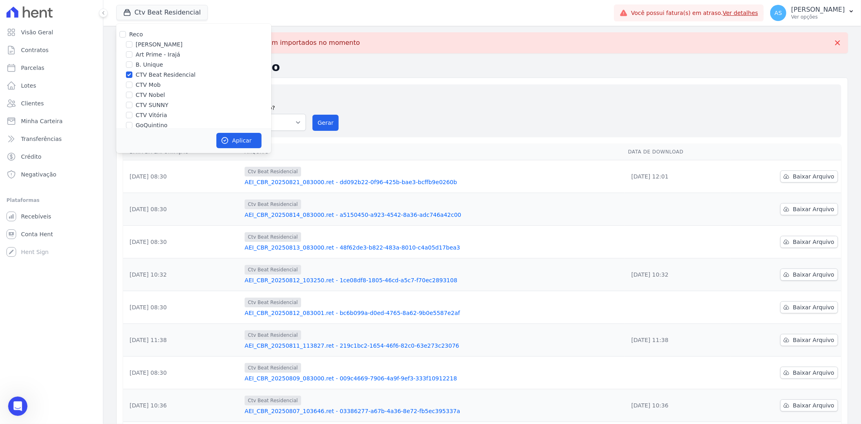
click at [147, 74] on label "CTV Beat Residencial" at bounding box center [166, 75] width 60 height 8
click at [132, 74] on input "CTV Beat Residencial" at bounding box center [129, 74] width 6 height 6
checkbox input "false"
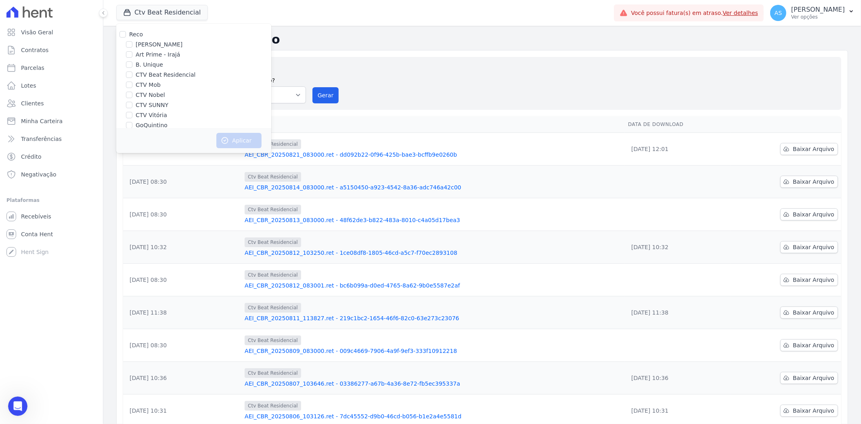
click at [143, 86] on label "CTV Mob" at bounding box center [148, 85] width 25 height 8
click at [132, 86] on input "CTV Mob" at bounding box center [129, 85] width 6 height 6
checkbox input "true"
click at [224, 144] on icon "button" at bounding box center [225, 140] width 8 height 8
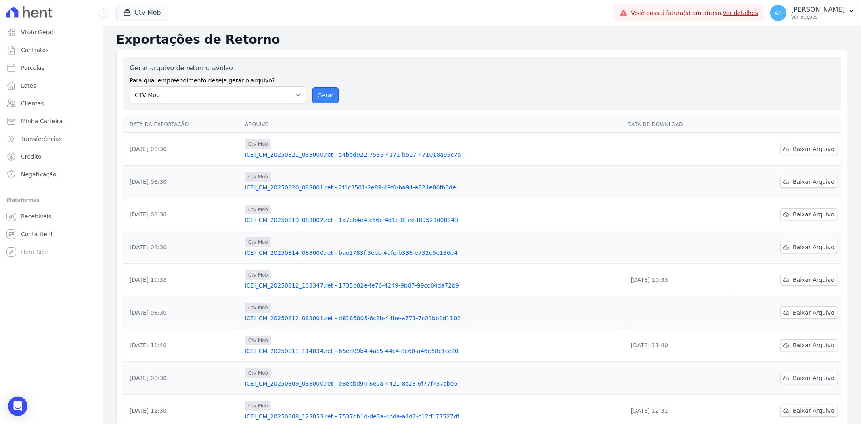
click at [325, 93] on button "Gerar" at bounding box center [325, 95] width 27 height 16
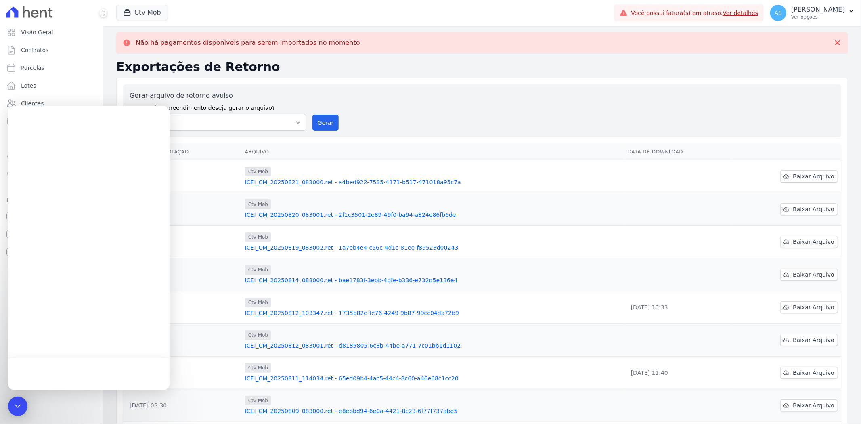
scroll to position [0, 0]
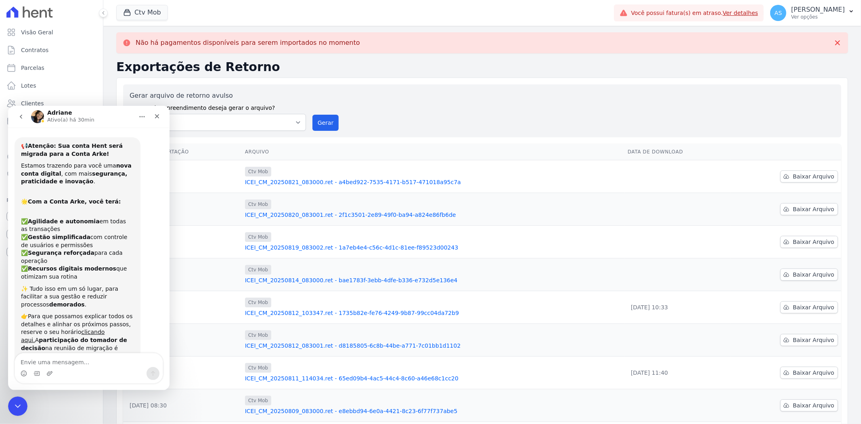
click at [341, 183] on link "ICEI_CM_20250821_083000.ret - a4bed922-7535-4171-b517-471018a95c7a" at bounding box center [433, 182] width 376 height 8
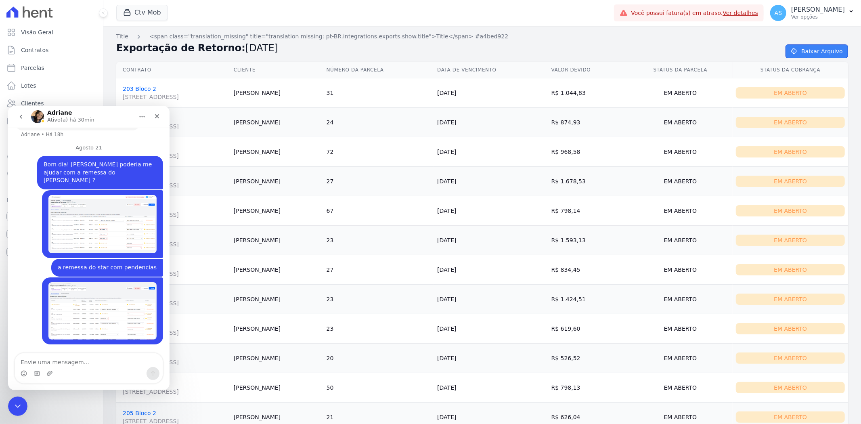
click at [814, 46] on link "Baixar Arquivo" at bounding box center [817, 51] width 63 height 14
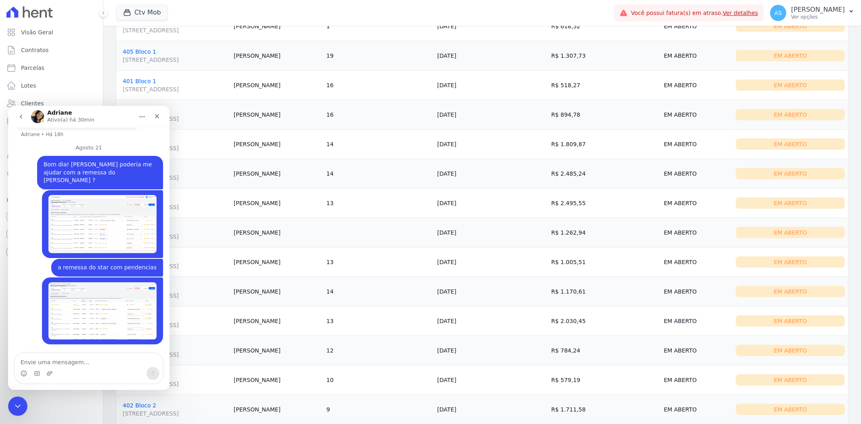
scroll to position [765, 0]
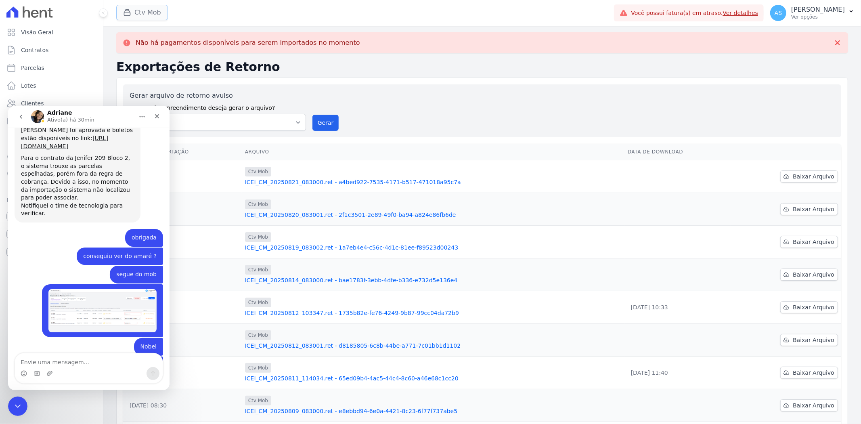
click at [150, 14] on button "Ctv Mob" at bounding box center [142, 12] width 52 height 15
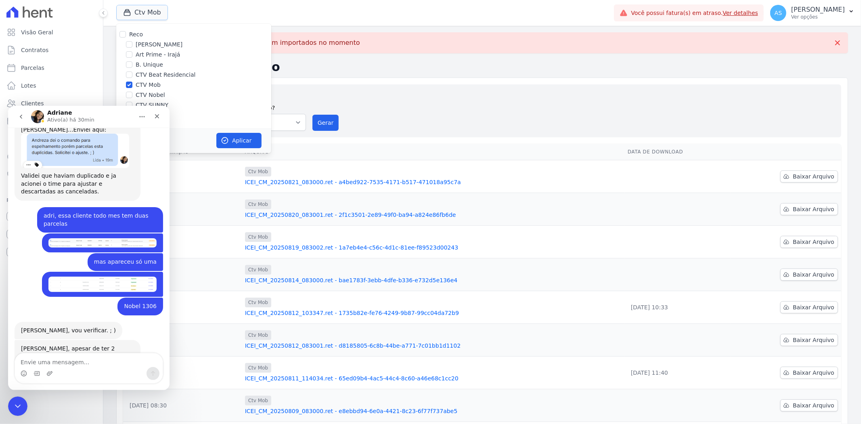
scroll to position [2184, 0]
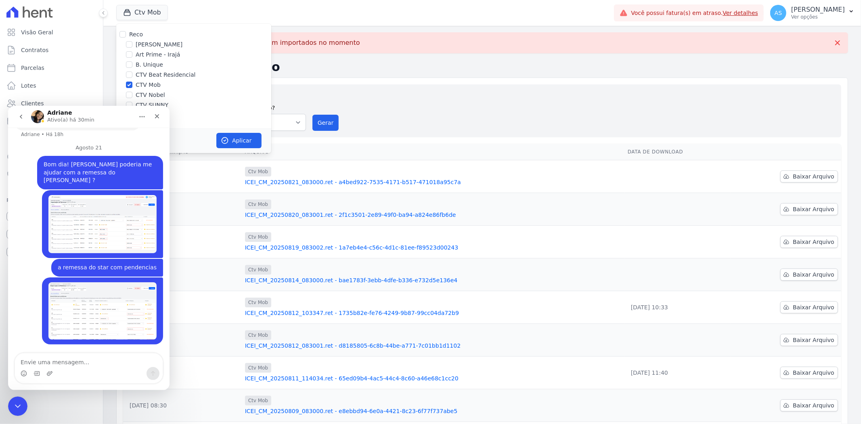
click at [140, 86] on label "CTV Mob" at bounding box center [148, 85] width 25 height 8
click at [132, 86] on input "CTV Mob" at bounding box center [129, 85] width 6 height 6
checkbox input "false"
click at [143, 93] on label "CTV Nobel" at bounding box center [150, 95] width 29 height 8
click at [132, 93] on input "CTV Nobel" at bounding box center [129, 95] width 6 height 6
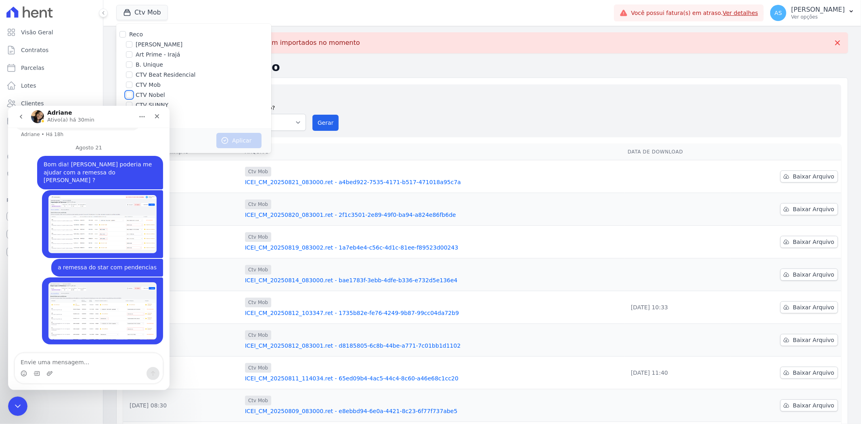
checkbox input "true"
click at [228, 140] on icon "button" at bounding box center [225, 140] width 8 height 8
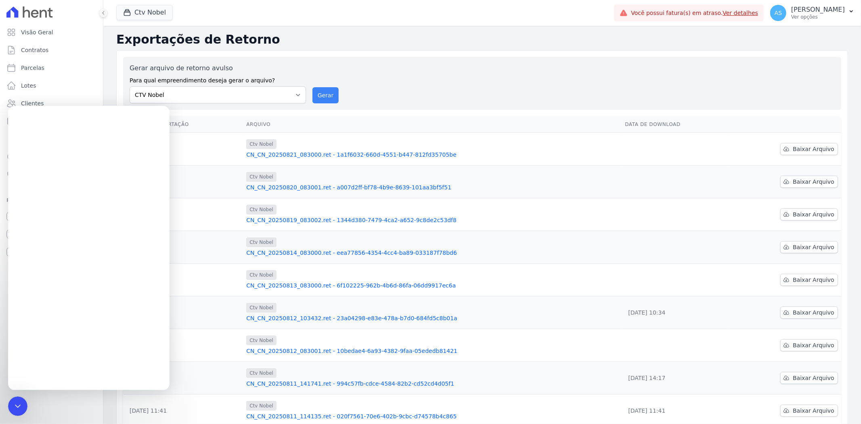
scroll to position [0, 0]
click at [332, 99] on button "Gerar" at bounding box center [325, 95] width 27 height 16
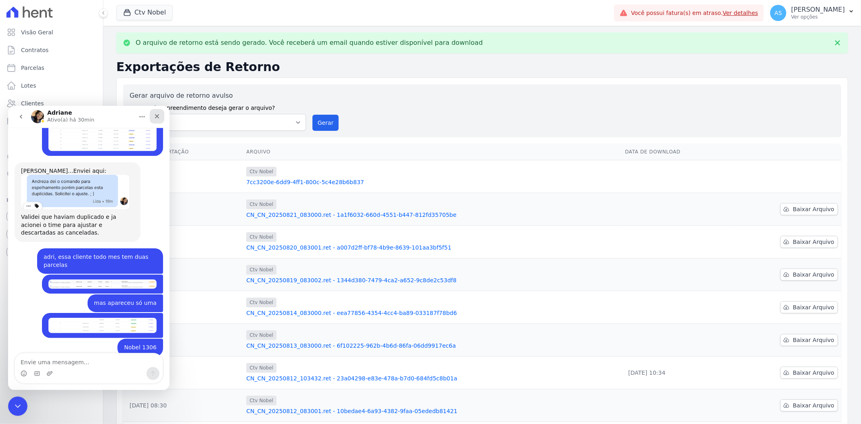
scroll to position [2151, 0]
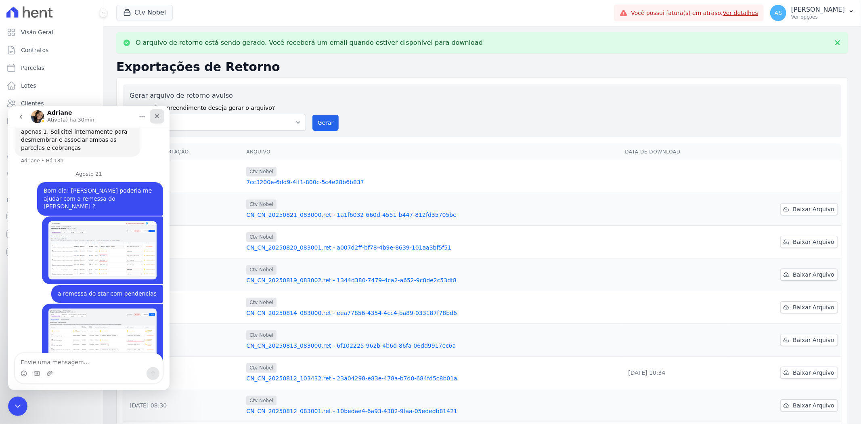
click at [157, 118] on icon "Fechar" at bounding box center [157, 116] width 6 height 6
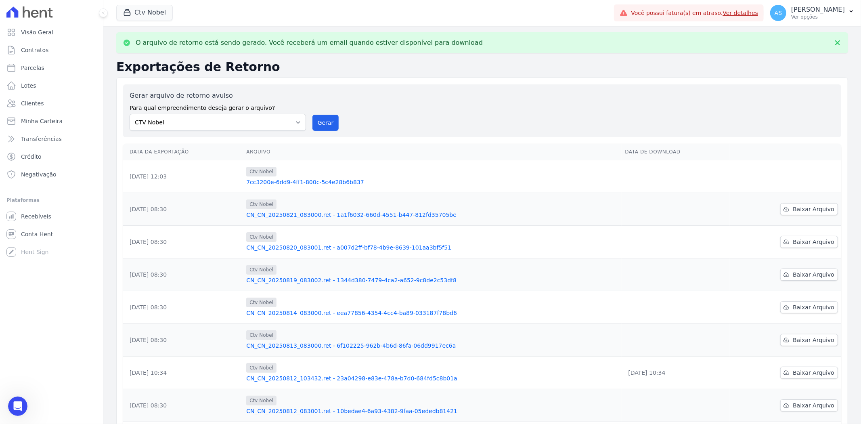
scroll to position [2184, 0]
click at [301, 184] on link "7cc3200e-6dd9-4ff1-800c-5c4e28b6b837" at bounding box center [432, 182] width 372 height 8
click at [279, 213] on link "CN_CN_20250821_083000.ret - 1a1f6032-660d-4551-b447-812fd35705be" at bounding box center [432, 215] width 372 height 8
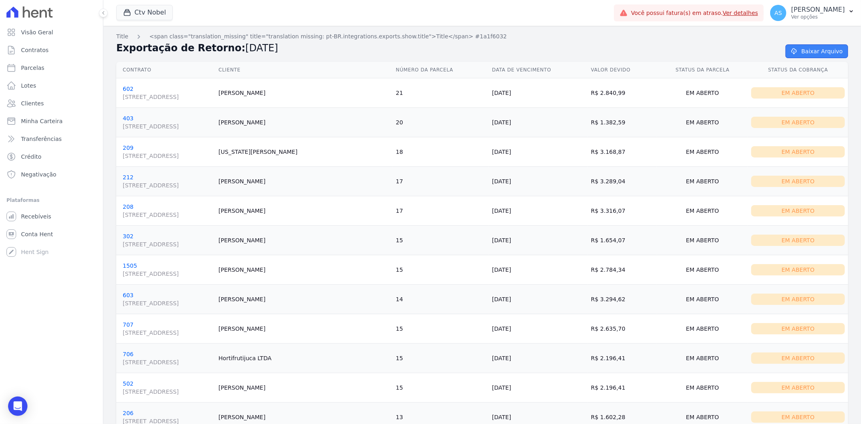
click at [813, 50] on link "Baixar Arquivo" at bounding box center [817, 51] width 63 height 14
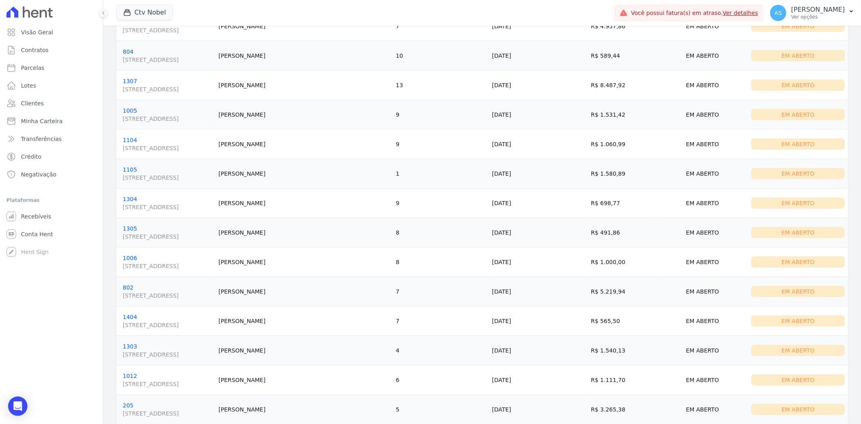
scroll to position [765, 0]
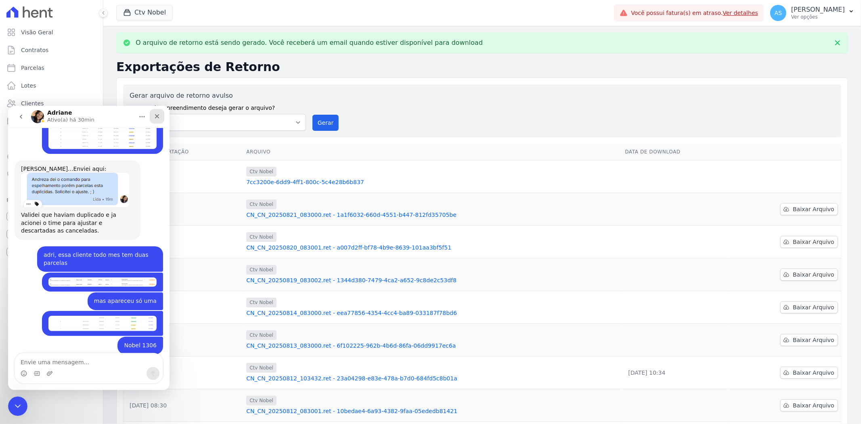
scroll to position [2100, 0]
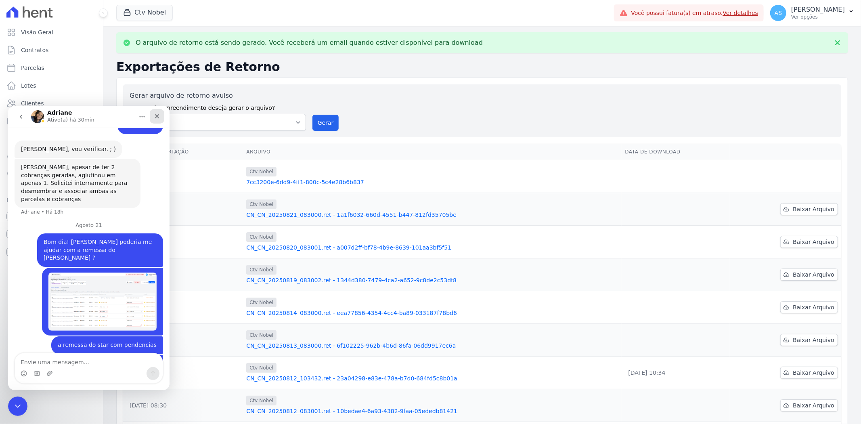
click at [155, 115] on icon "Fechar" at bounding box center [157, 116] width 6 height 6
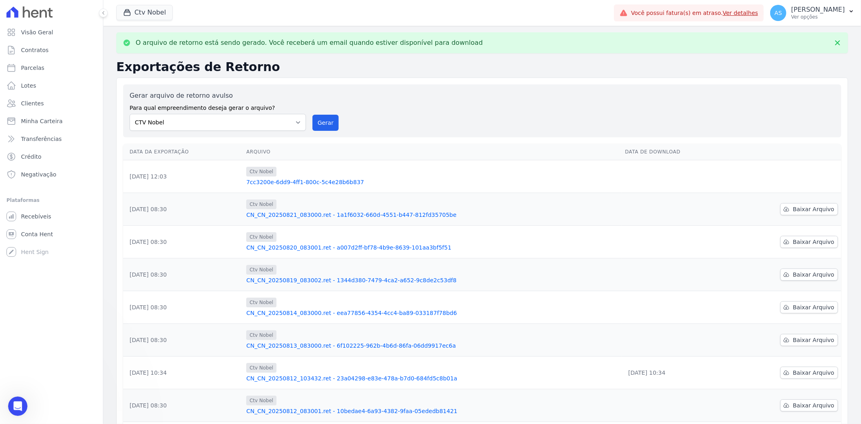
scroll to position [0, 0]
click at [133, 13] on div "button" at bounding box center [128, 12] width 11 height 8
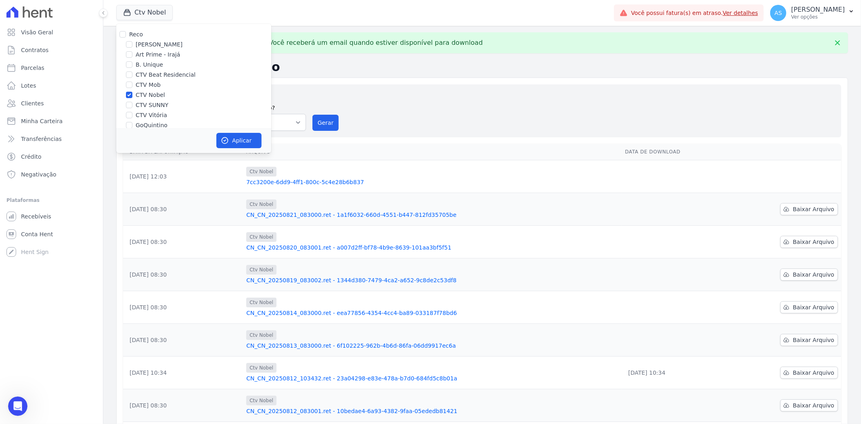
click at [140, 95] on label "CTV Nobel" at bounding box center [150, 95] width 29 height 8
click at [132, 95] on input "CTV Nobel" at bounding box center [129, 95] width 6 height 6
checkbox input "false"
click at [142, 102] on label "CTV SUNNY" at bounding box center [152, 105] width 33 height 8
click at [132, 102] on input "CTV SUNNY" at bounding box center [129, 105] width 6 height 6
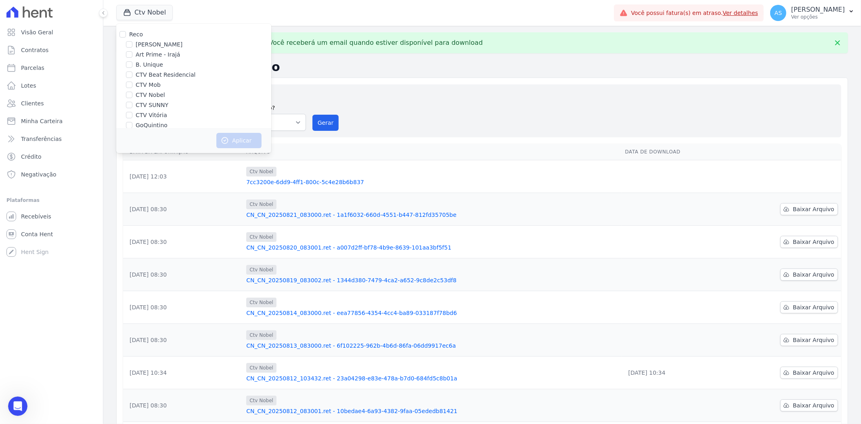
checkbox input "true"
click at [235, 142] on button "Aplicar" at bounding box center [238, 140] width 45 height 15
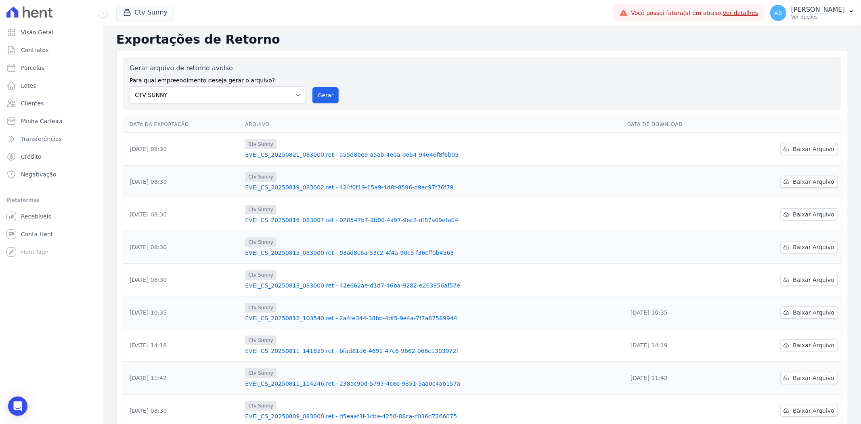
click at [335, 156] on link "EVEI_CS_20250821_083000.ret - a55d8be9-a5ab-4e0a-b654-94646f8f6b05" at bounding box center [433, 155] width 376 height 8
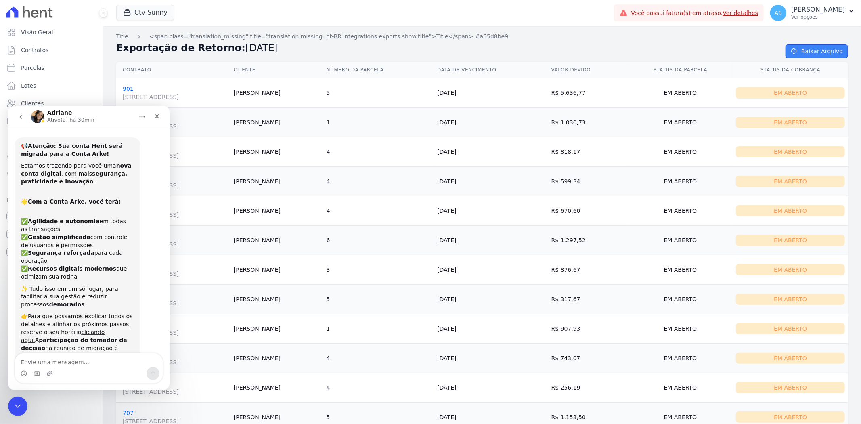
click at [821, 48] on link "Baixar Arquivo" at bounding box center [817, 51] width 63 height 14
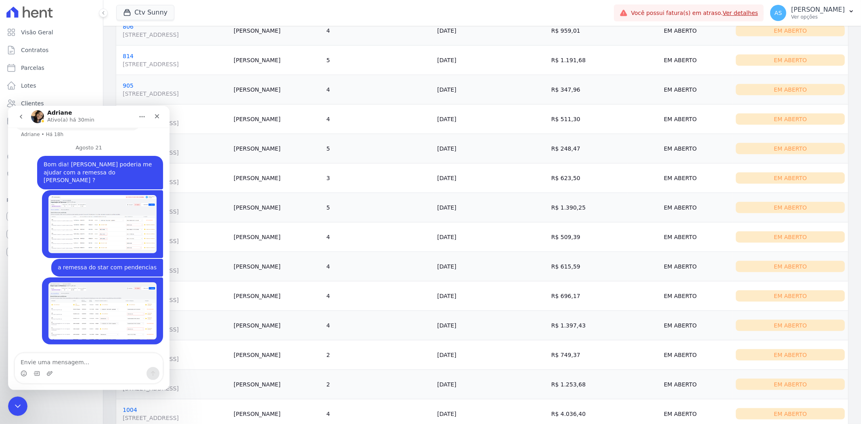
scroll to position [765, 0]
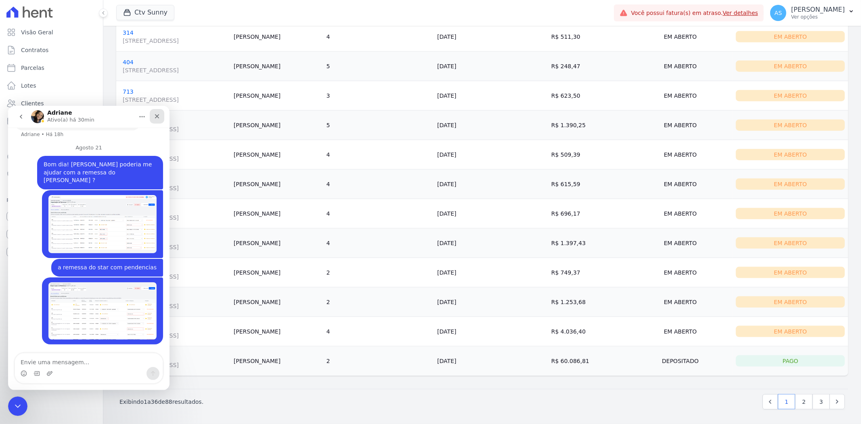
click at [154, 115] on icon "Fechar" at bounding box center [157, 116] width 6 height 6
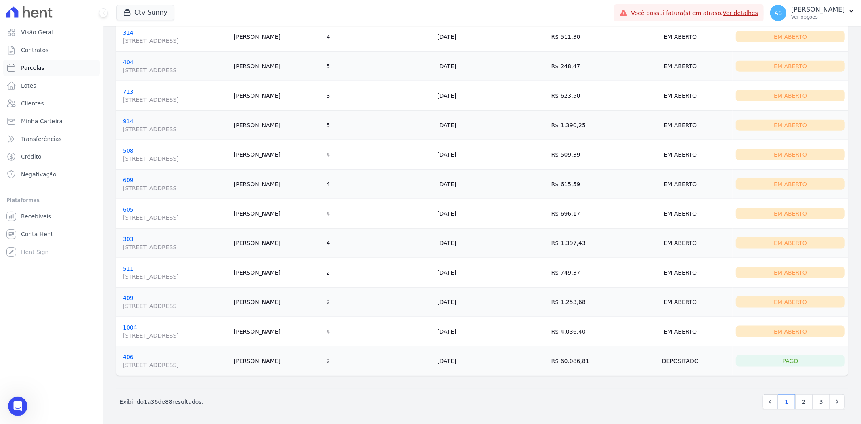
scroll to position [2184, 0]
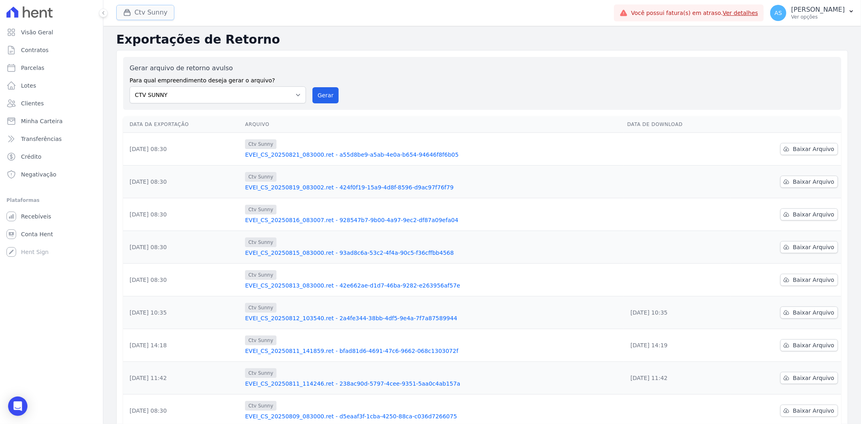
click at [157, 12] on button "Ctv Sunny" at bounding box center [145, 12] width 58 height 15
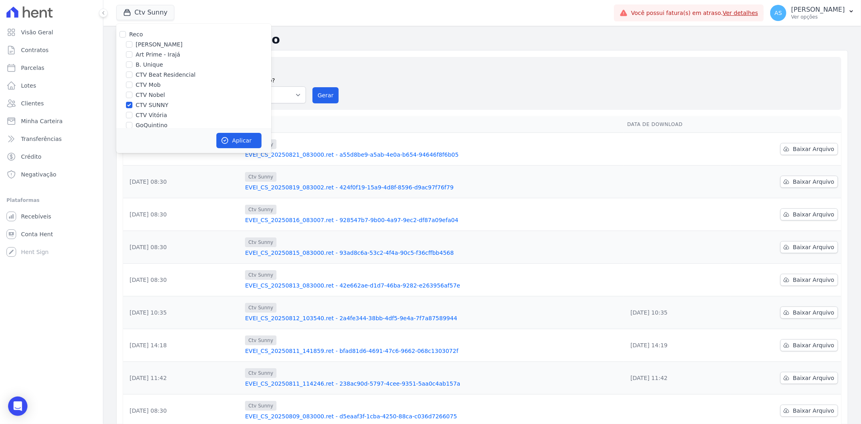
click at [139, 103] on label "CTV SUNNY" at bounding box center [152, 105] width 33 height 8
click at [132, 103] on input "CTV SUNNY" at bounding box center [129, 105] width 6 height 6
checkbox input "false"
click at [140, 112] on label "CTV Vitória" at bounding box center [151, 115] width 31 height 8
click at [132, 112] on input "CTV Vitória" at bounding box center [129, 115] width 6 height 6
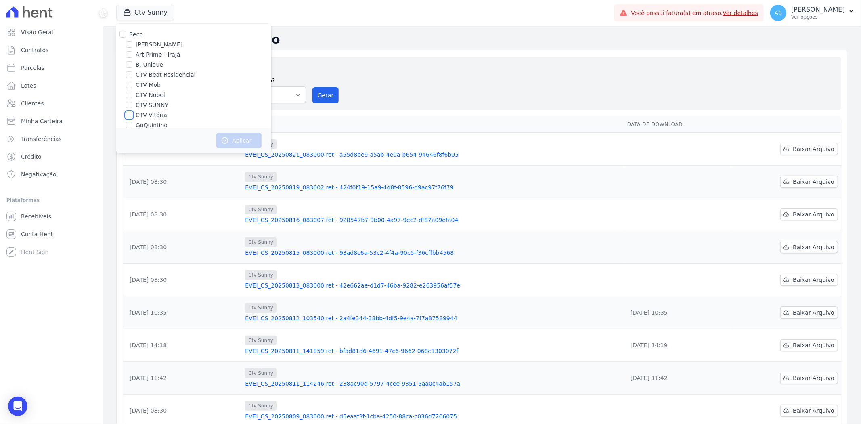
checkbox input "true"
click at [230, 140] on button "Aplicar" at bounding box center [238, 140] width 45 height 15
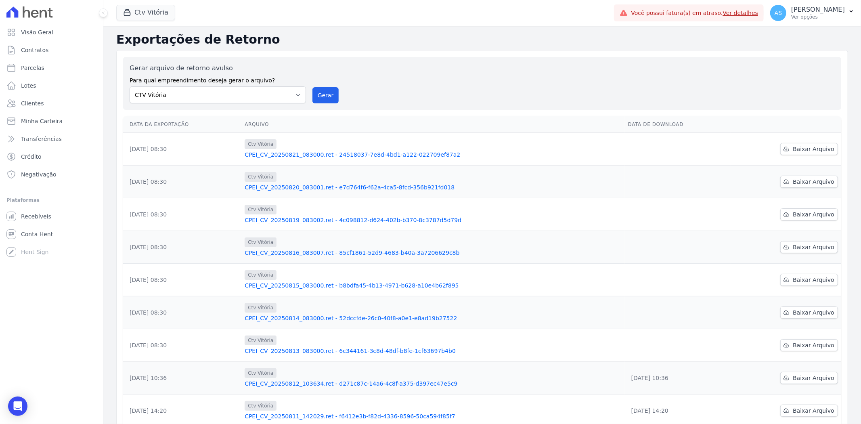
click at [311, 154] on link "CPEI_CV_20250821_083000.ret - 24518037-7e8d-4bd1-a122-022709ef87a2" at bounding box center [433, 155] width 377 height 8
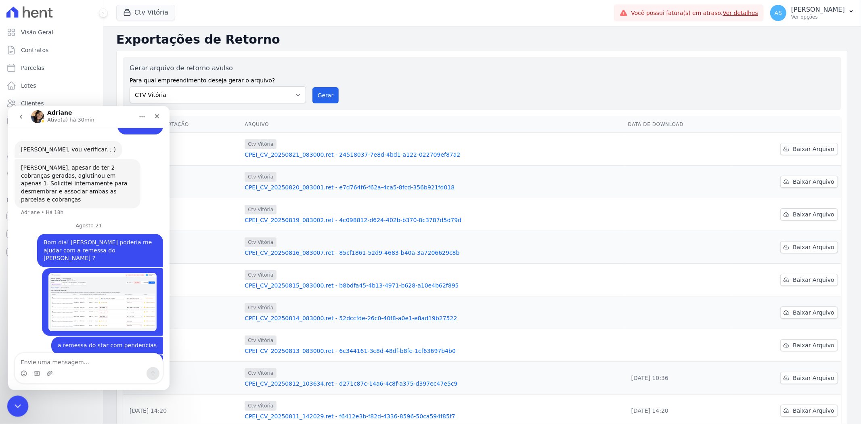
scroll to position [2184, 0]
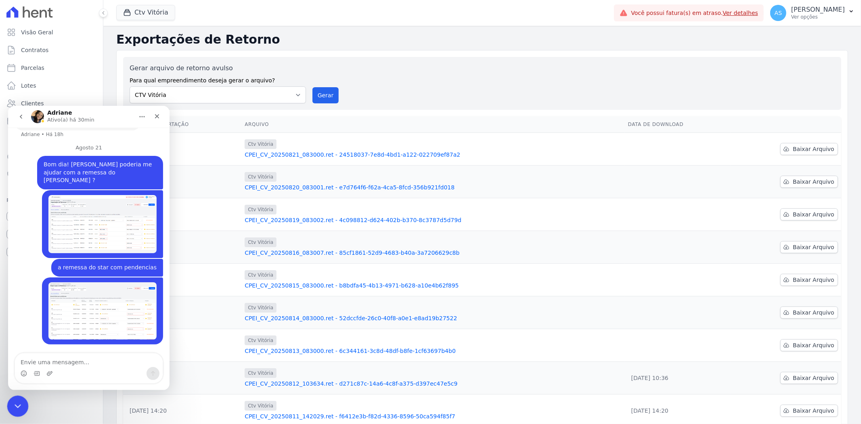
click at [17, 400] on icon "Fechar mensagem da Intercom" at bounding box center [17, 405] width 10 height 10
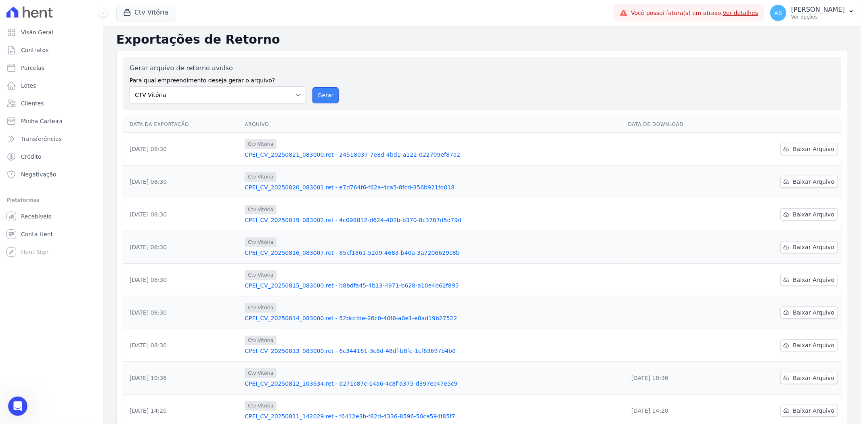
click at [322, 97] on button "Gerar" at bounding box center [325, 95] width 27 height 16
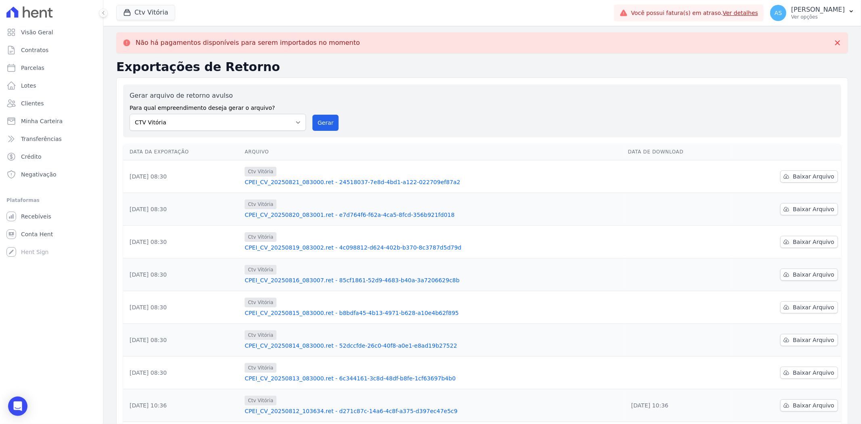
click at [324, 181] on link "CPEI_CV_20250821_083000.ret - 24518037-7e8d-4bd1-a122-022709ef87a2" at bounding box center [433, 182] width 377 height 8
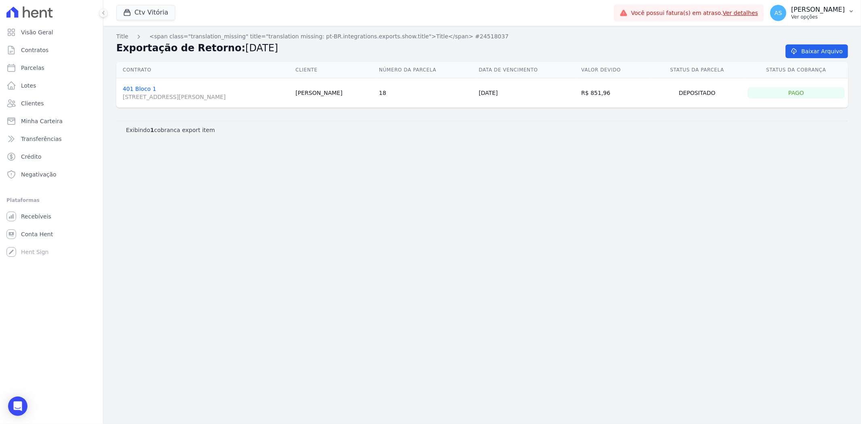
click at [820, 15] on p "Ver opções" at bounding box center [818, 17] width 54 height 6
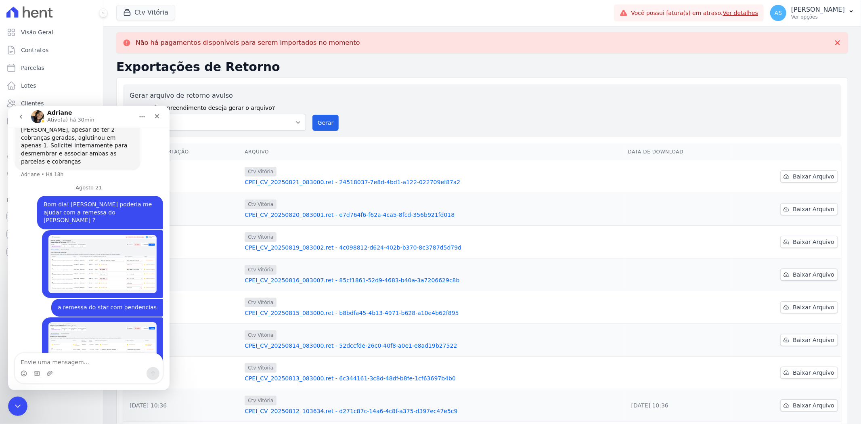
scroll to position [2184, 0]
